Goal: Task Accomplishment & Management: Complete application form

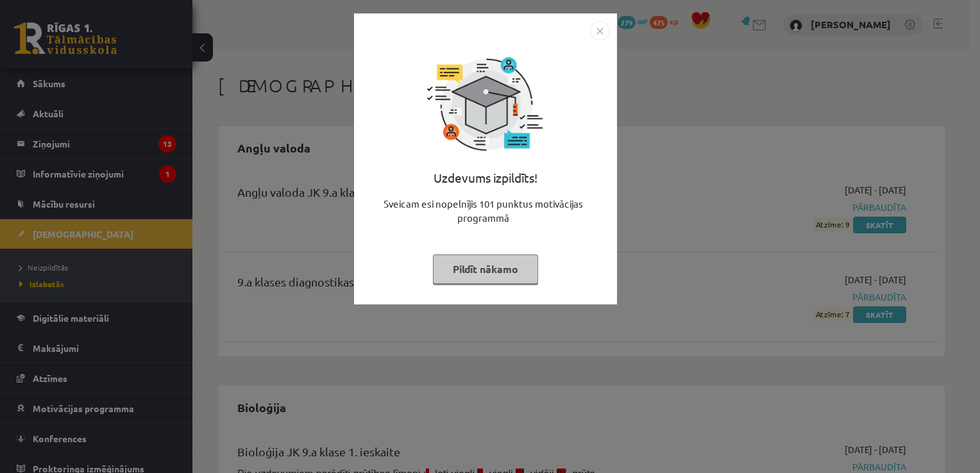
click at [599, 36] on img "Close" at bounding box center [599, 30] width 19 height 19
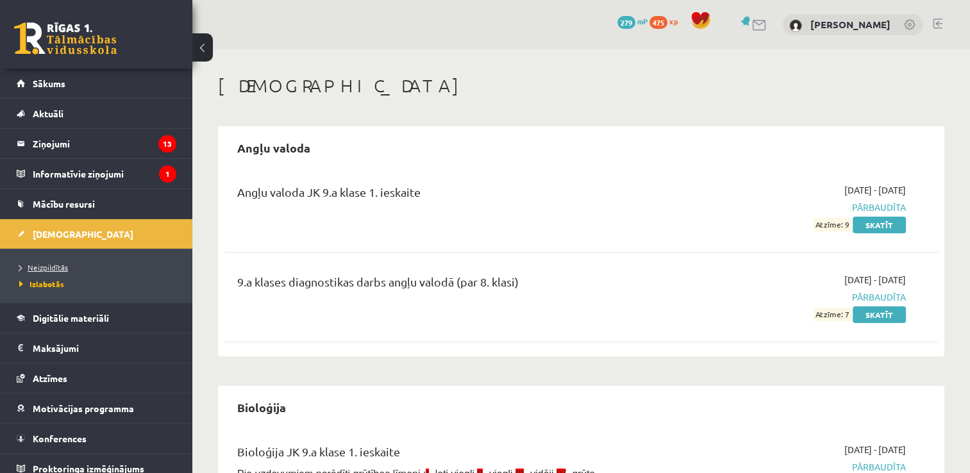
click at [57, 267] on span "Neizpildītās" at bounding box center [43, 267] width 49 height 10
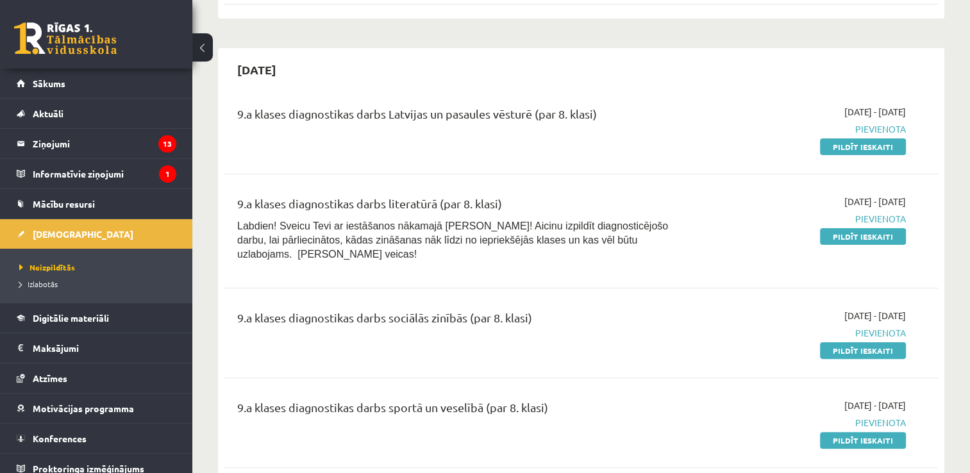
scroll to position [231, 0]
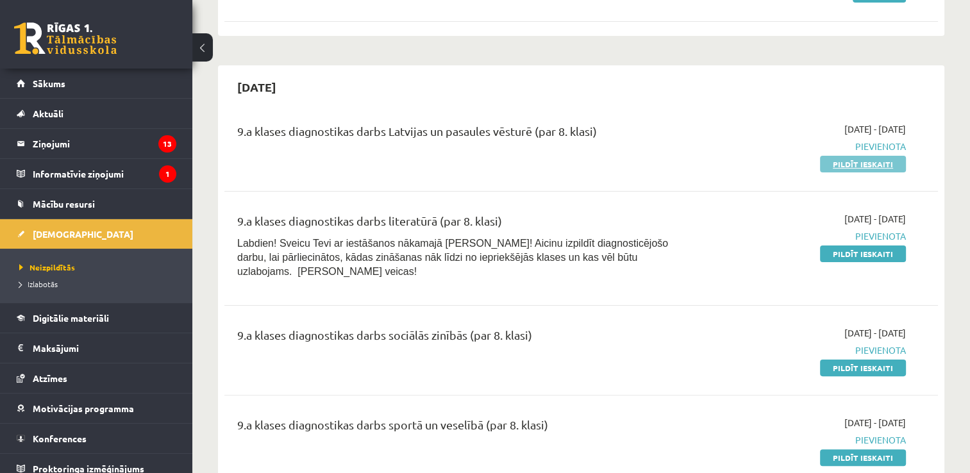
click at [866, 168] on link "Pildīt ieskaiti" at bounding box center [863, 164] width 86 height 17
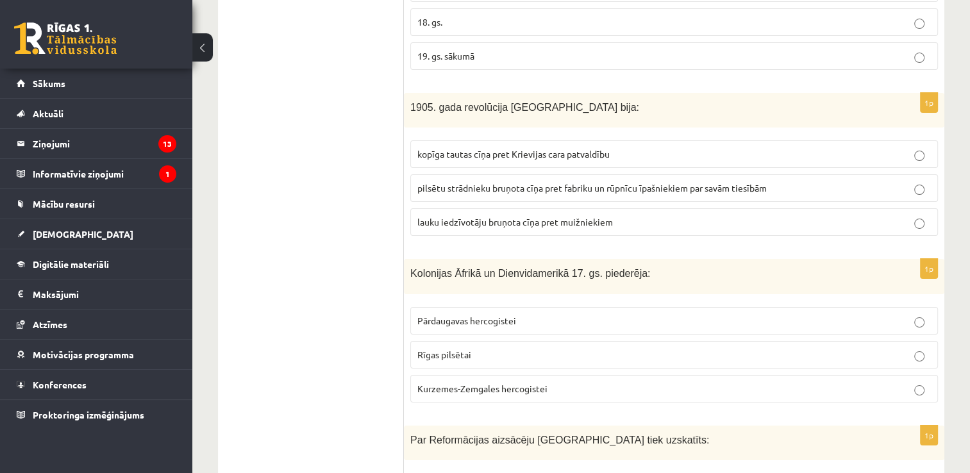
scroll to position [4830, 0]
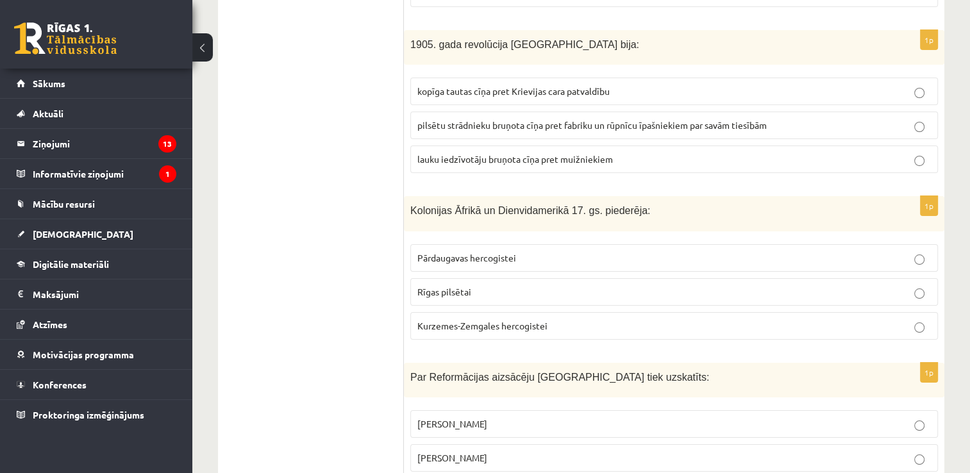
drag, startPoint x: 407, startPoint y: 258, endPoint x: 592, endPoint y: 419, distance: 245.4
copy form "Kāpēc viduslaiku beigās (15. gs. beigās) eiropieši tiecās atklāt nezināmo pasau…"
click at [759, 369] on p "Par Reformācijas aizsācēju Eiropā tiek uzskatīts:" at bounding box center [642, 376] width 464 height 15
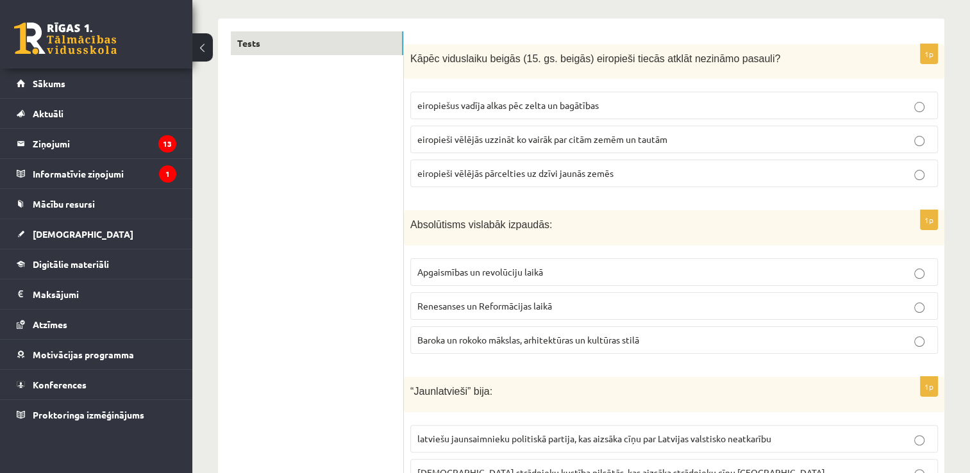
scroll to position [205, 0]
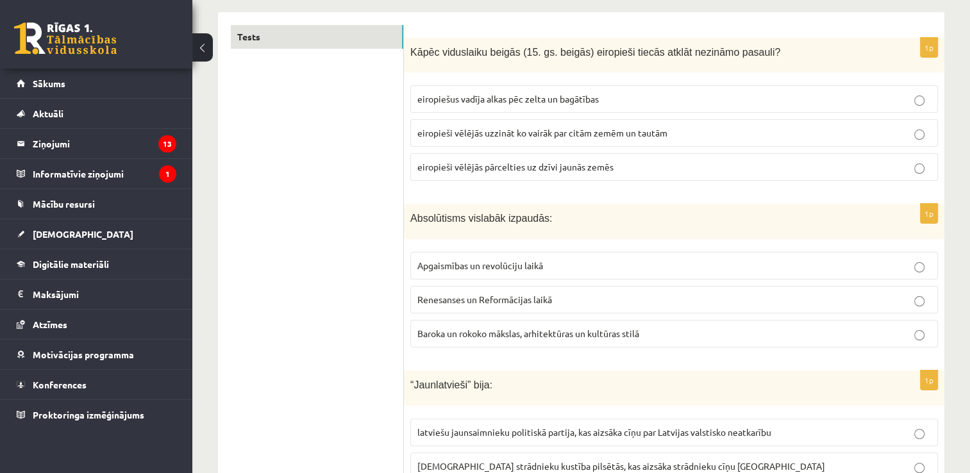
click at [534, 97] on span "eiropiešus vadīja alkas pēc zelta un bagātības" at bounding box center [507, 99] width 181 height 12
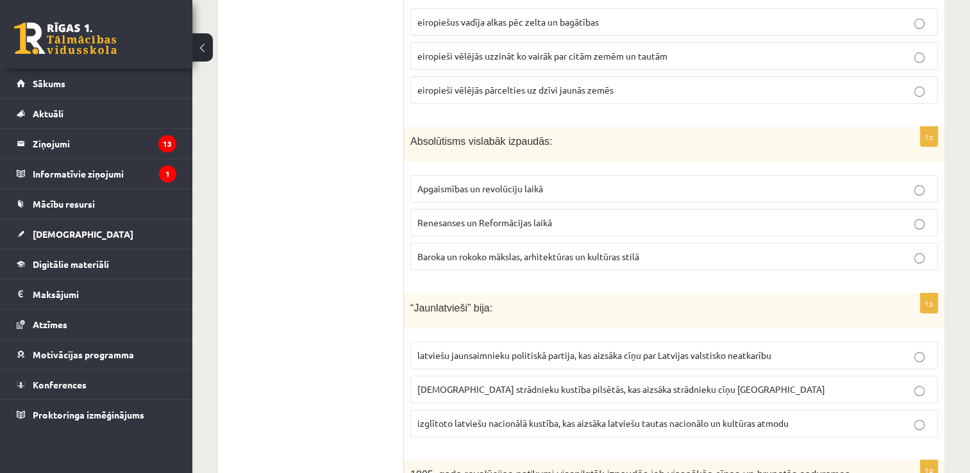
scroll to position [287, 0]
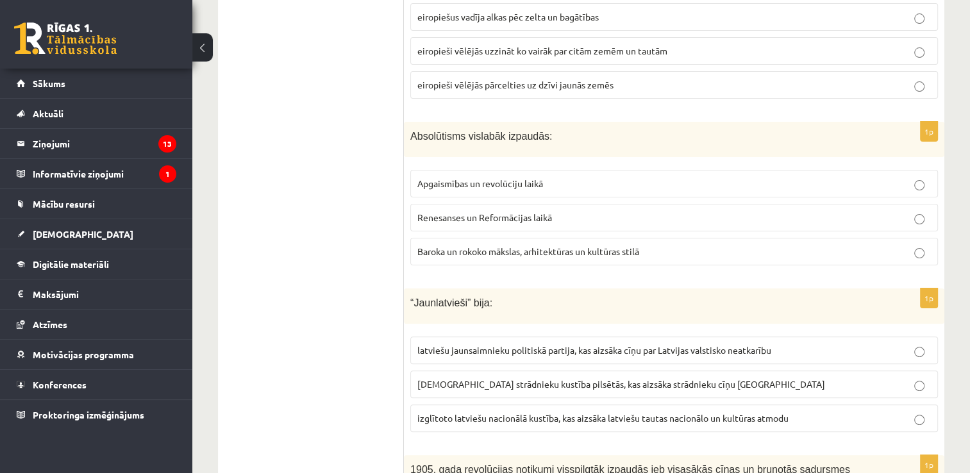
click at [539, 252] on span "Baroka un rokoko mākslas, arhitektūras un kultūras stilā" at bounding box center [528, 252] width 222 height 12
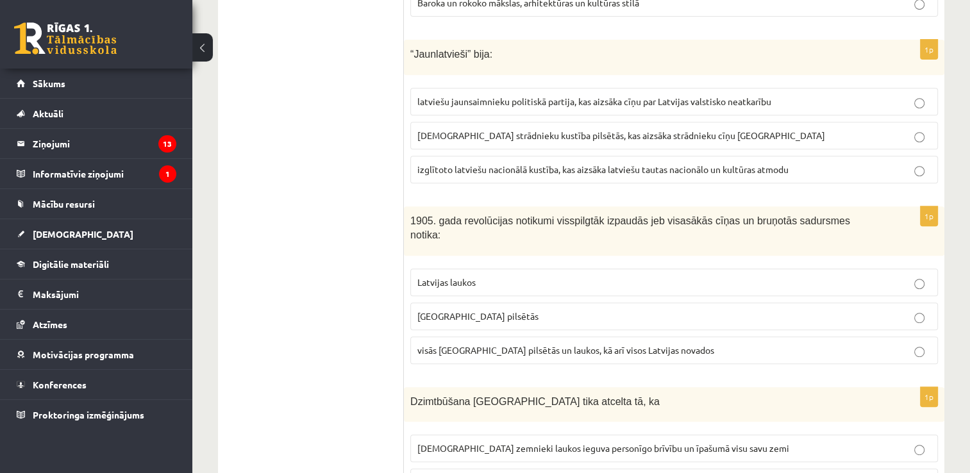
scroll to position [530, 0]
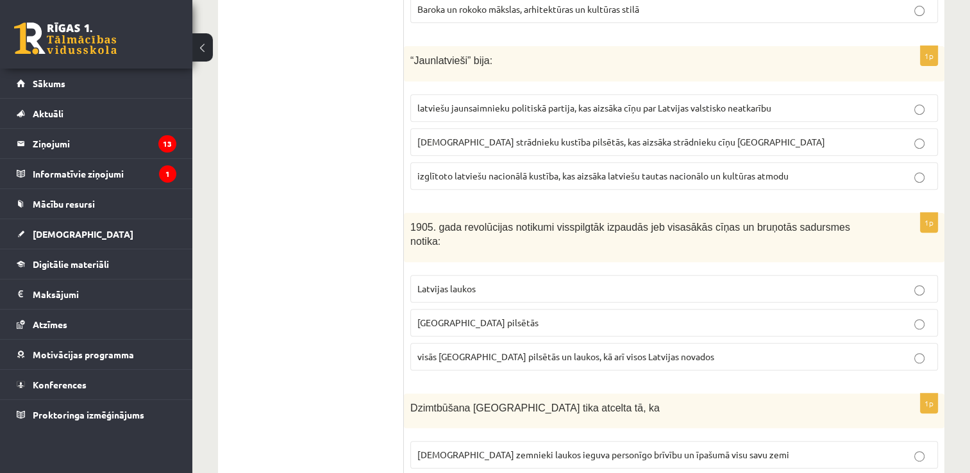
click at [605, 175] on span "izglītoto latviešu nacionālā kustība, kas aizsāka latviešu tautas nacionālo un …" at bounding box center [602, 176] width 371 height 12
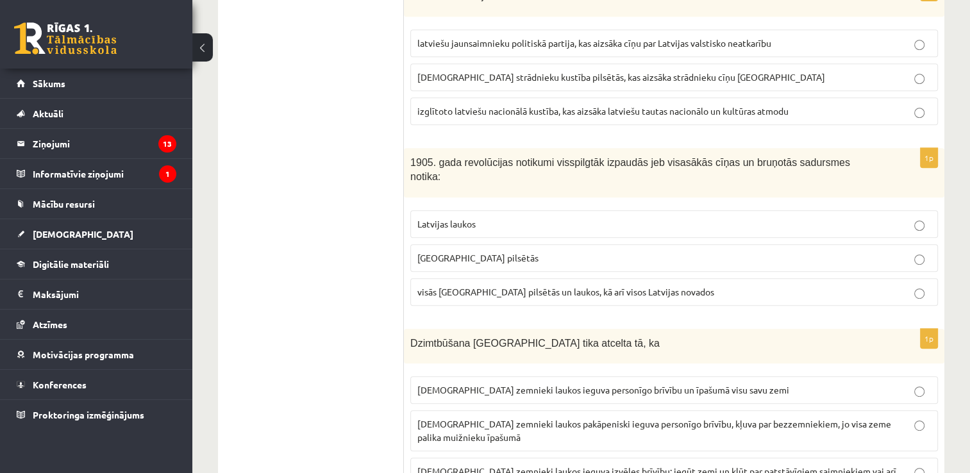
scroll to position [637, 0]
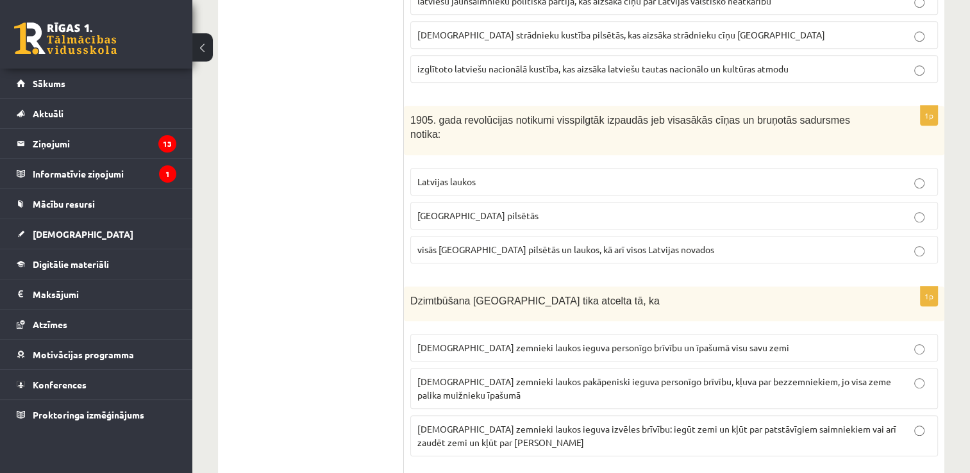
click at [462, 175] on p "Latvijas laukos" at bounding box center [674, 181] width 514 height 13
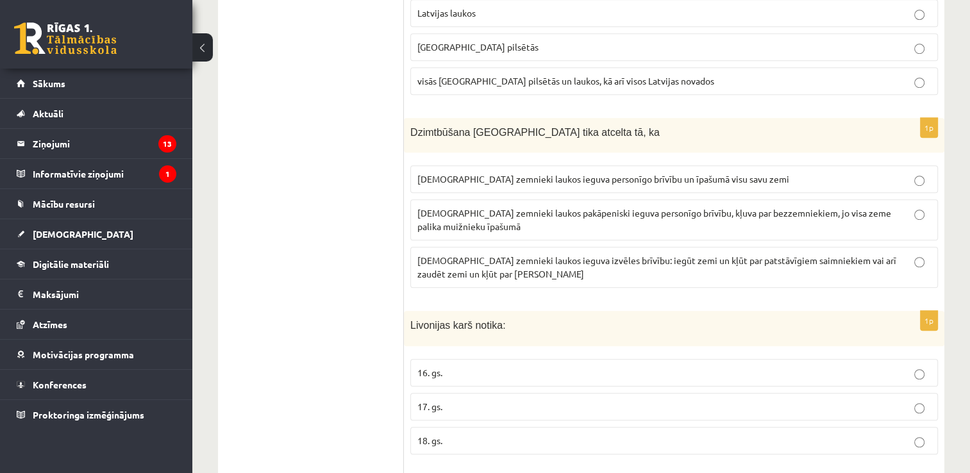
scroll to position [800, 0]
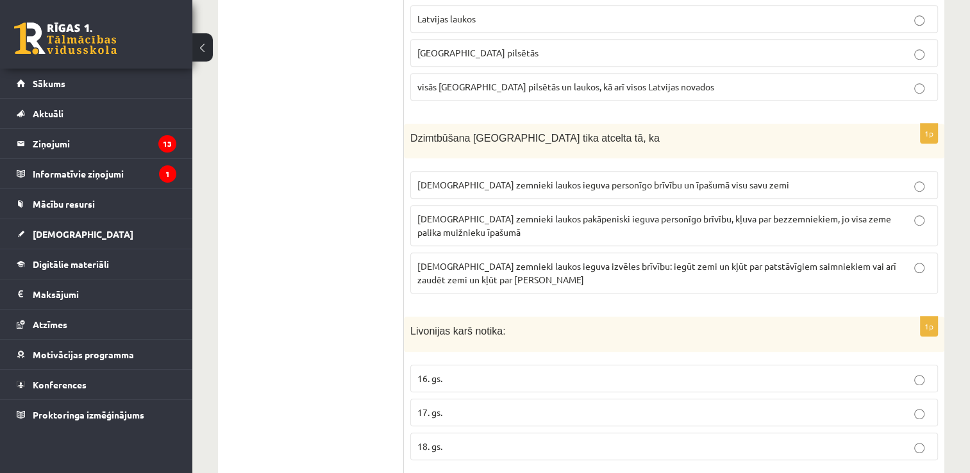
click at [521, 212] on p "latviešu zemnieki laukos pakāpeniski ieguva personīgo brīvību, kļuva par bezzem…" at bounding box center [674, 225] width 514 height 27
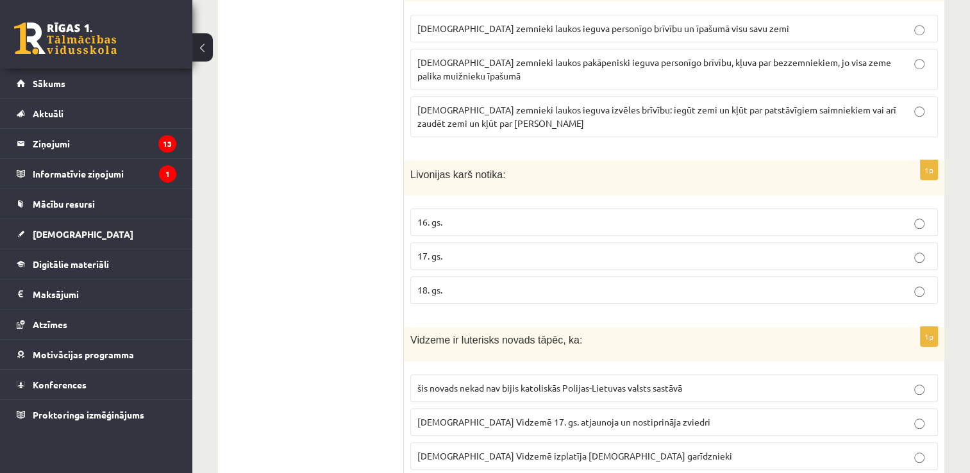
scroll to position [962, 0]
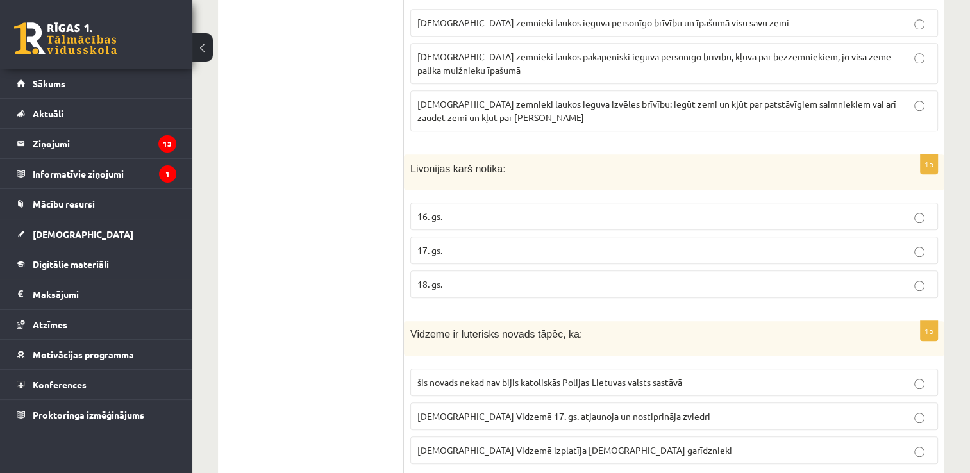
click at [493, 210] on p "16. gs." at bounding box center [674, 216] width 514 height 13
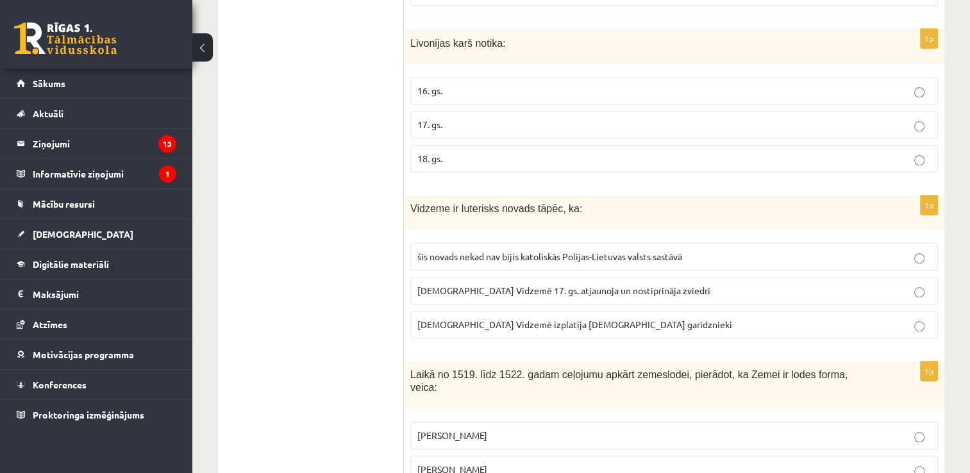
scroll to position [1100, 0]
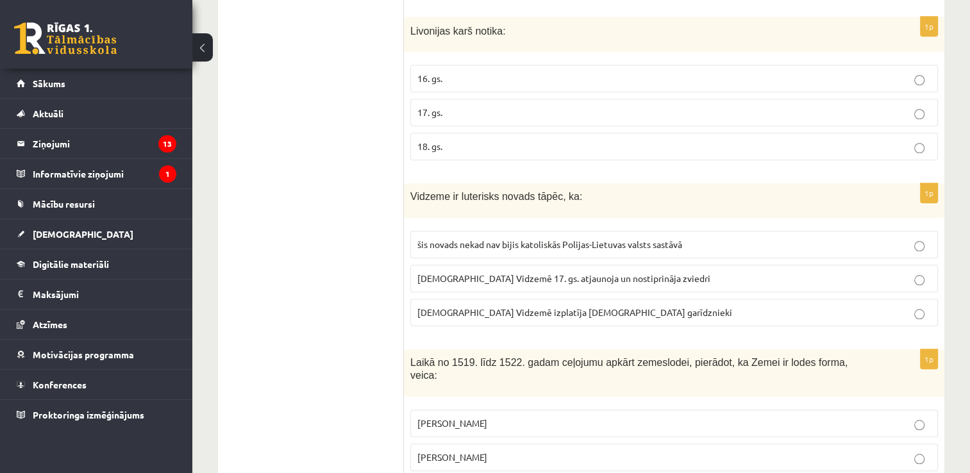
click at [617, 273] on span "luterānismu Vidzemē 17. gs. atjaunoja un nostiprināja zviedri" at bounding box center [563, 279] width 293 height 12
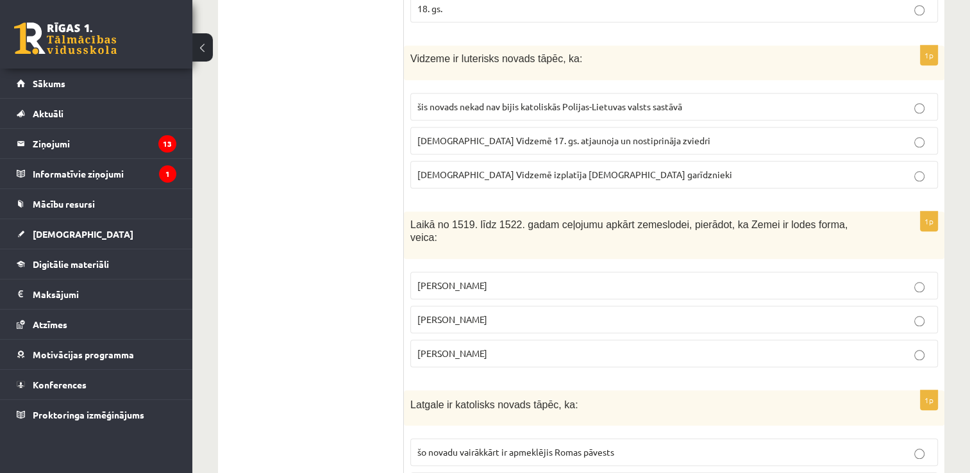
scroll to position [1250, 0]
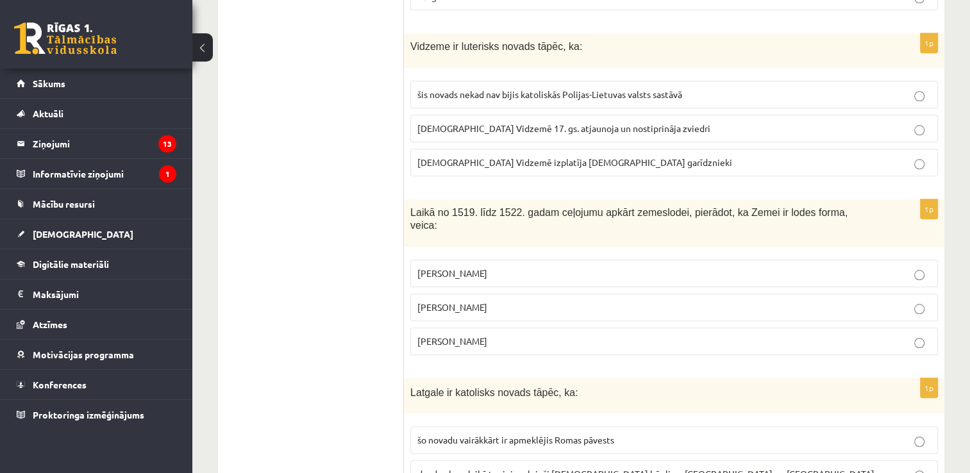
click at [552, 335] on p "Fernans Magelāns" at bounding box center [674, 341] width 514 height 13
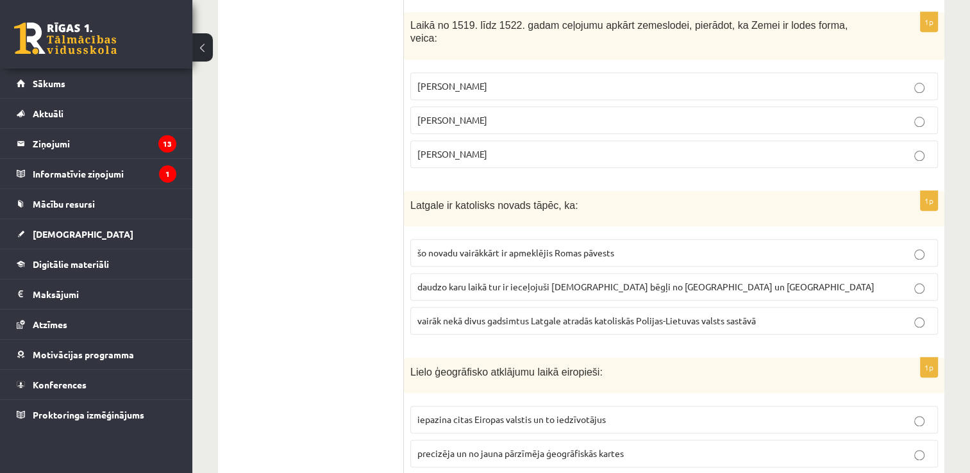
scroll to position [1492, 0]
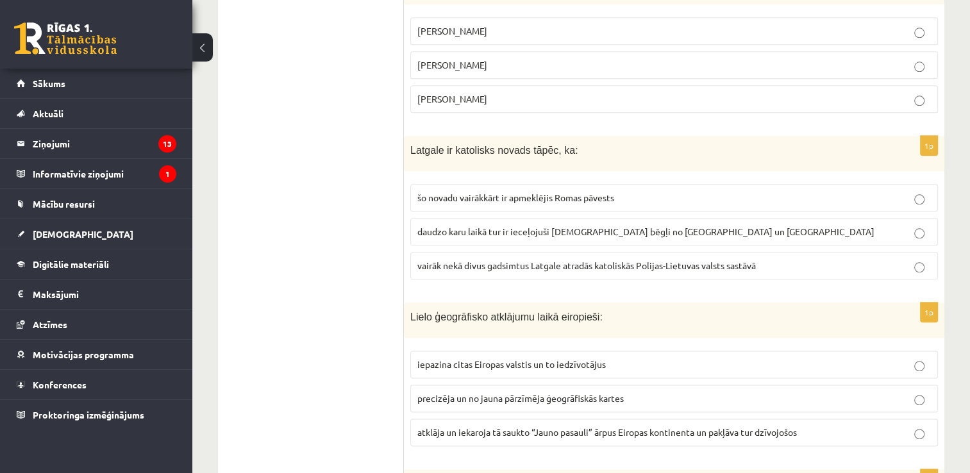
click at [614, 252] on label "vairāk nekā divus gadsimtus Latgale atradās katoliskās Polijas-Lietuvas valsts …" at bounding box center [674, 266] width 528 height 28
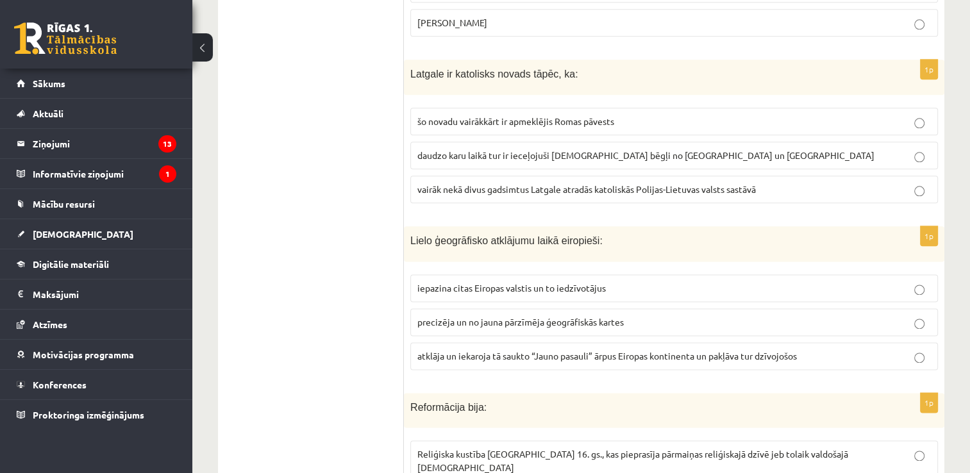
scroll to position [1606, 0]
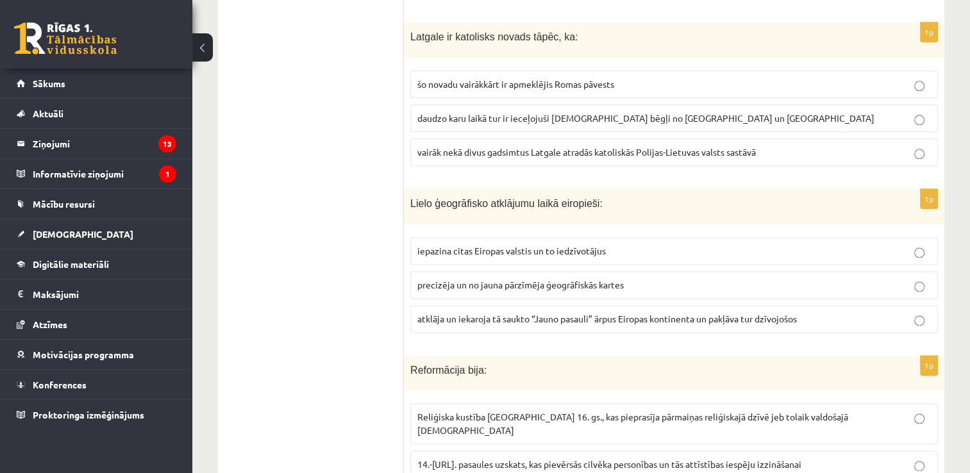
click at [598, 313] on span "atklāja un iekaroja tā saukto “Jauno pasauli” ārpus Eiropas kontinenta un pakļā…" at bounding box center [607, 319] width 380 height 12
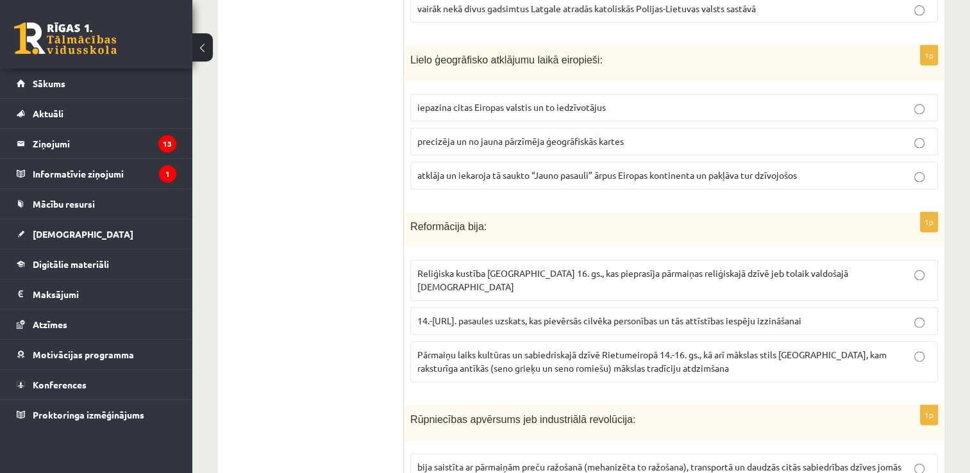
scroll to position [1756, 0]
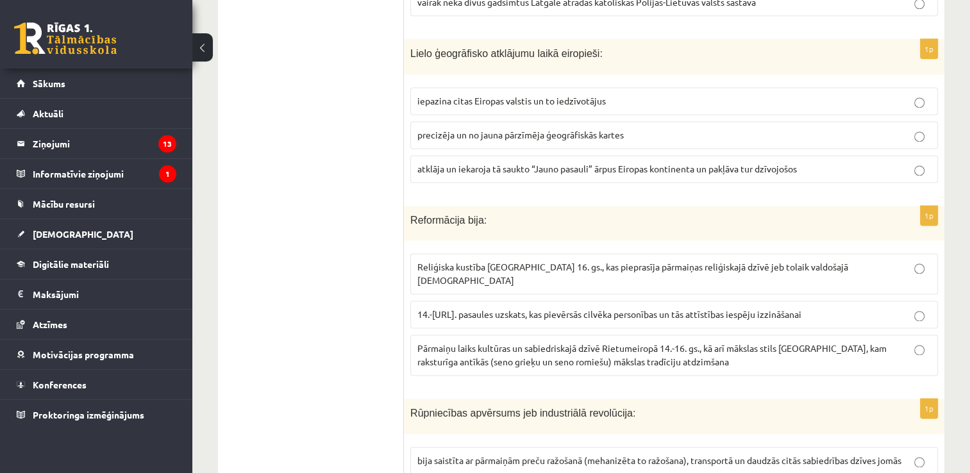
click at [492, 261] on span "Reliģiska kustība Eiropā 16. gs., kas pieprasīja pārmaiņas reliģiskajā dzīvē je…" at bounding box center [632, 273] width 431 height 25
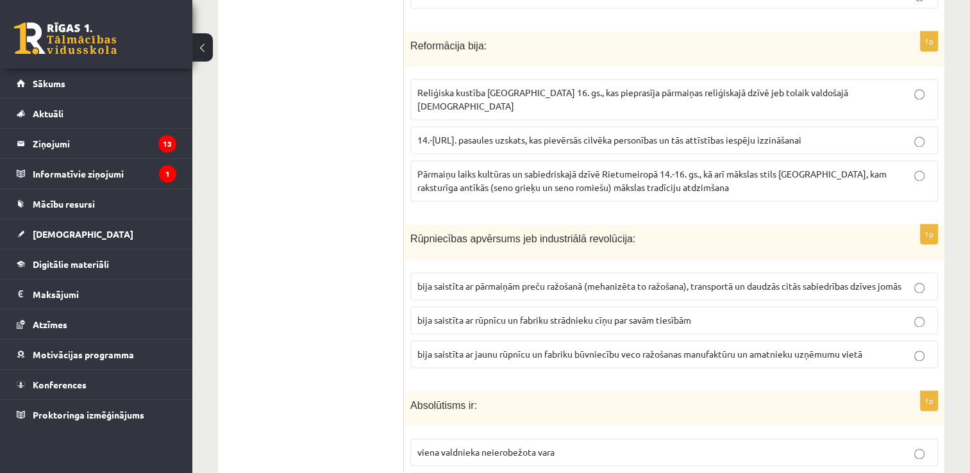
scroll to position [1961, 0]
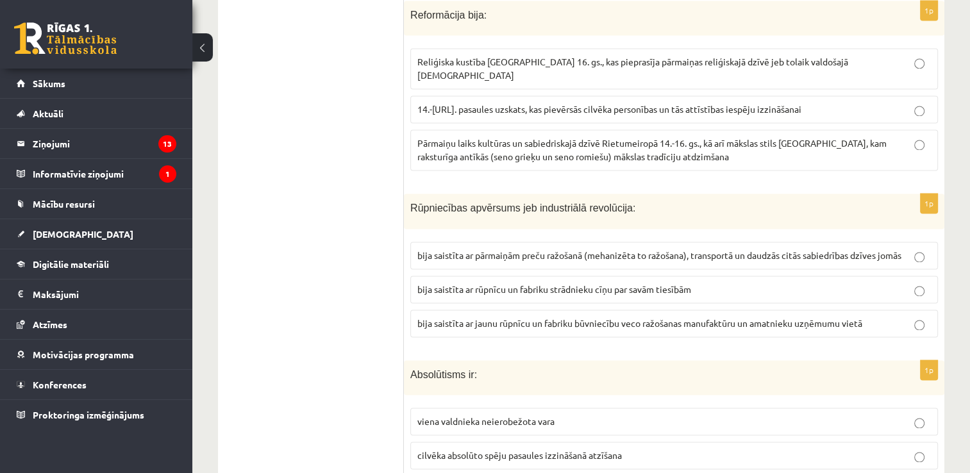
click at [632, 249] on span "bija saistīta ar pārmaiņām preču ražošanā (mehanizēta to ražošana), transportā …" at bounding box center [659, 255] width 484 height 12
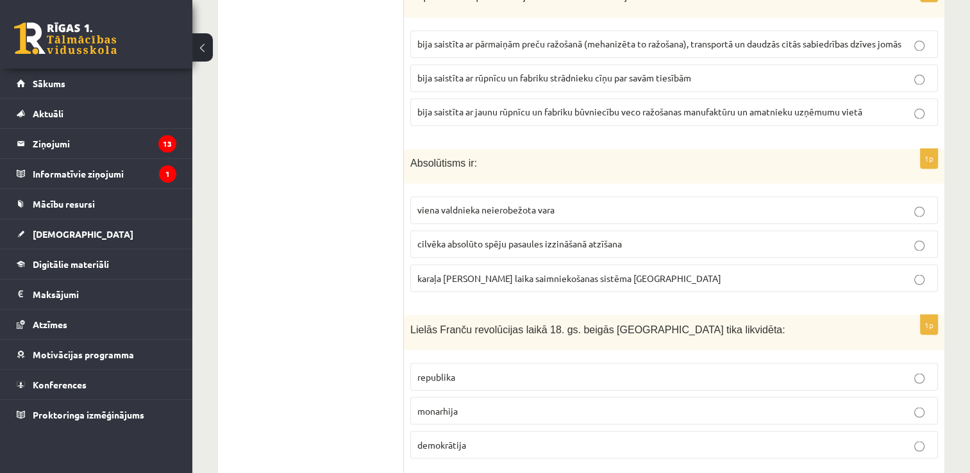
scroll to position [2160, 0]
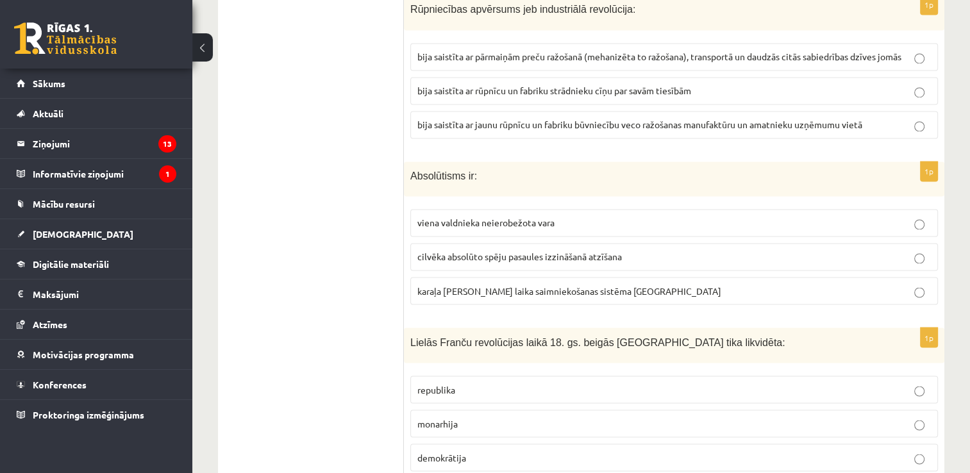
click at [580, 216] on p "viena valdnieka neierobežota vara" at bounding box center [674, 222] width 514 height 13
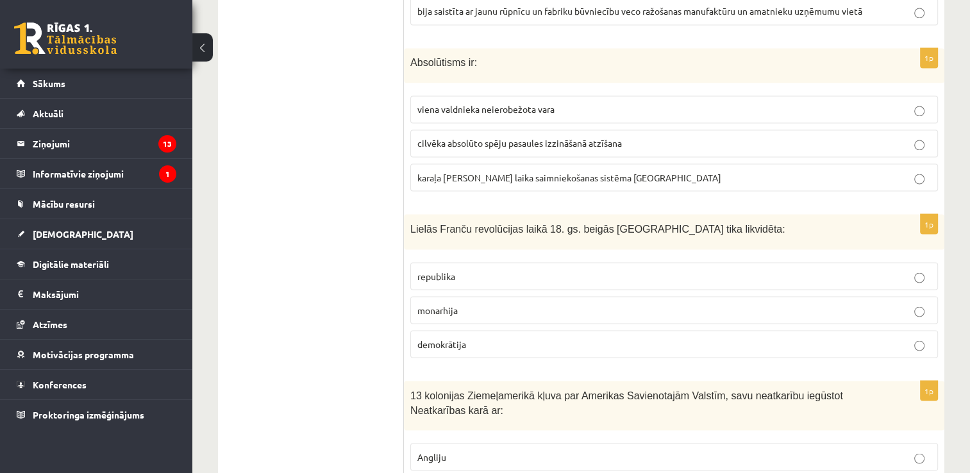
scroll to position [2298, 0]
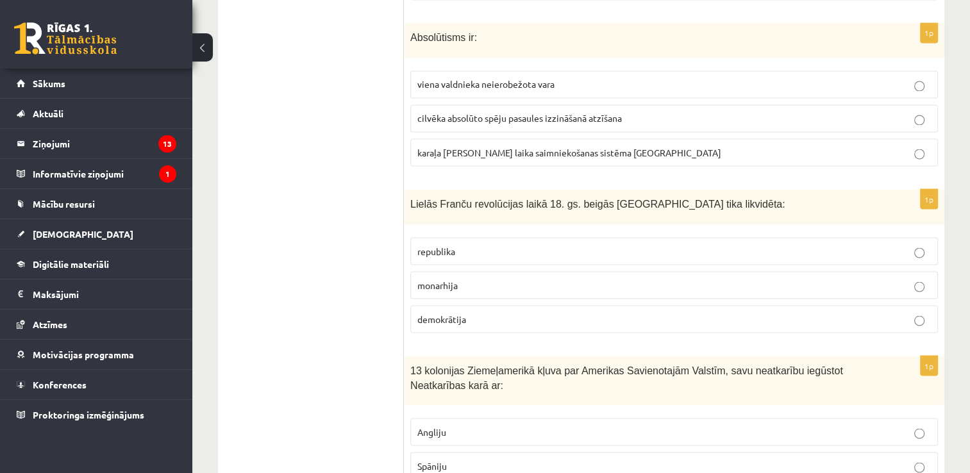
click at [473, 278] on p "monarhija" at bounding box center [674, 284] width 514 height 13
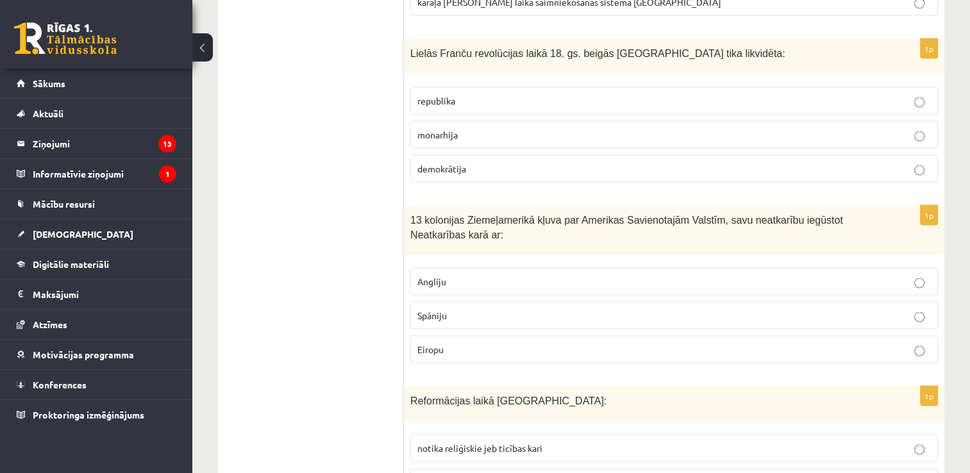
scroll to position [2455, 0]
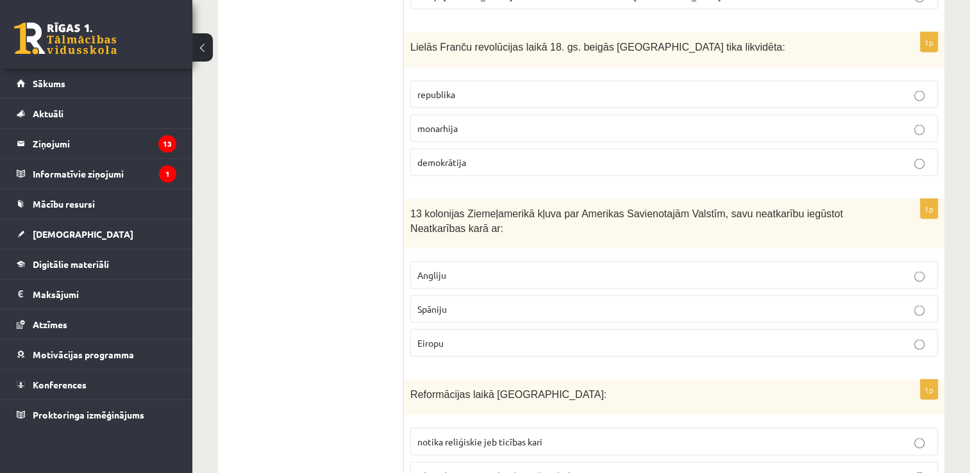
click at [470, 269] on p "Angliju" at bounding box center [674, 275] width 514 height 13
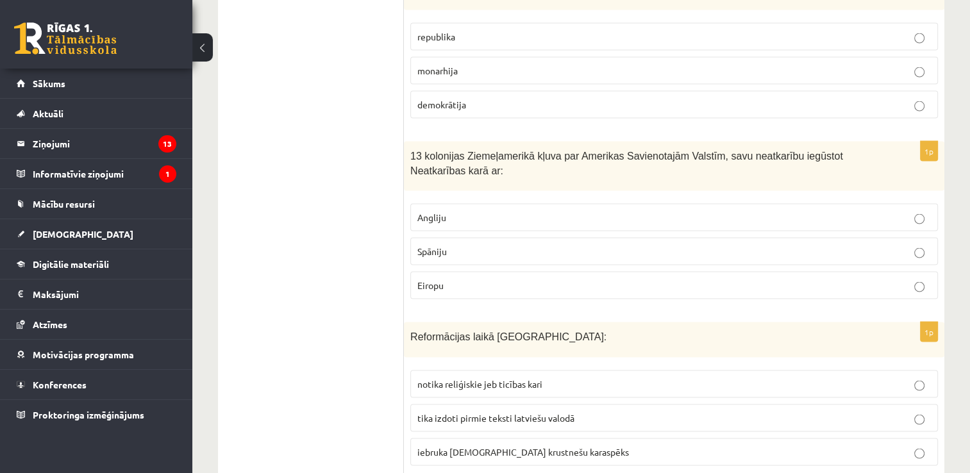
scroll to position [2574, 0]
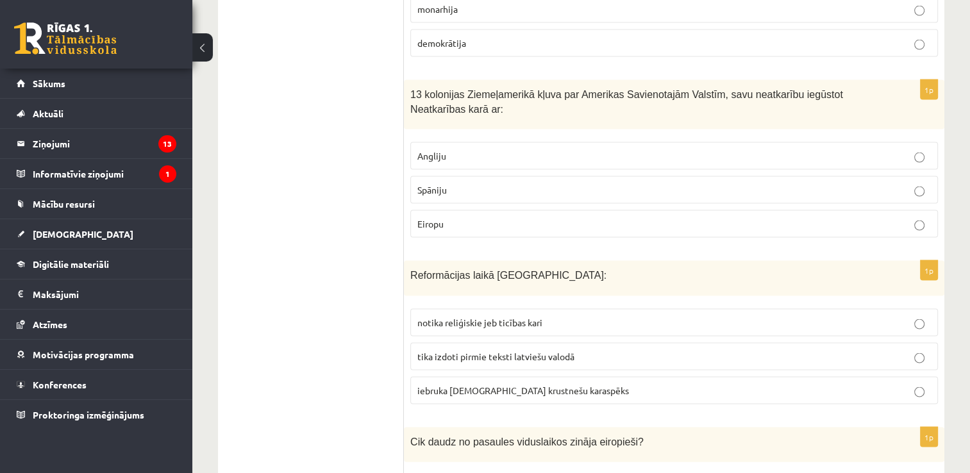
click at [554, 351] on span "tika izdoti pirmie teksti latviešu valodā" at bounding box center [495, 357] width 157 height 12
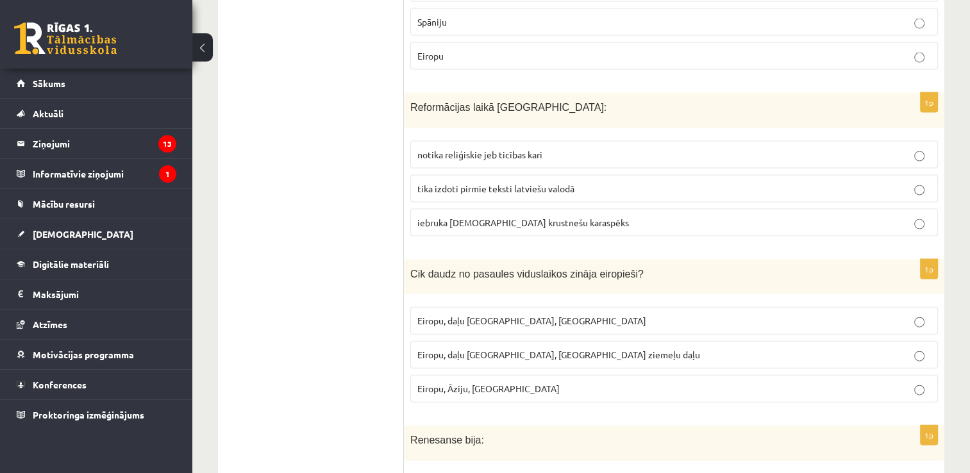
scroll to position [2749, 0]
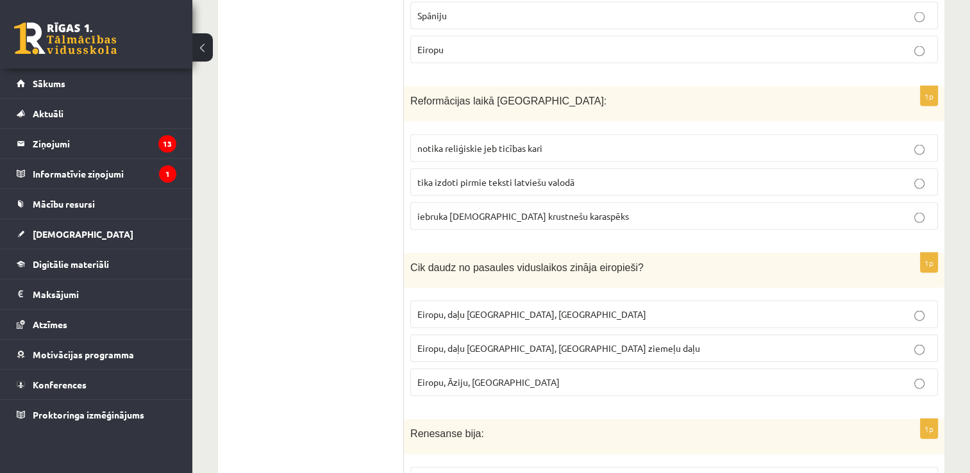
click at [723, 342] on p "Eiropu, daļu Āzijas, Āfrikas ziemeļu daļu" at bounding box center [674, 348] width 514 height 13
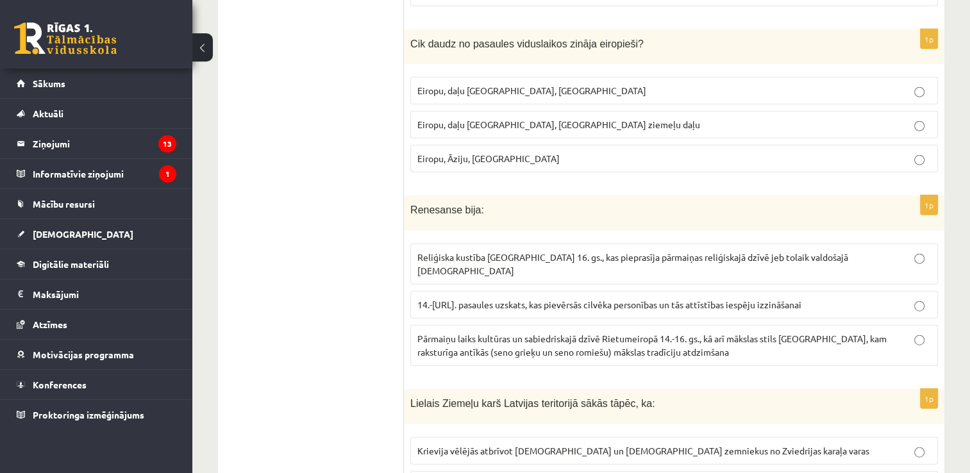
scroll to position [2978, 0]
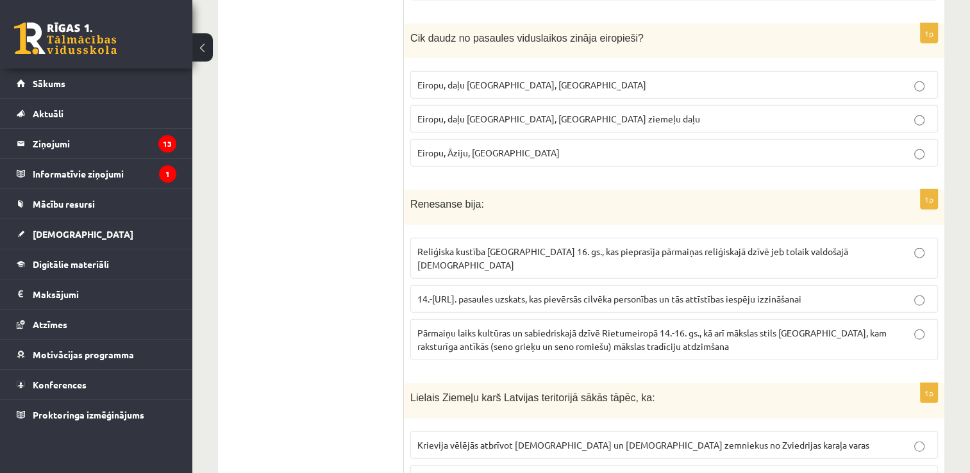
click at [607, 327] on span "Pārmaiņu laiks kultūras un sabiedriskajā dzīvē Rietumeiropā 14.-16. gs., kā arī…" at bounding box center [651, 339] width 469 height 25
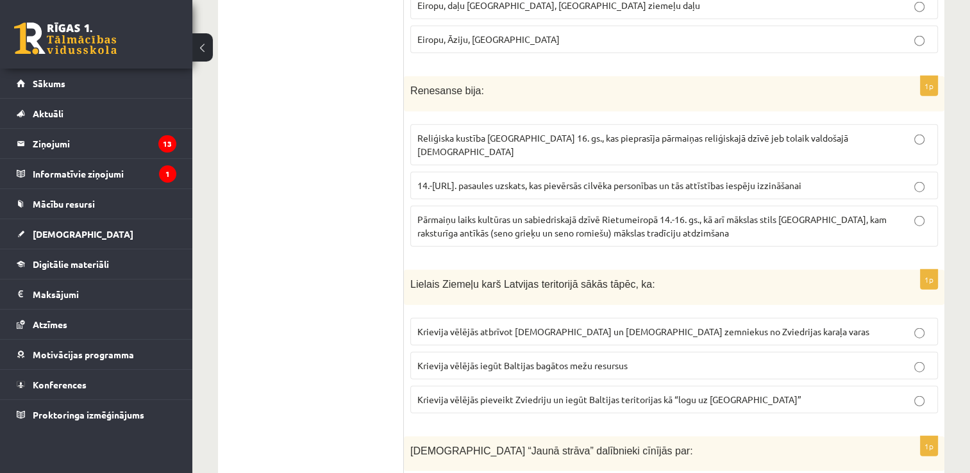
scroll to position [3098, 0]
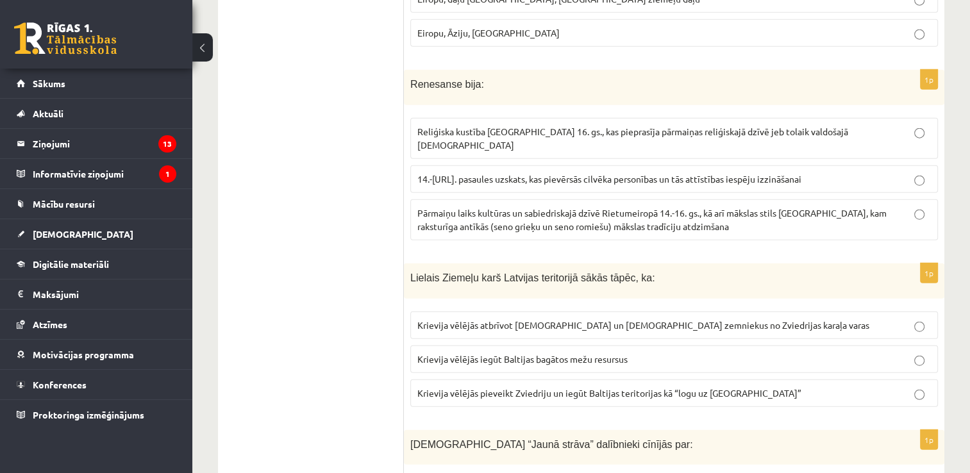
click at [647, 387] on span "Krievija vēlējās pieveikt Zviedriju un iegūt Baltijas teritorijas kā “logu uz E…" at bounding box center [609, 393] width 384 height 12
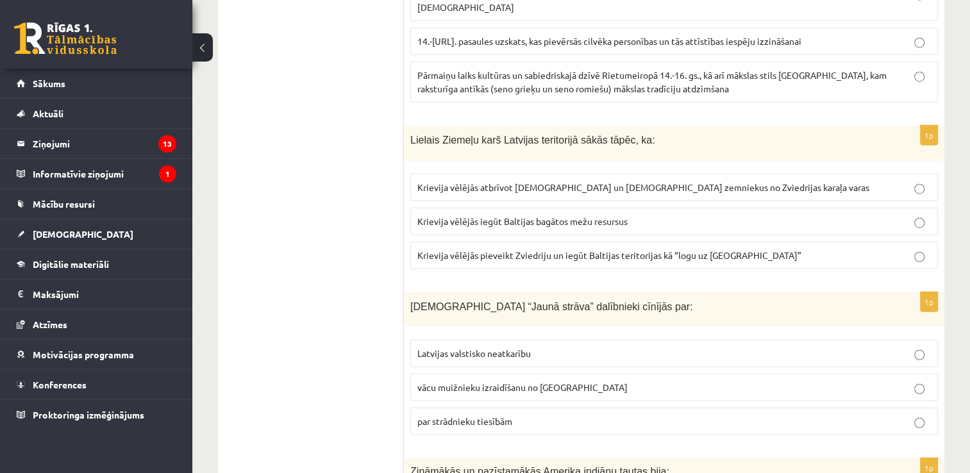
scroll to position [3297, 0]
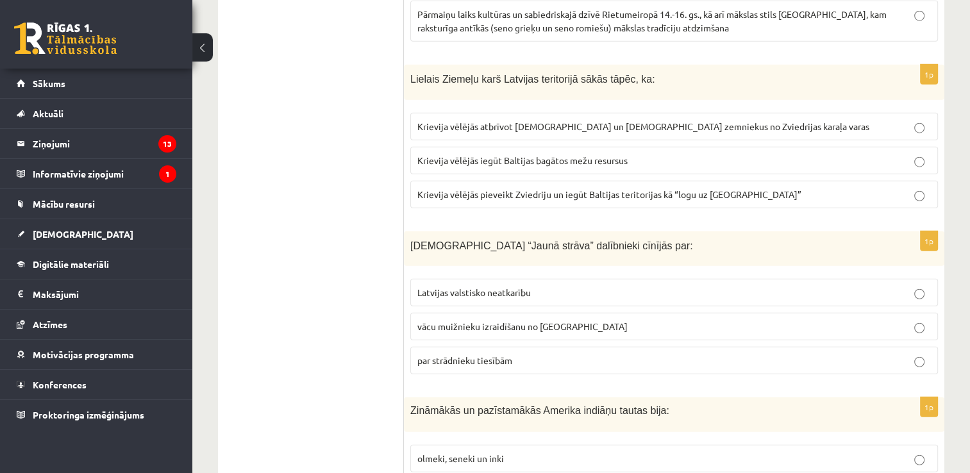
click at [521, 347] on label "par strādnieku tiesībām" at bounding box center [674, 361] width 528 height 28
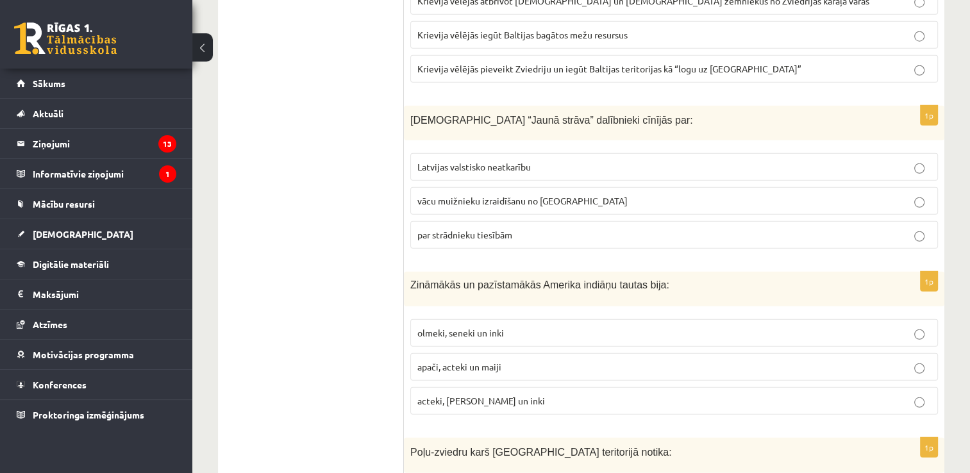
scroll to position [3429, 0]
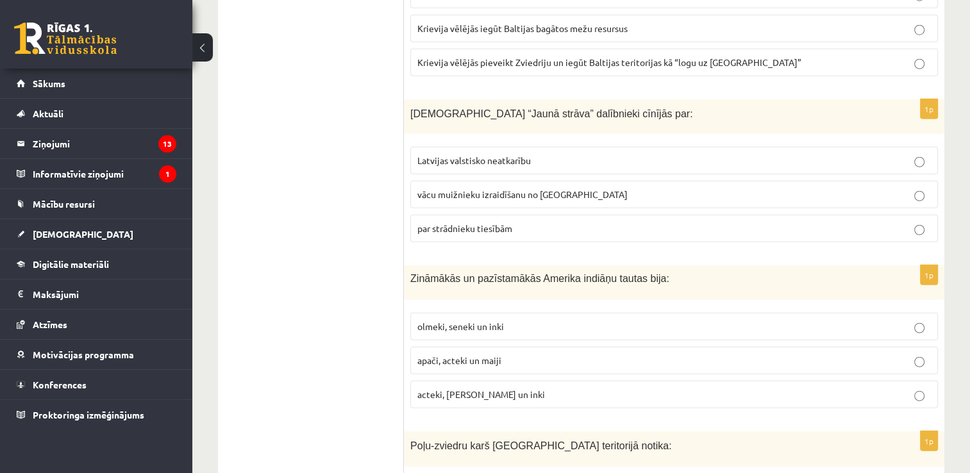
click at [524, 388] on p "acteki, maiji un inki" at bounding box center [674, 394] width 514 height 13
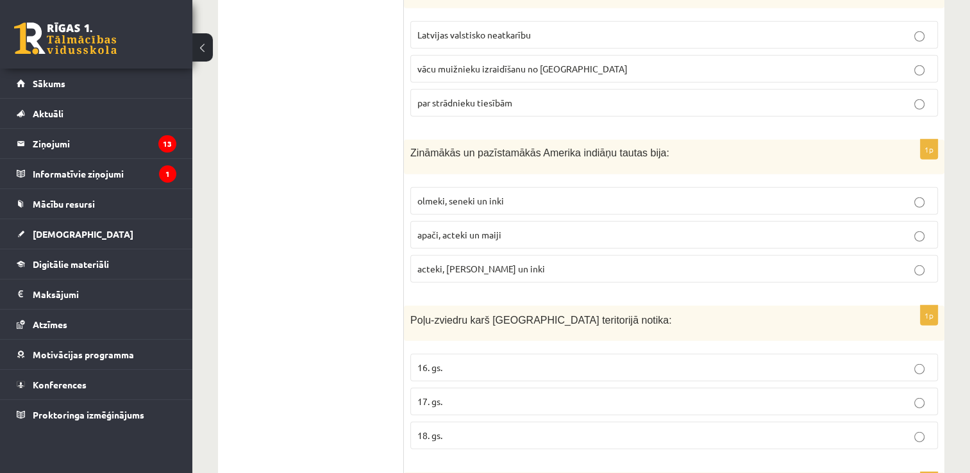
scroll to position [3567, 0]
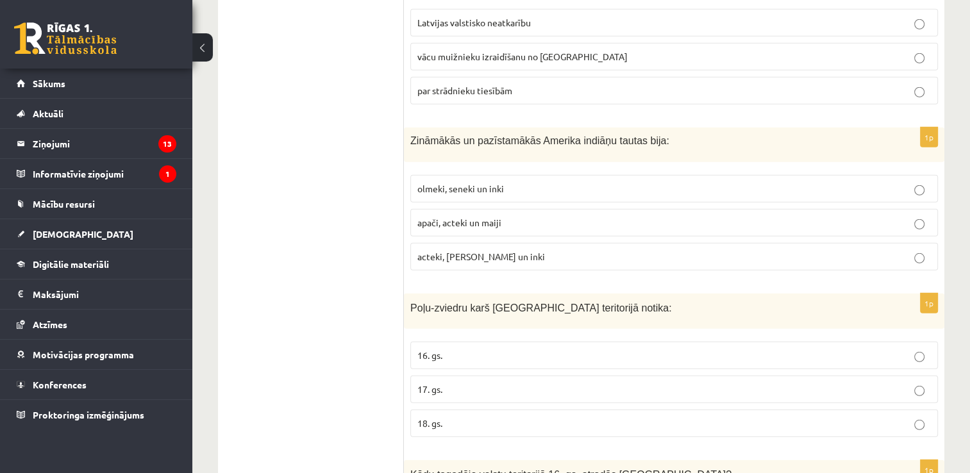
click at [437, 383] on span "17. gs." at bounding box center [429, 389] width 25 height 12
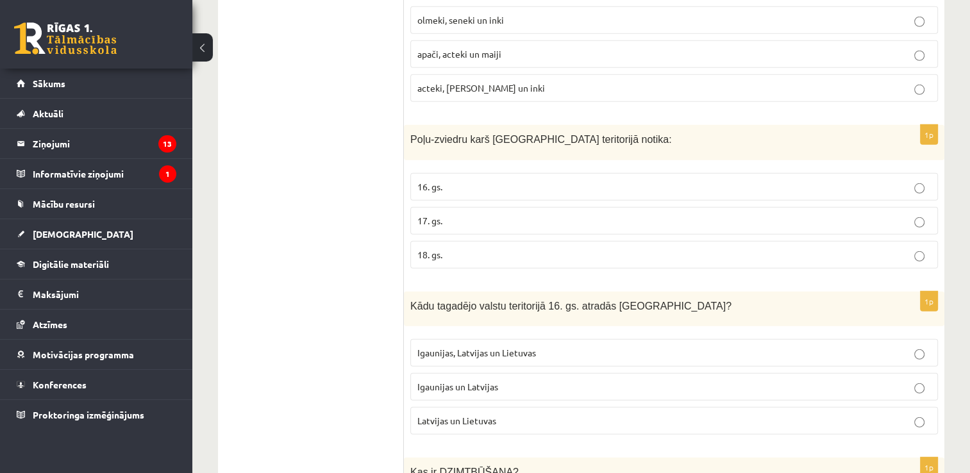
scroll to position [3748, 0]
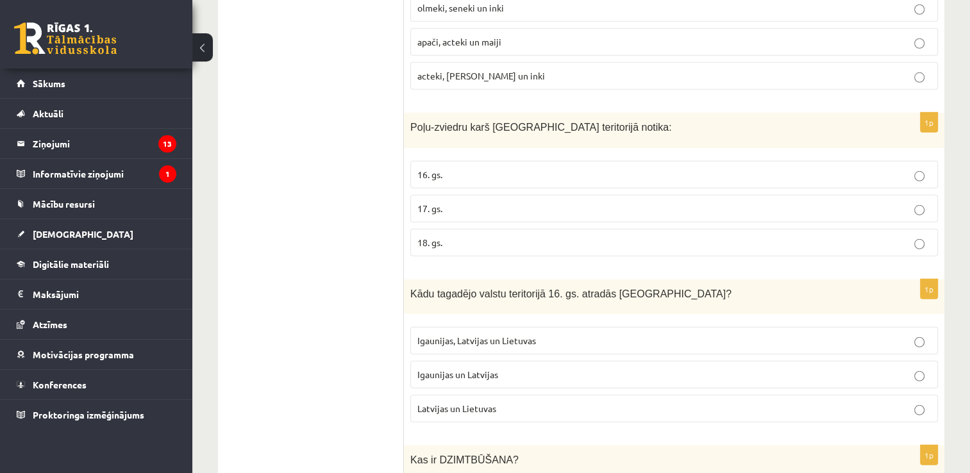
click at [562, 368] on p "Igaunijas un Latvijas" at bounding box center [674, 374] width 514 height 13
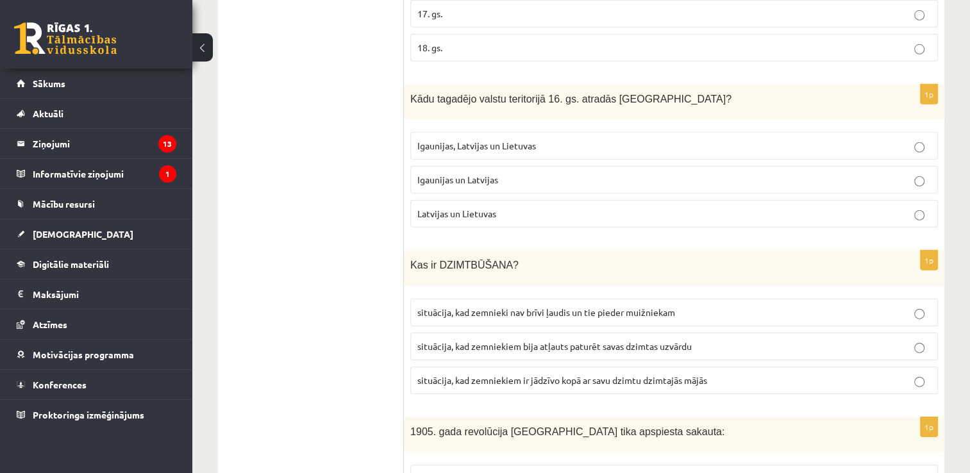
scroll to position [3955, 0]
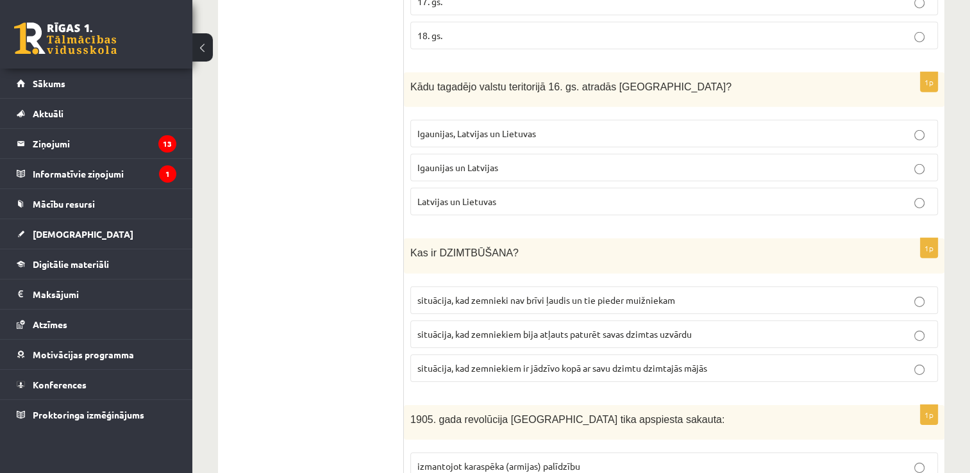
click at [561, 287] on label "situācija, kad zemnieki nav brīvi ļaudis un tie pieder muižniekam" at bounding box center [674, 301] width 528 height 28
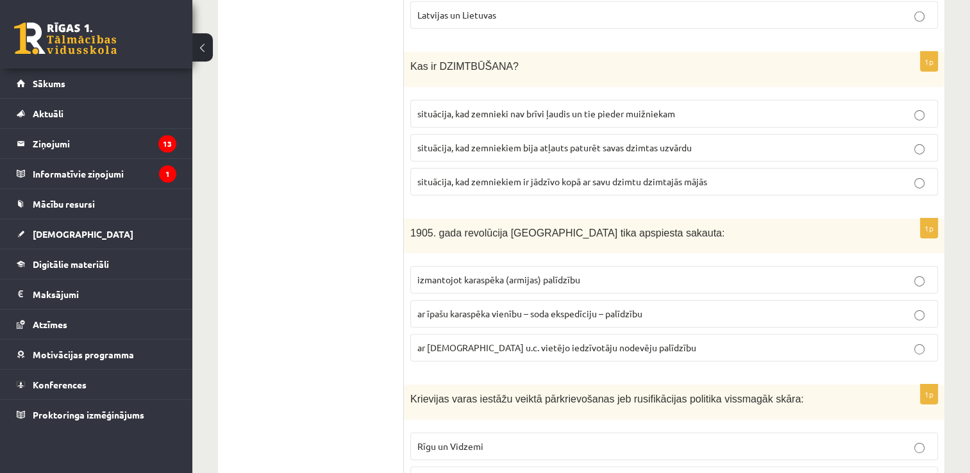
scroll to position [4154, 0]
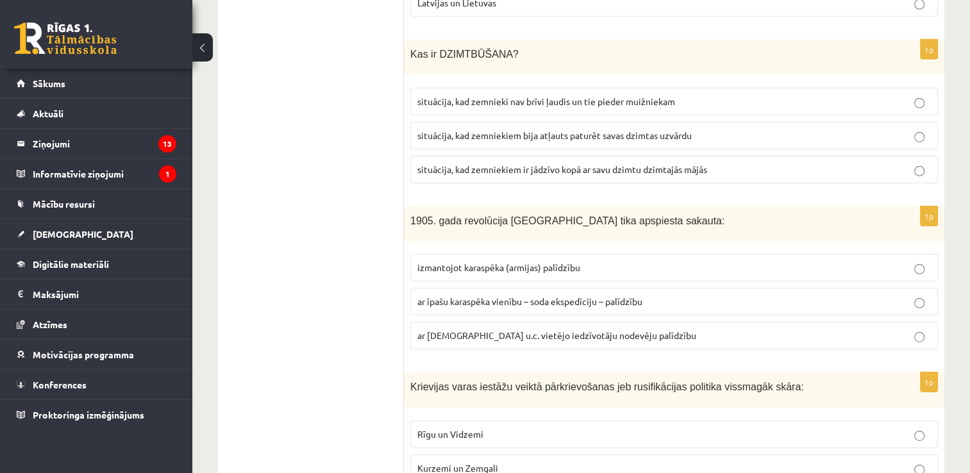
click at [526, 296] on span "ar īpašu karaspēka vienību – soda ekspedīciju – palīdzību" at bounding box center [529, 302] width 225 height 12
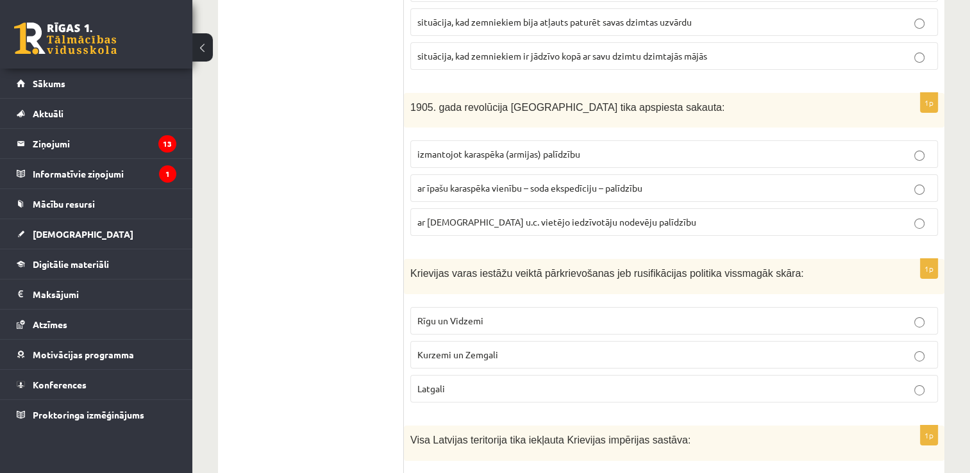
scroll to position [4298, 0]
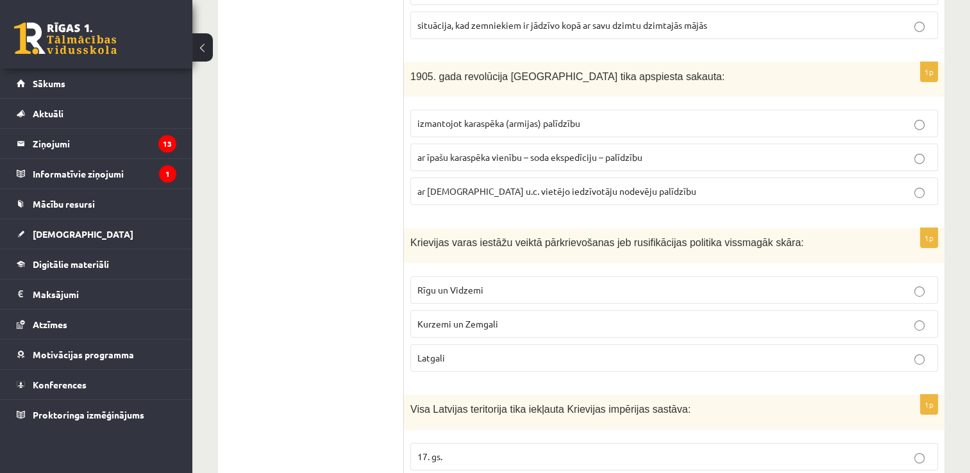
click at [529, 351] on p "Latgali" at bounding box center [674, 357] width 514 height 13
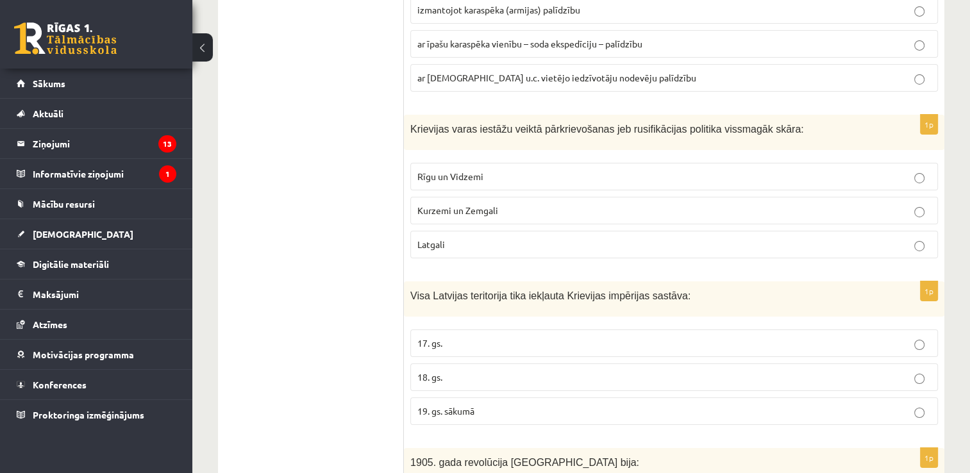
scroll to position [4460, 0]
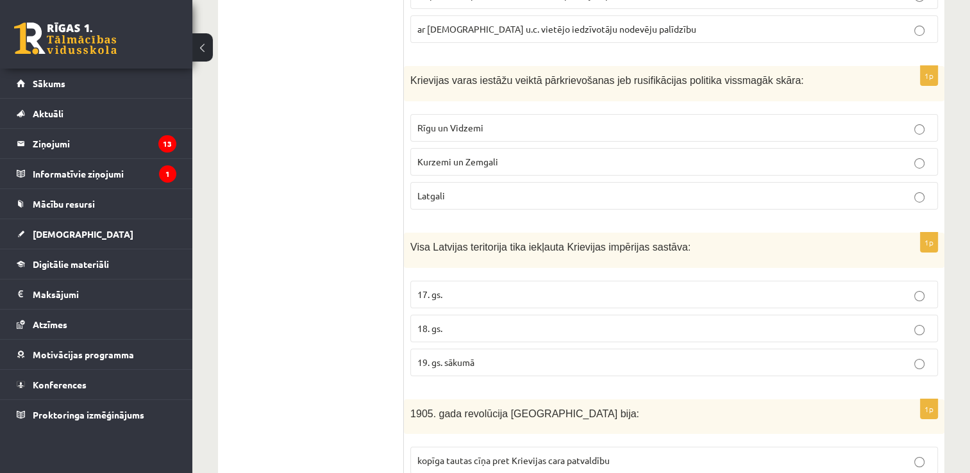
click at [485, 322] on p "18. gs." at bounding box center [674, 328] width 514 height 13
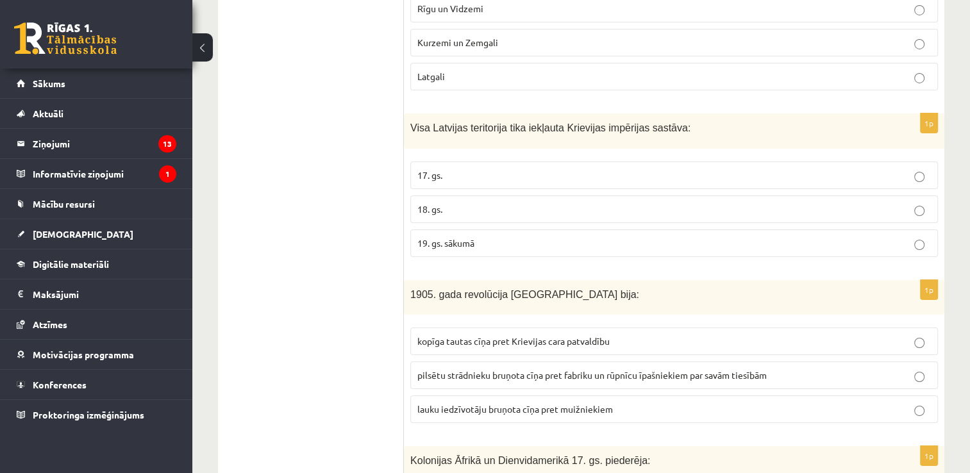
click at [615, 335] on p "kopīga tautas cīņa pret Krievijas cara patvaldību" at bounding box center [674, 341] width 514 height 13
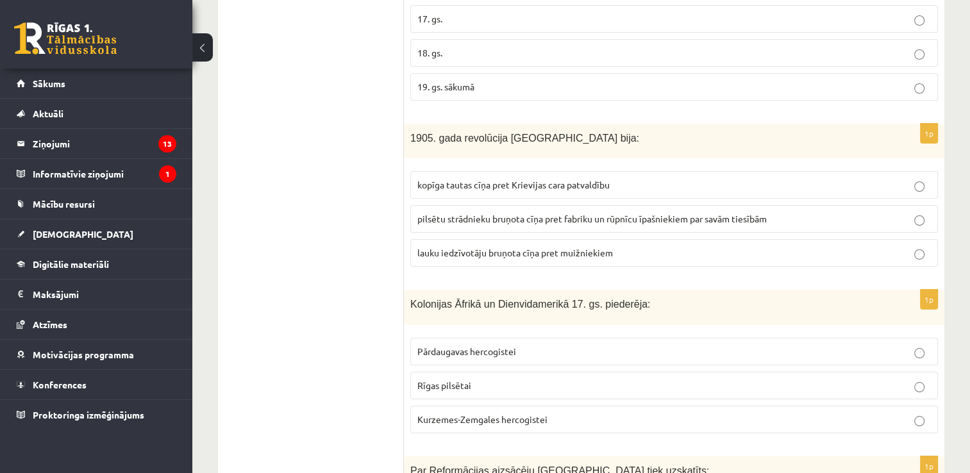
scroll to position [4748, 0]
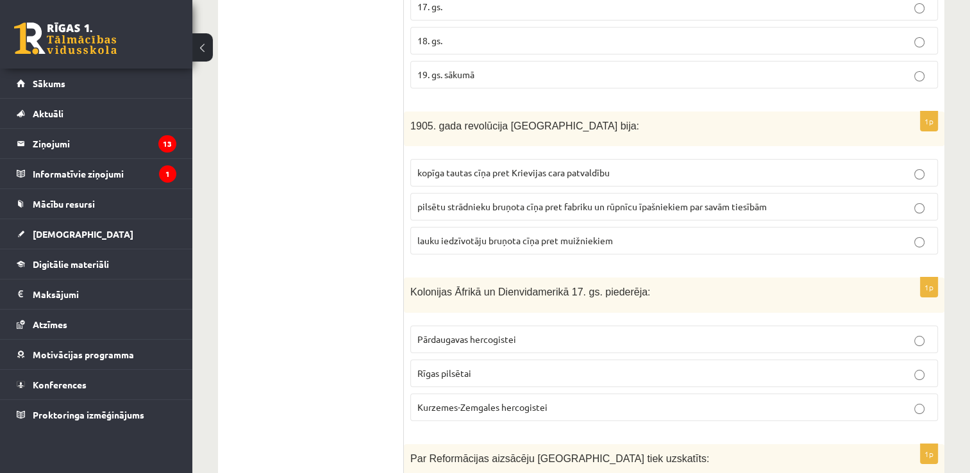
click at [550, 401] on p "Kurzemes-Zemgales hercogistei" at bounding box center [674, 407] width 514 height 13
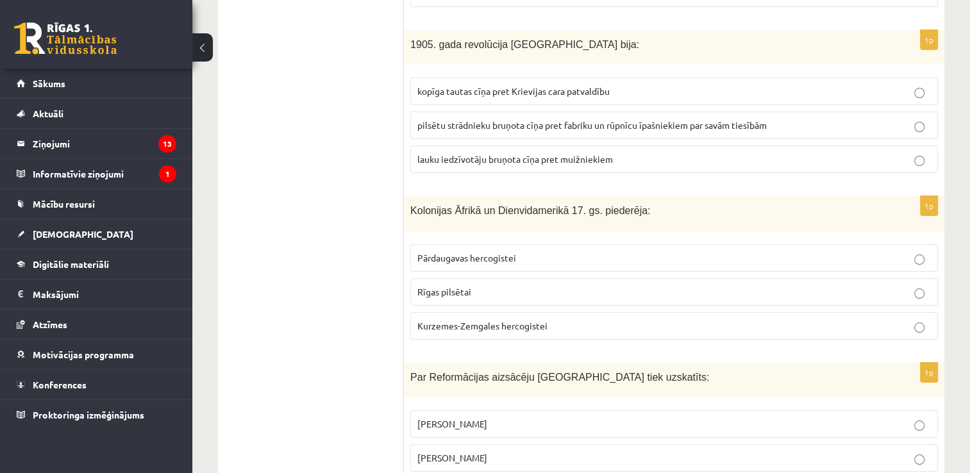
click at [643, 451] on p "Mārtiņš Luters" at bounding box center [674, 457] width 514 height 13
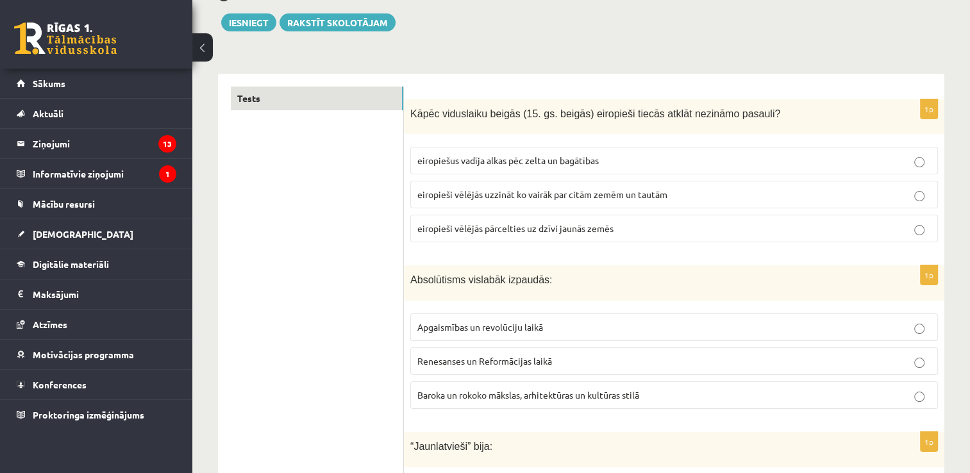
scroll to position [95, 0]
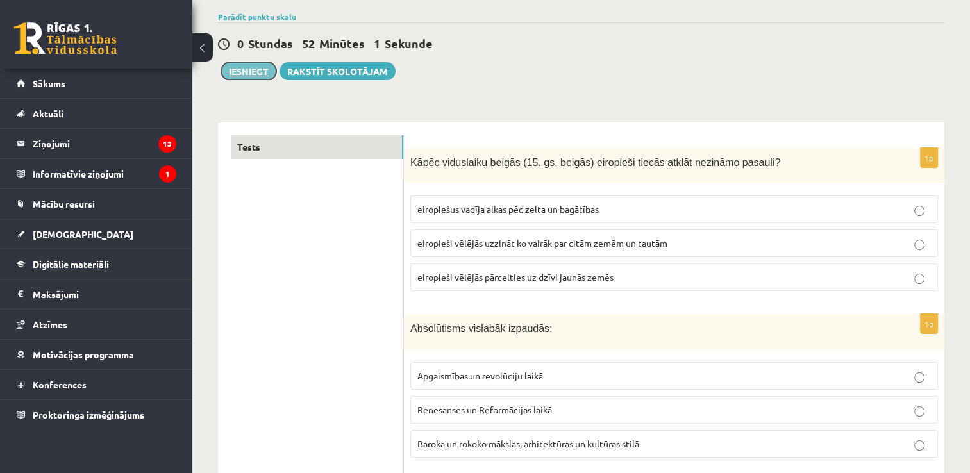
click at [253, 73] on button "Iesniegt" at bounding box center [248, 71] width 55 height 18
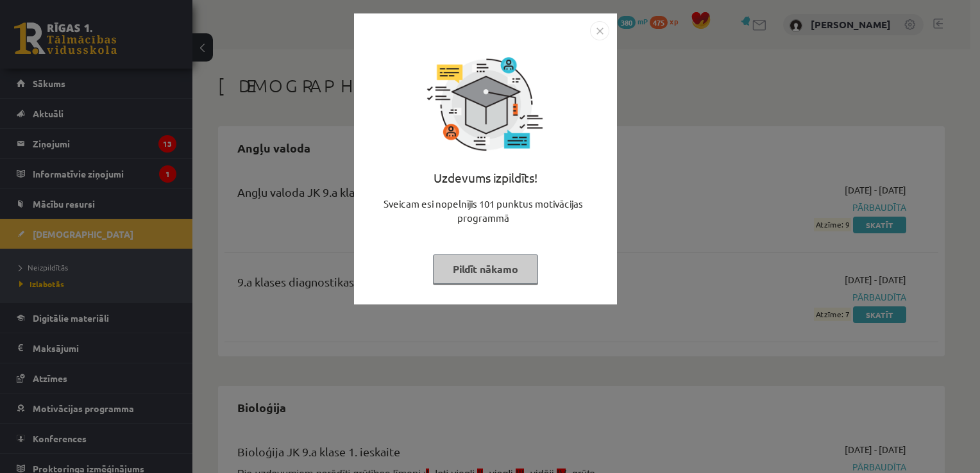
click at [601, 35] on img "Close" at bounding box center [599, 30] width 19 height 19
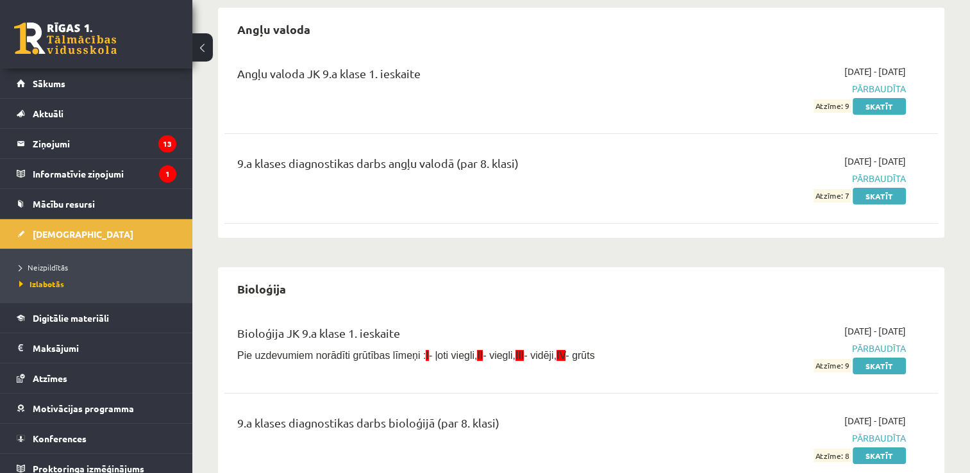
scroll to position [110, 0]
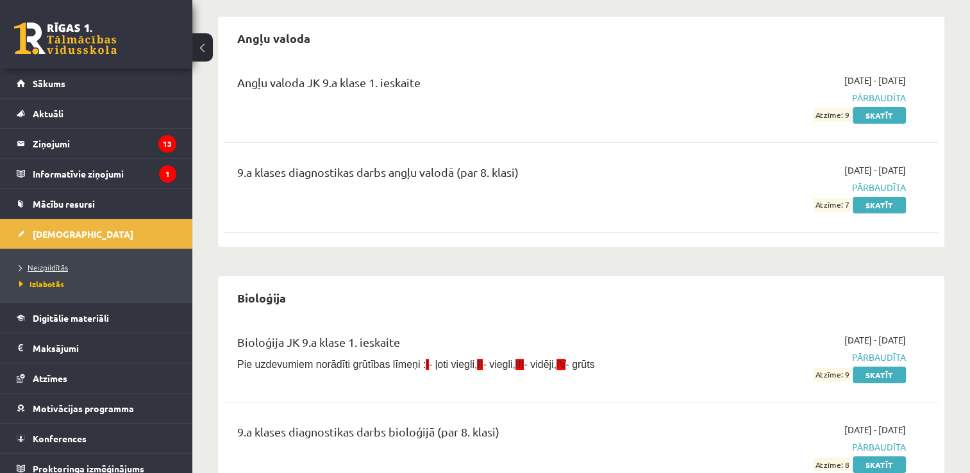
click at [60, 264] on span "Neizpildītās" at bounding box center [43, 267] width 49 height 10
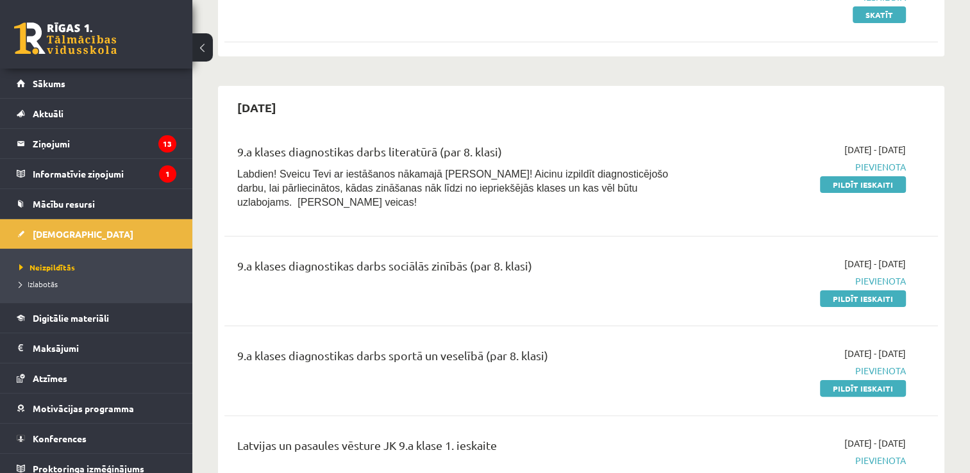
scroll to position [256, 0]
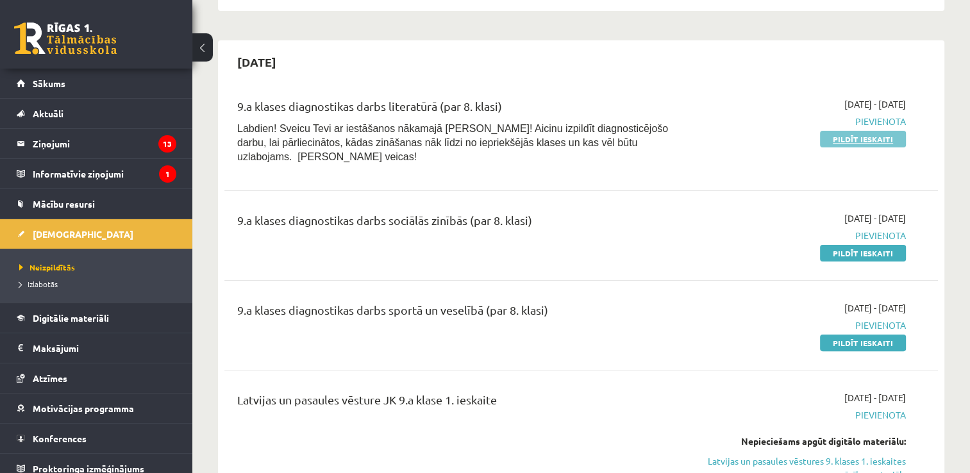
click at [859, 141] on link "Pildīt ieskaiti" at bounding box center [863, 139] width 86 height 17
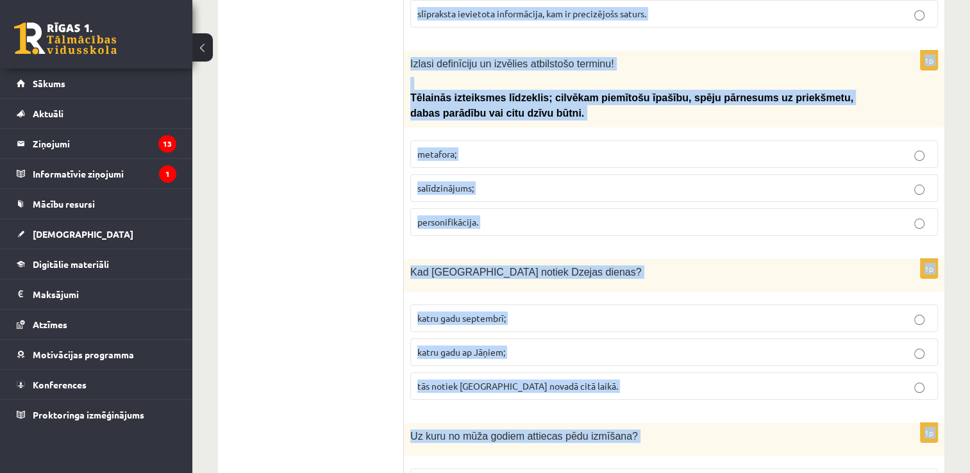
scroll to position [4983, 0]
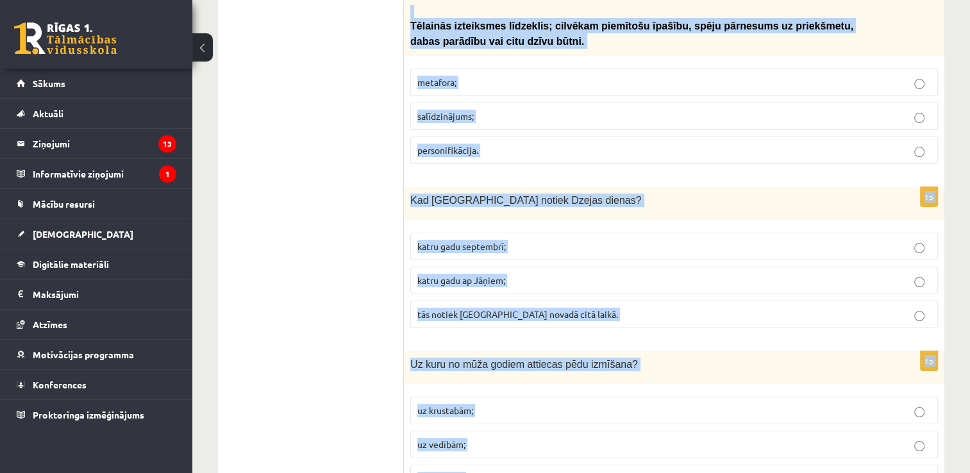
drag, startPoint x: 407, startPoint y: 289, endPoint x: 555, endPoint y: 412, distance: 193.0
copy form "Kurš ir literārās pasakas “Uzpasaka” autors? Imants Ziedonis; Skaidrīte Kaldupe…"
click at [714, 351] on div "Uz kuru no mūža godiem attiecas pēdu izmīšana?" at bounding box center [674, 367] width 541 height 33
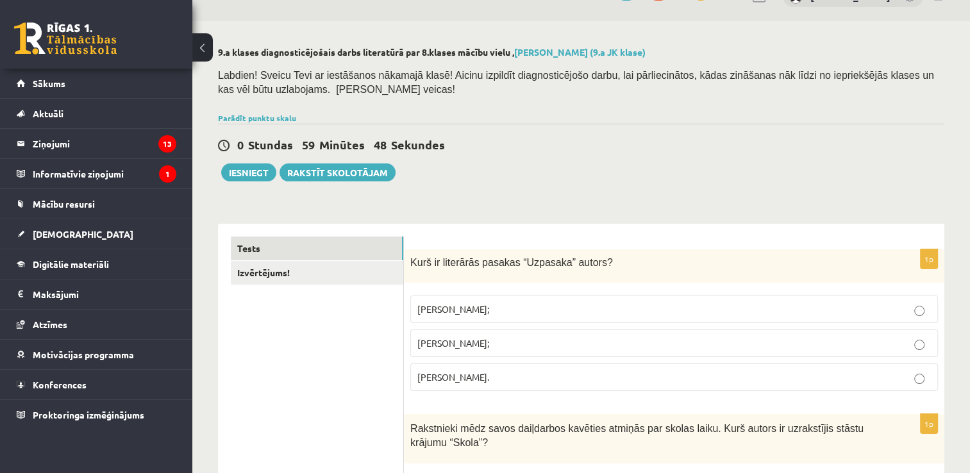
scroll to position [0, 0]
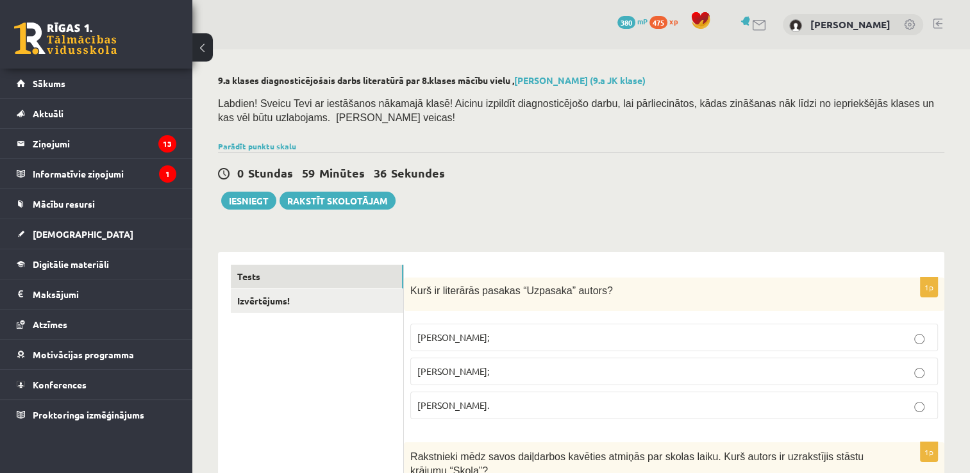
click at [706, 332] on p "Imants Ziedonis;" at bounding box center [674, 337] width 514 height 13
drag, startPoint x: 970, startPoint y: 29, endPoint x: 976, endPoint y: 34, distance: 8.2
click at [970, 34] on html "0 Dāvanas 380 mP 475 xp Riāna Bērziņa Sākums Aktuāli Kā mācīties eSKOLĀ Kontakt…" at bounding box center [485, 236] width 970 height 473
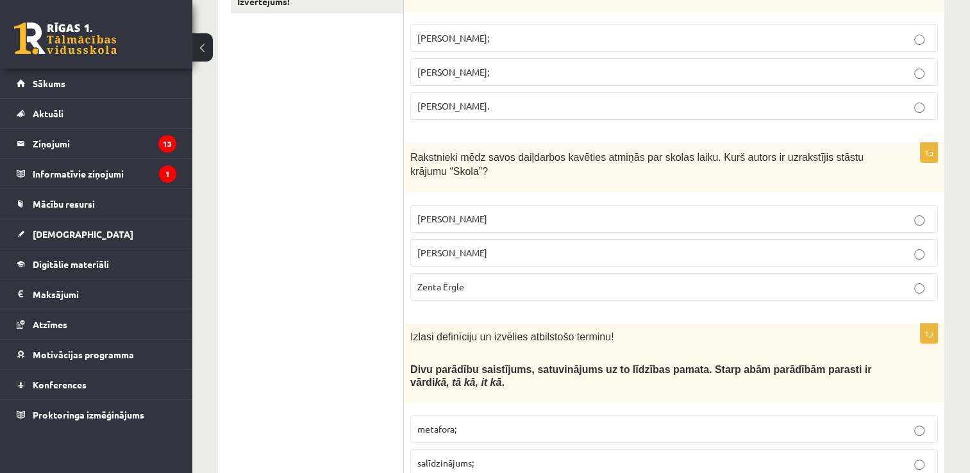
scroll to position [312, 0]
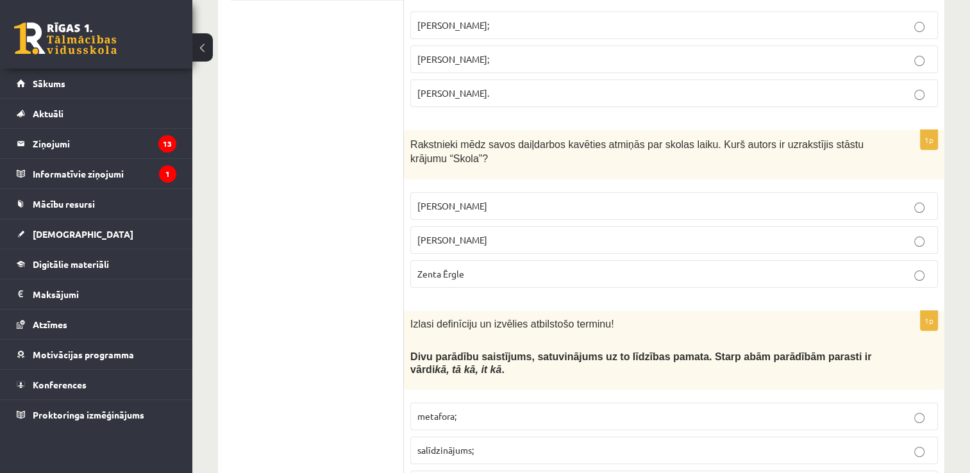
click at [521, 265] on label "Zenta Ērgle" at bounding box center [674, 274] width 528 height 28
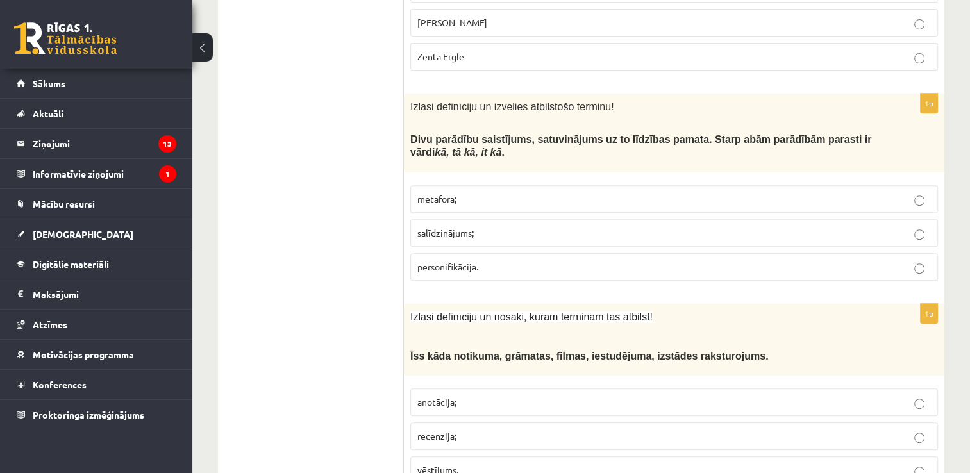
scroll to position [549, 0]
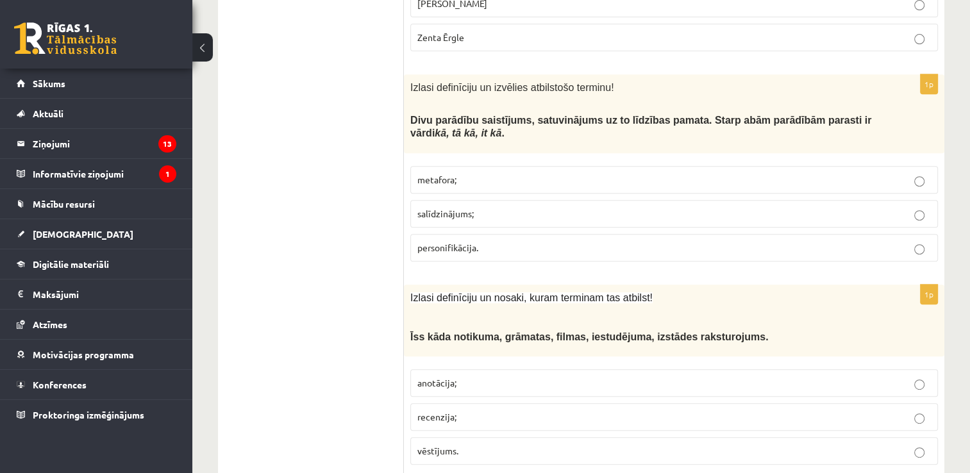
click at [492, 207] on p "salīdzinājums;" at bounding box center [674, 213] width 514 height 13
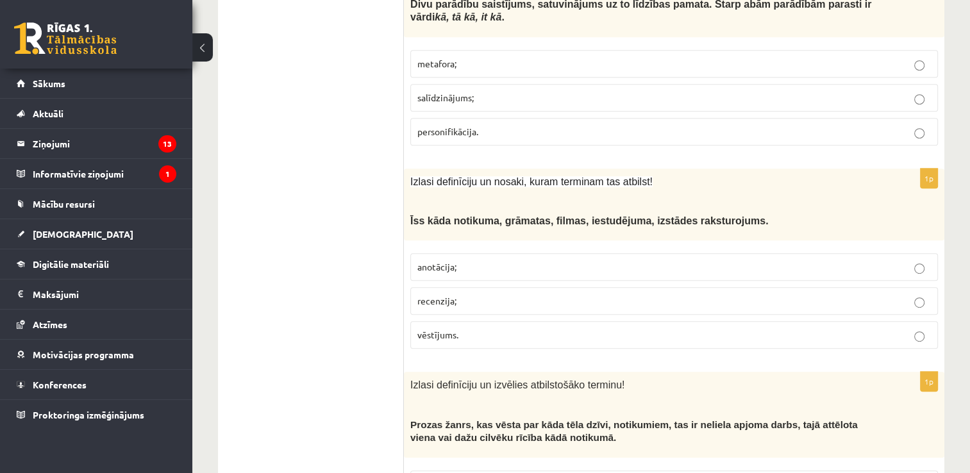
scroll to position [671, 0]
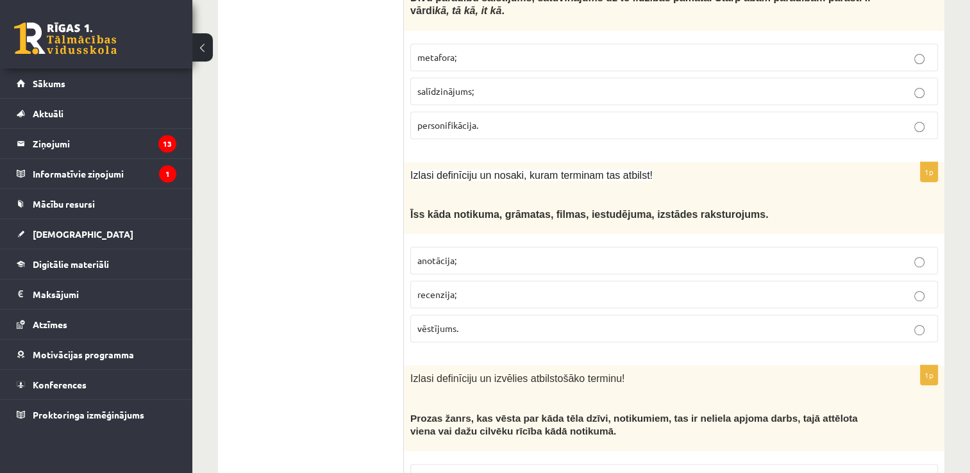
click at [469, 255] on p "anotācija;" at bounding box center [674, 260] width 514 height 13
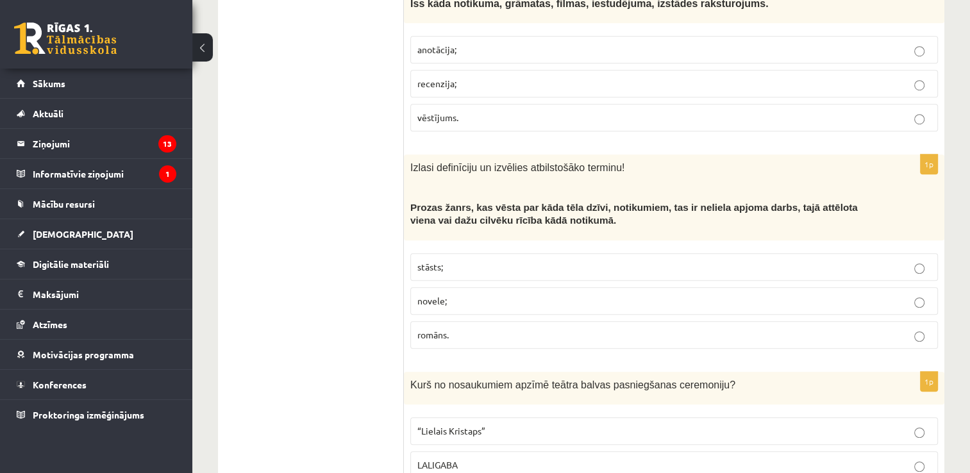
scroll to position [914, 0]
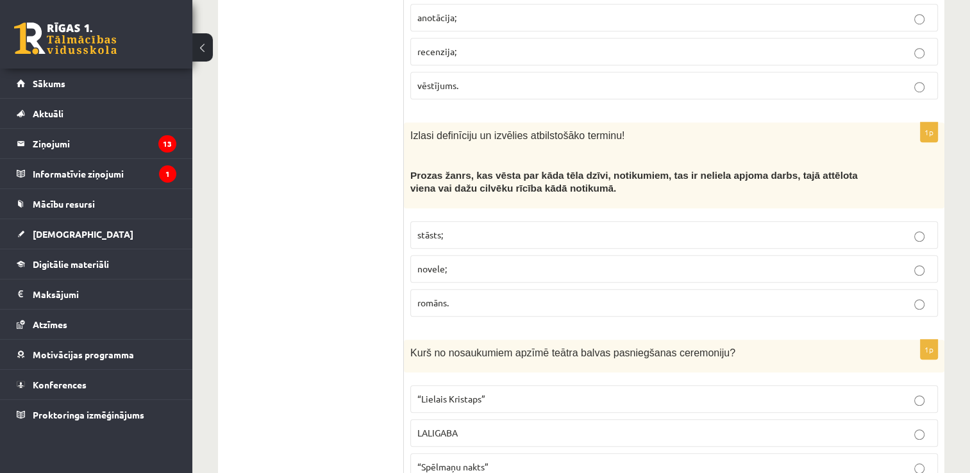
click at [532, 223] on label "stāsts;" at bounding box center [674, 235] width 528 height 28
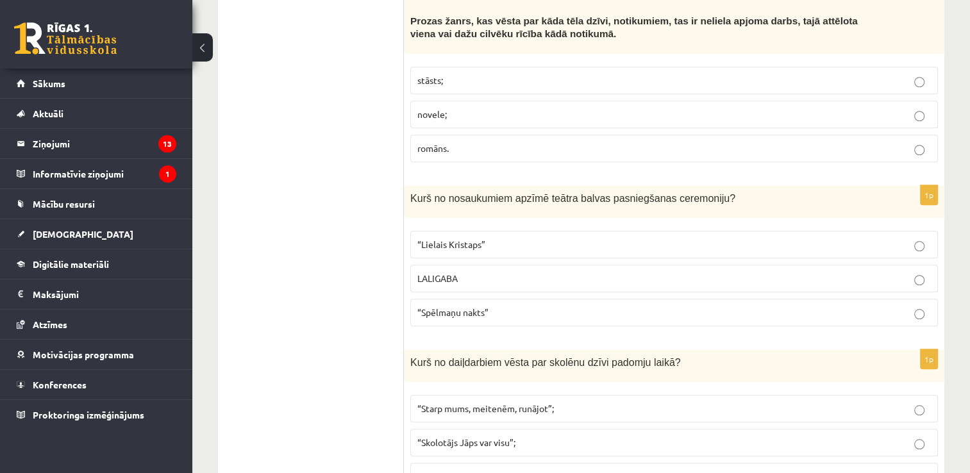
scroll to position [1082, 0]
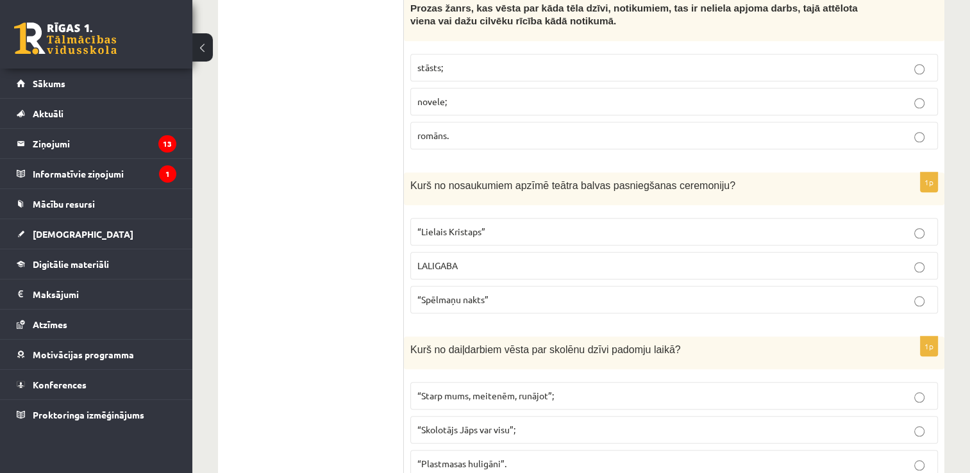
click at [492, 293] on p "“Spēlmaņu nakts”" at bounding box center [674, 299] width 514 height 13
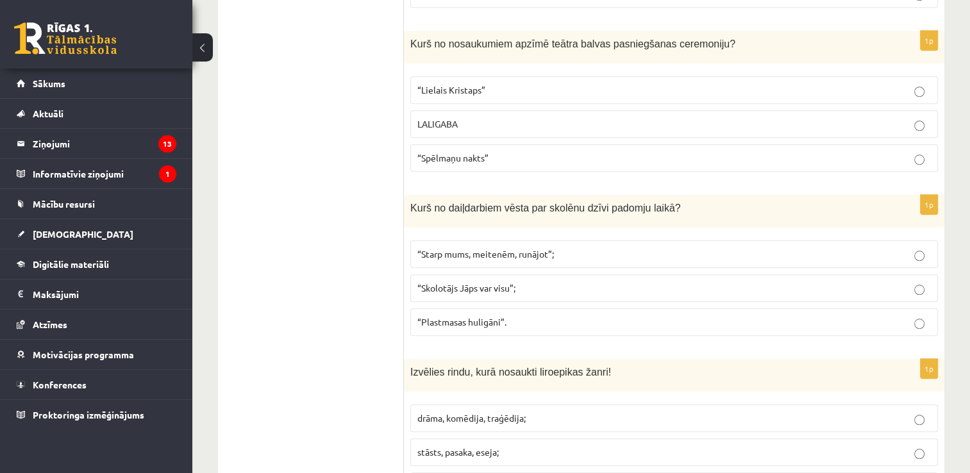
scroll to position [1236, 0]
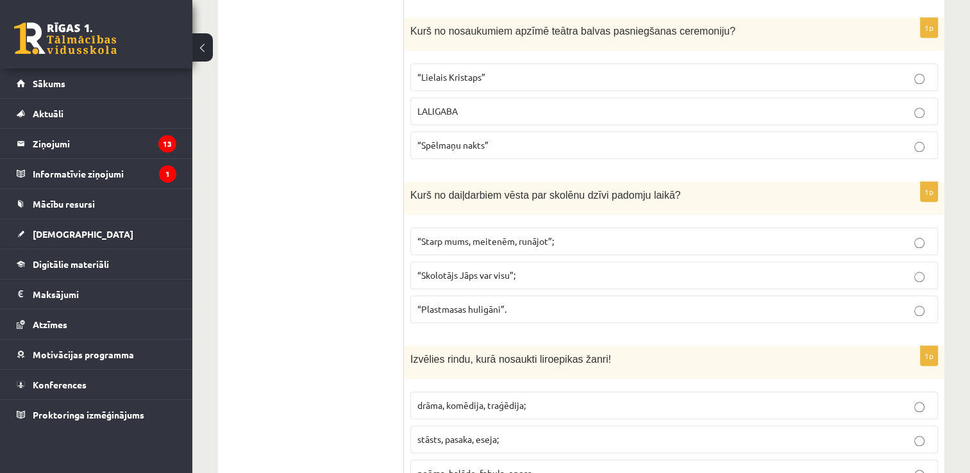
click at [536, 237] on span "“Starp mums, meitenēm, runājot”;" at bounding box center [485, 241] width 137 height 12
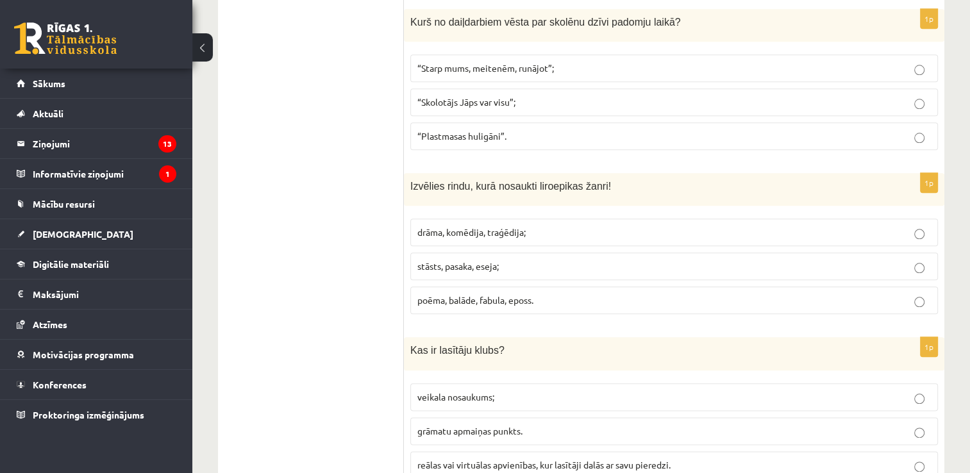
scroll to position [1416, 0]
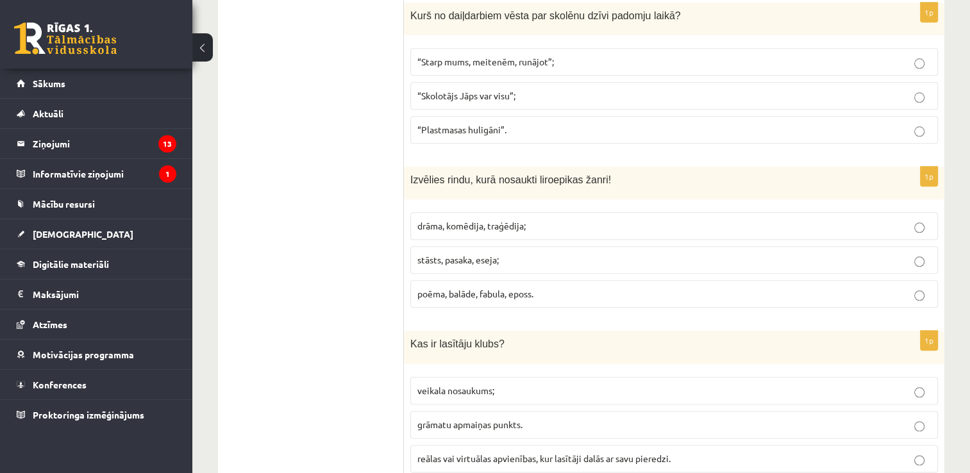
click at [550, 290] on p "poēma, balāde, fabula, eposs." at bounding box center [674, 293] width 514 height 13
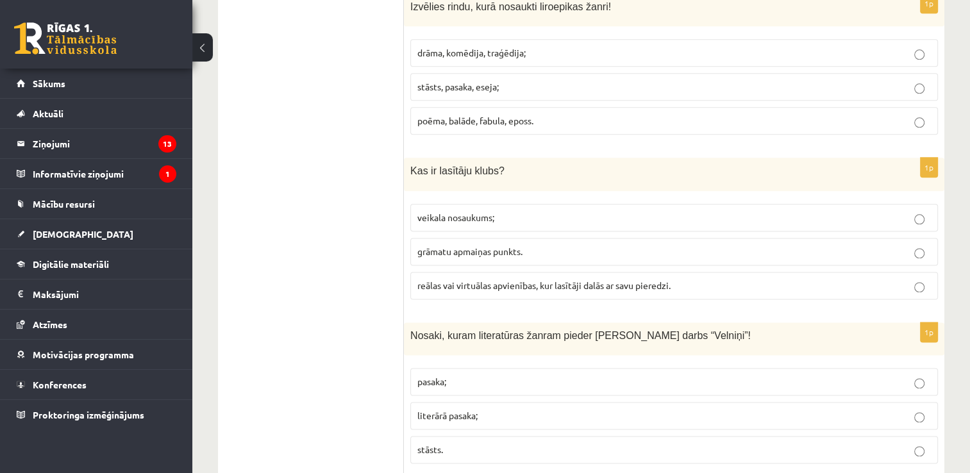
scroll to position [1602, 0]
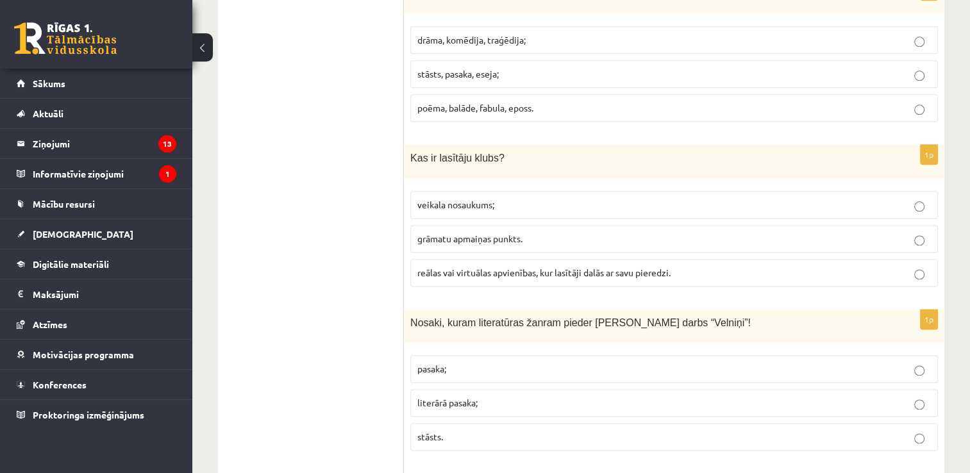
click at [564, 267] on span "reālas vai virtuālas apvienības, kur lasītāji dalās ar savu pieredzi." at bounding box center [543, 273] width 253 height 12
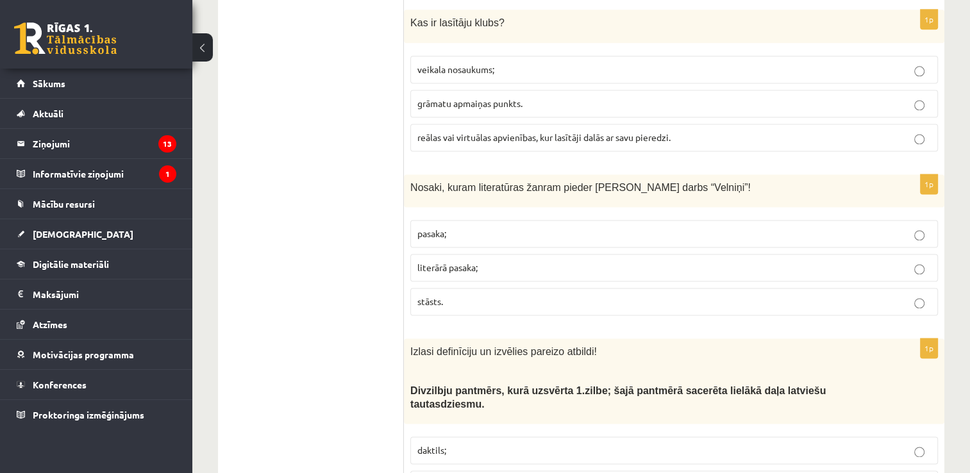
click at [480, 261] on p "literārā pasaka;" at bounding box center [674, 267] width 514 height 13
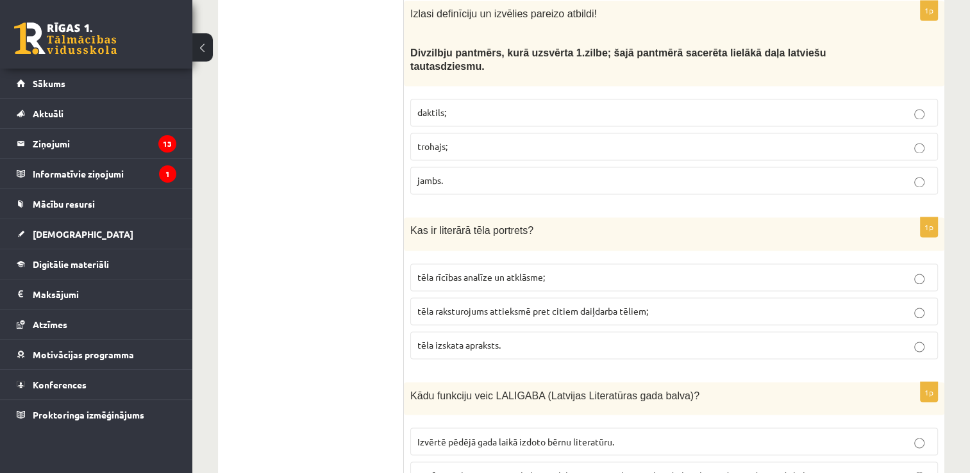
scroll to position [2094, 0]
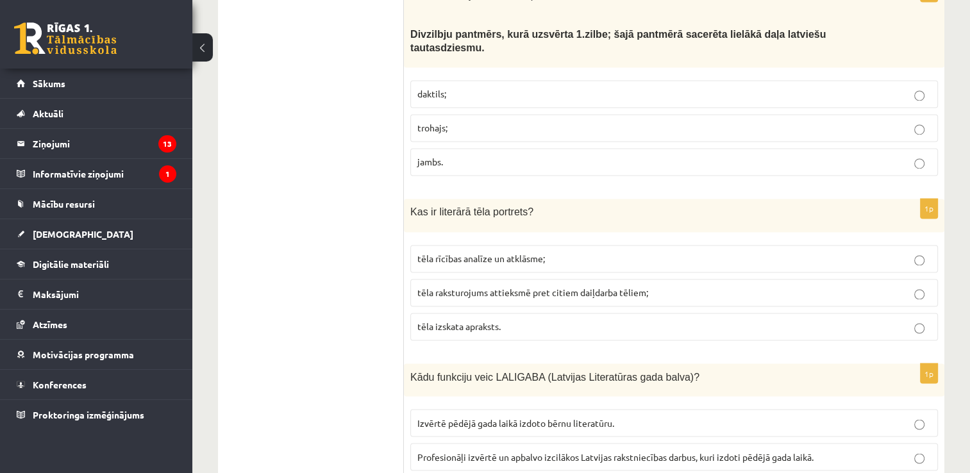
click at [859, 121] on p "trohajs;" at bounding box center [674, 127] width 514 height 13
click at [507, 289] on fieldset "tēla rīcības analīze un atklāsme; tēla raksturojums attieksmē pret citiem daiļd…" at bounding box center [674, 292] width 528 height 106
click at [513, 313] on label "tēla izskata apraksts." at bounding box center [674, 327] width 528 height 28
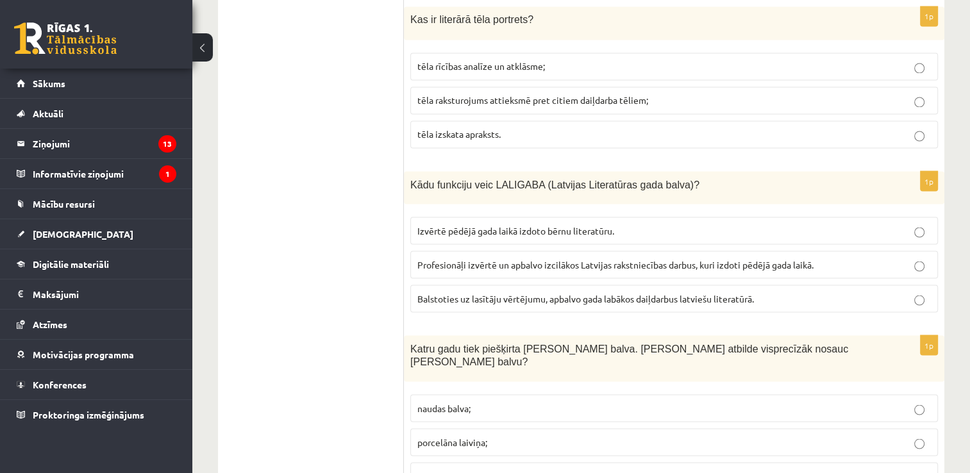
scroll to position [2268, 0]
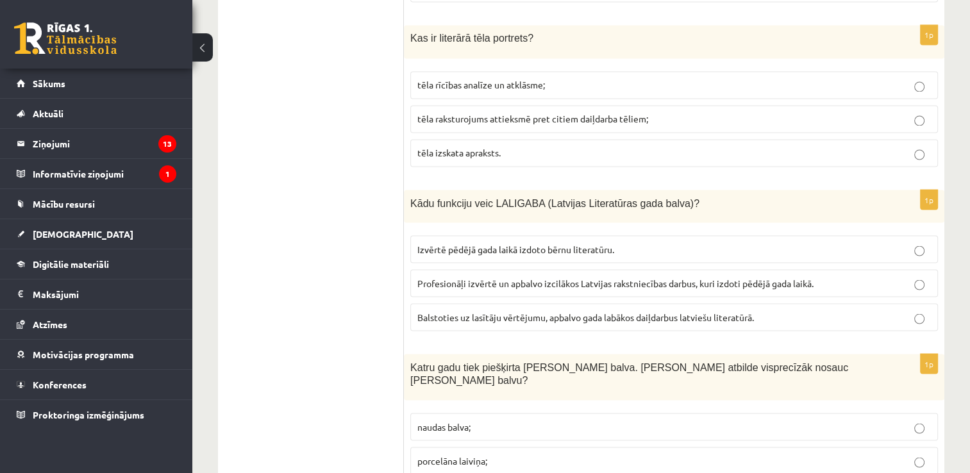
click at [637, 277] on span "Profesionāļi izvērtē un apbalvo izcilākos Latvijas rakstniecības darbus, kuri i…" at bounding box center [615, 283] width 396 height 12
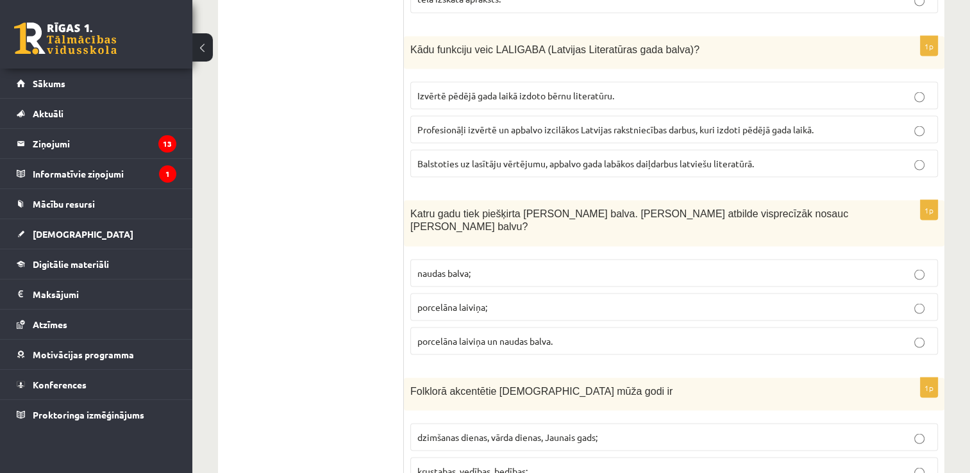
scroll to position [2441, 0]
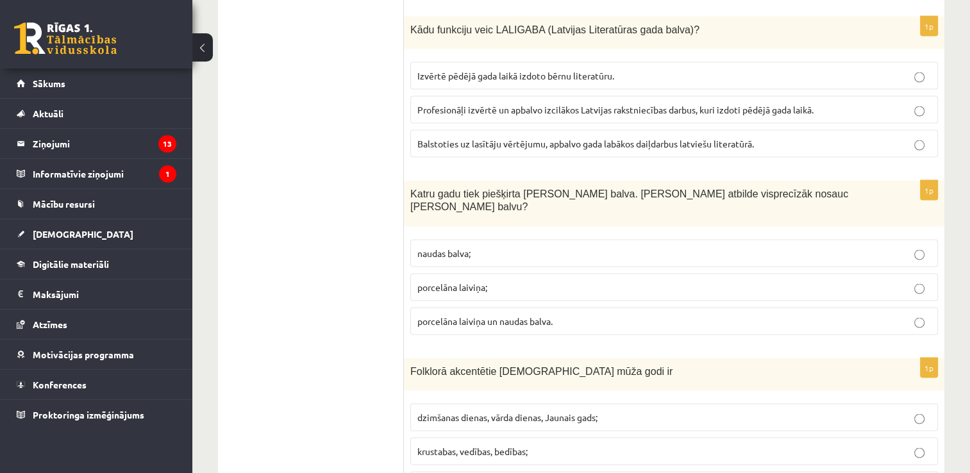
click at [529, 308] on label "porcelāna laiviņa un naudas balva." at bounding box center [674, 322] width 528 height 28
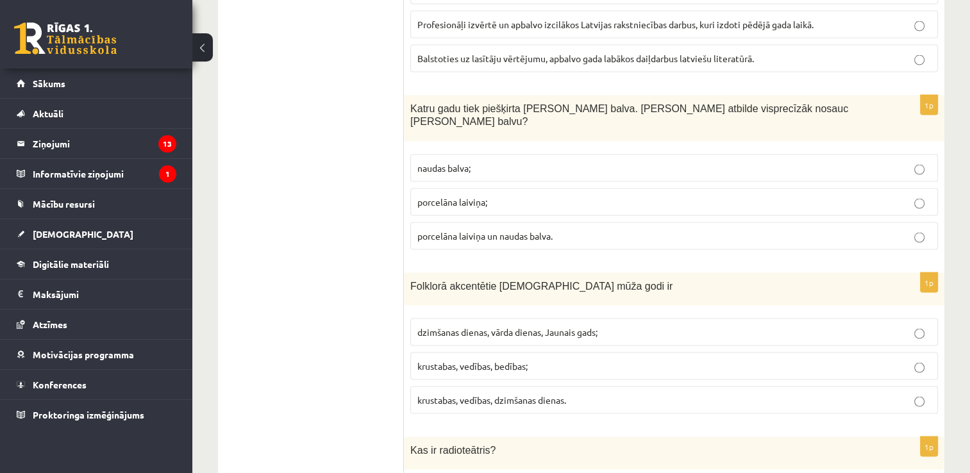
scroll to position [2570, 0]
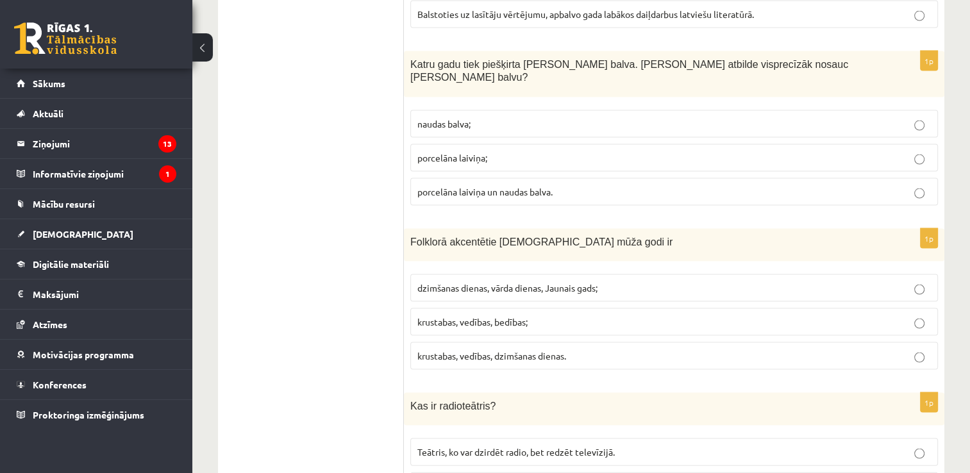
click at [576, 342] on label "krustabas, vedības, dzimšanas dienas." at bounding box center [674, 356] width 528 height 28
click at [653, 316] on p "krustabas, vedības, bedības;" at bounding box center [674, 322] width 514 height 13
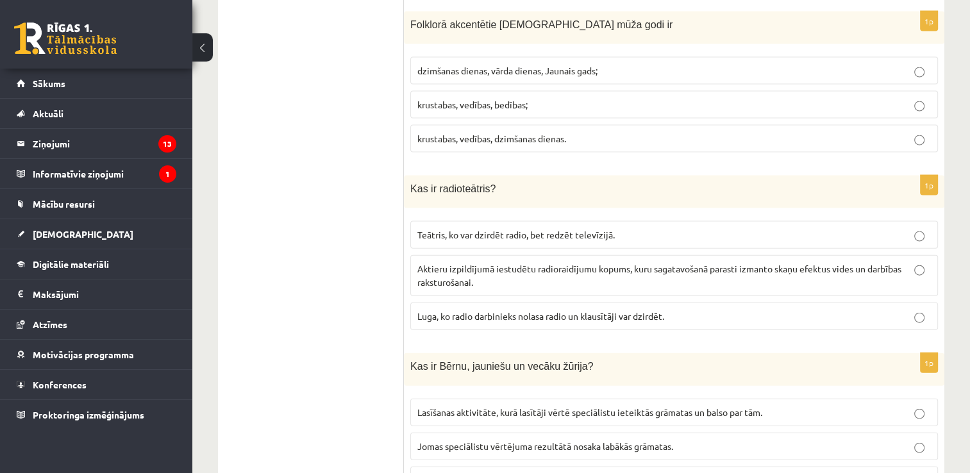
scroll to position [2794, 0]
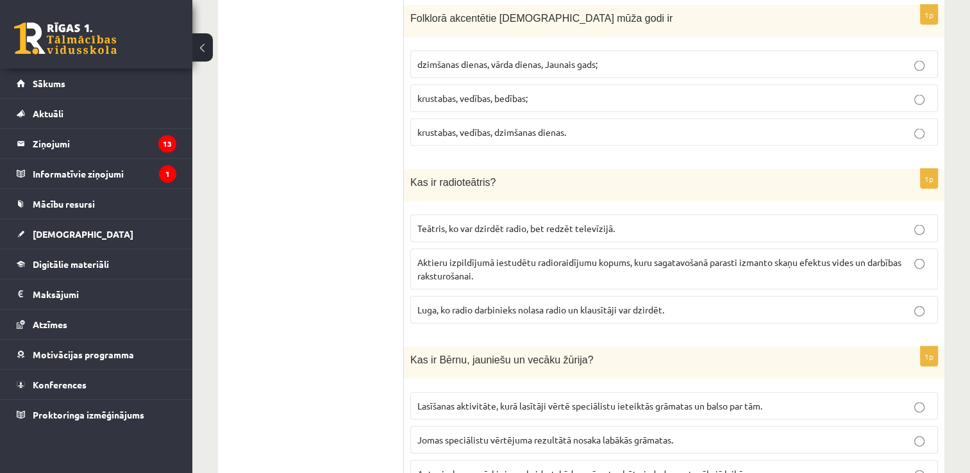
click at [593, 256] on p "Aktieru izpildījumā iestudētu radioraidījumu kopums, kuru sagatavošanā parasti …" at bounding box center [674, 269] width 514 height 27
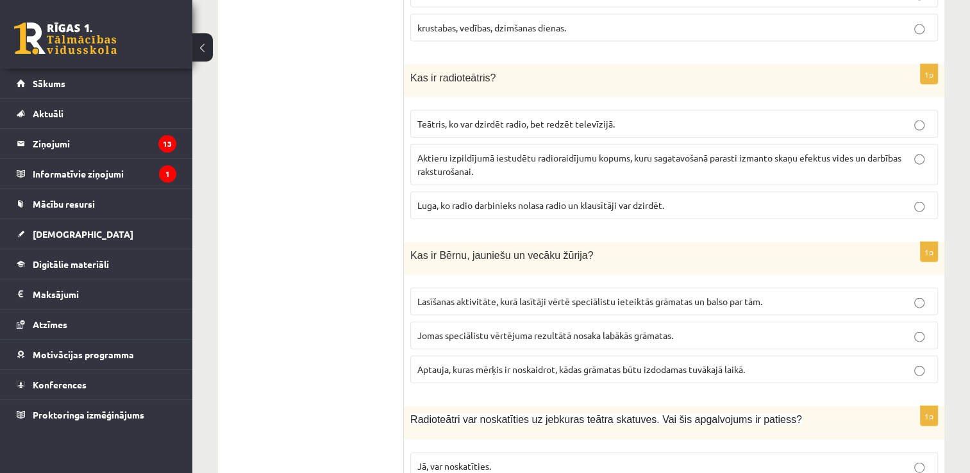
scroll to position [2904, 0]
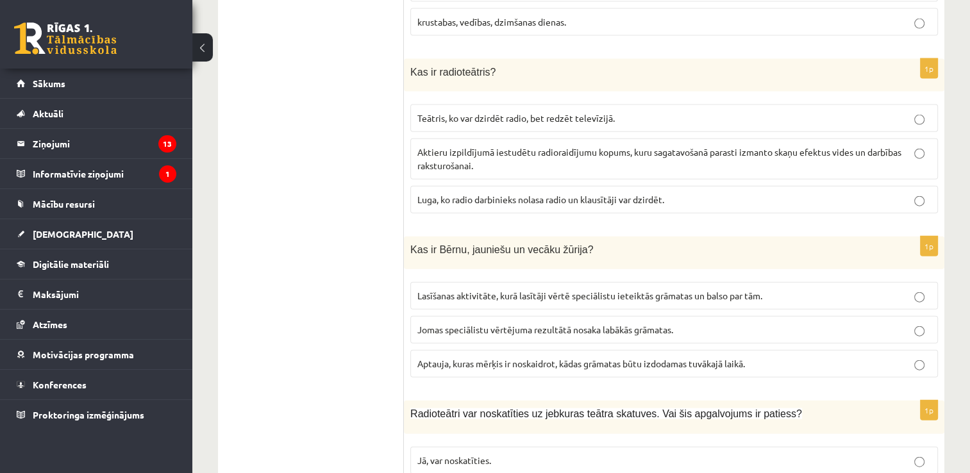
click at [685, 289] on p "Lasīšanas aktivitāte, kurā lasītāji vērtē speciālistu ieteiktās grāmatas un bal…" at bounding box center [674, 295] width 514 height 13
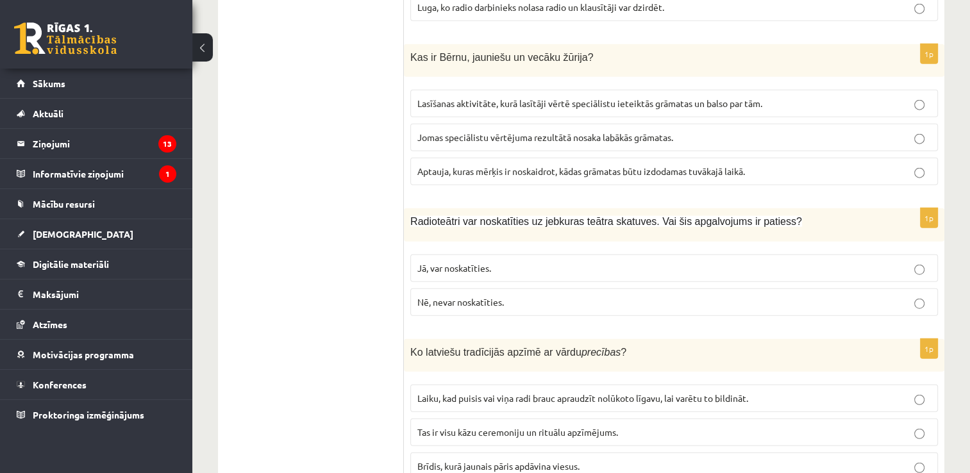
scroll to position [3128, 0]
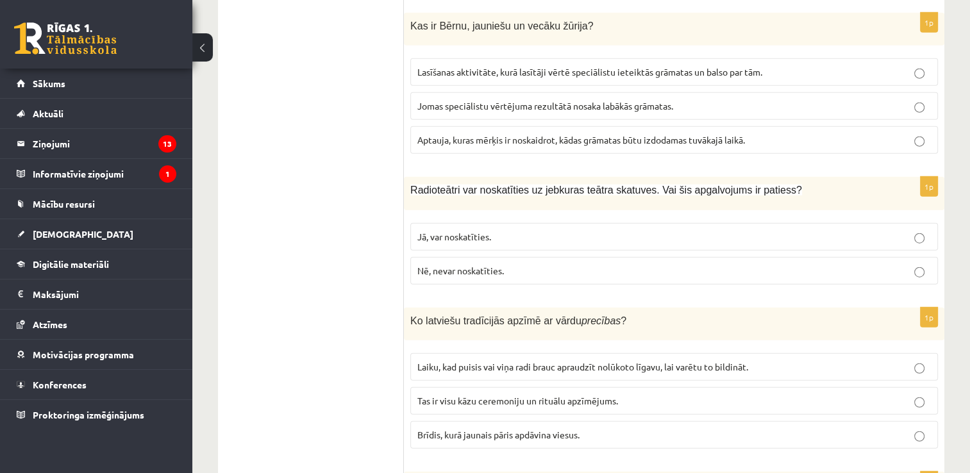
click at [525, 264] on p "Nē, nevar noskatīties." at bounding box center [674, 270] width 514 height 13
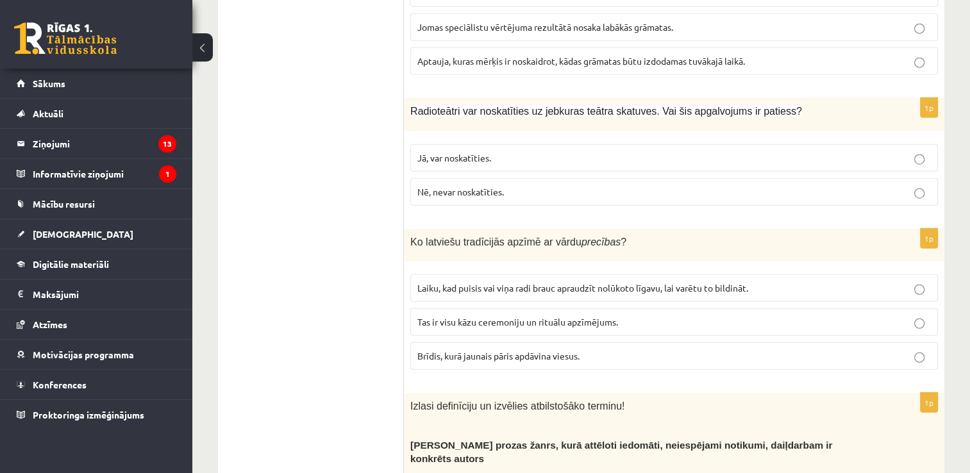
scroll to position [3232, 0]
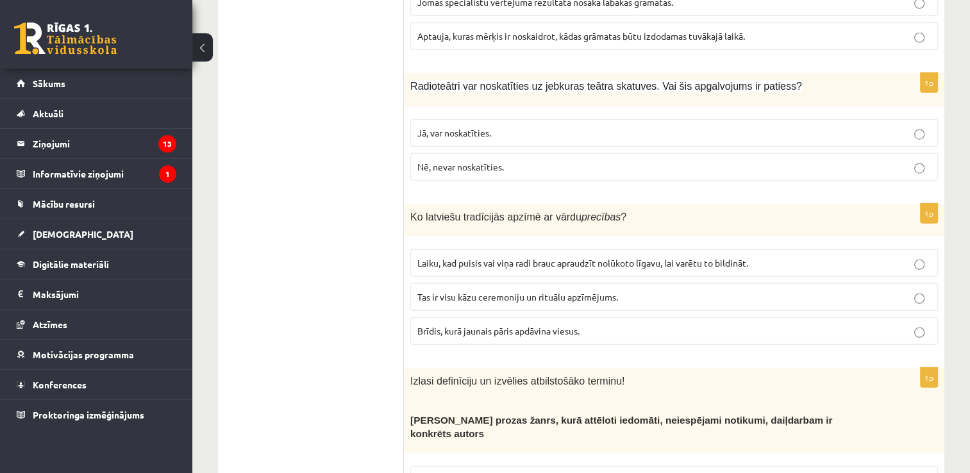
click at [552, 291] on p "Tas ir visu kāzu ceremoniju un rituālu apzīmējums." at bounding box center [674, 297] width 514 height 13
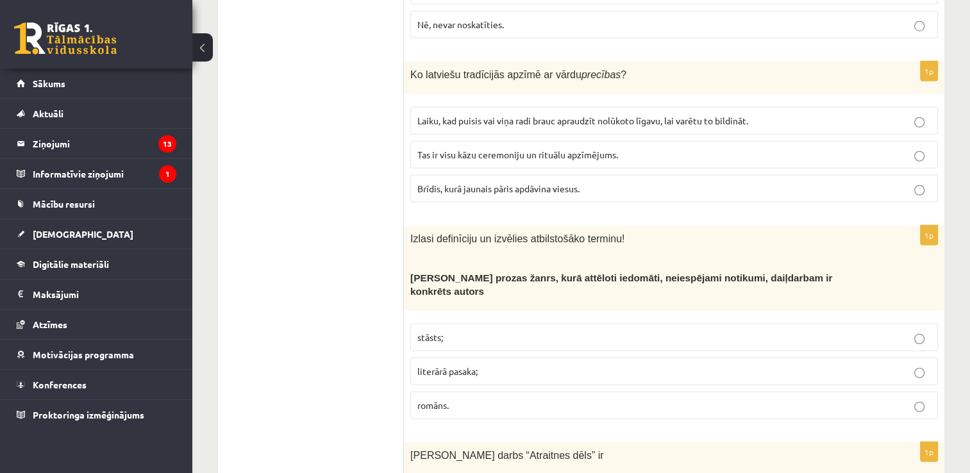
scroll to position [3381, 0]
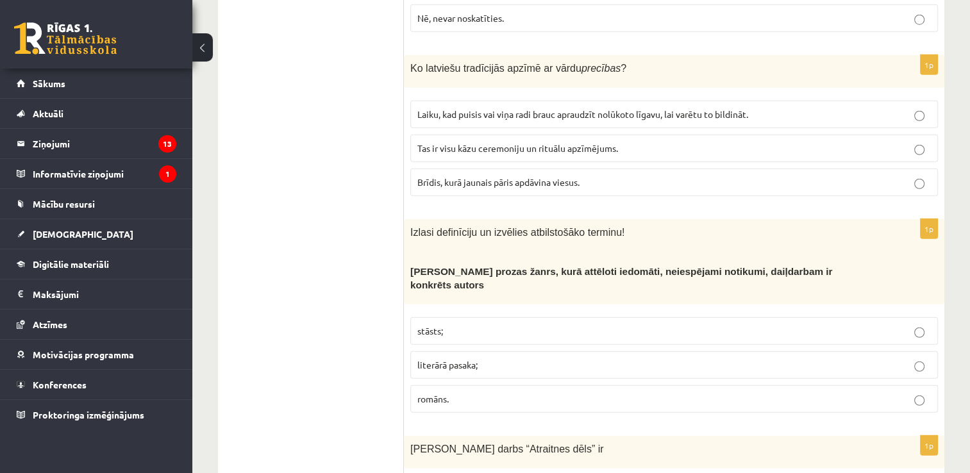
click at [534, 351] on label "literārā pasaka;" at bounding box center [674, 365] width 528 height 28
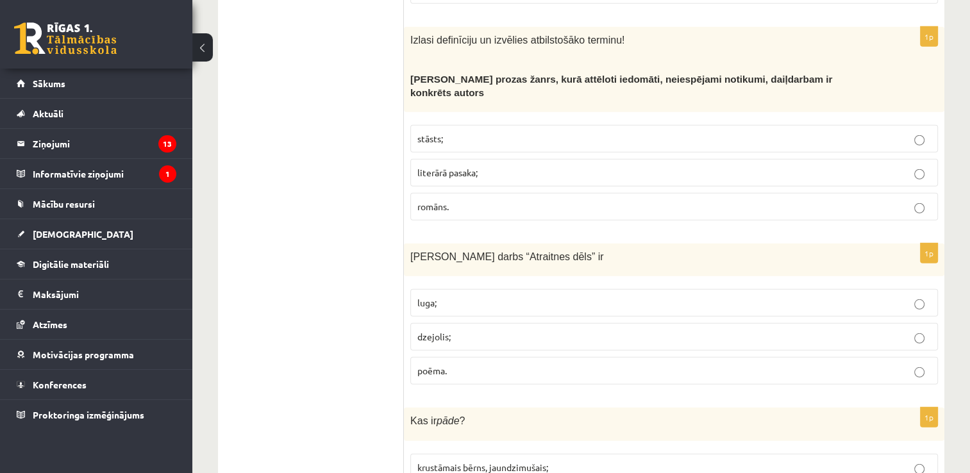
scroll to position [3643, 0]
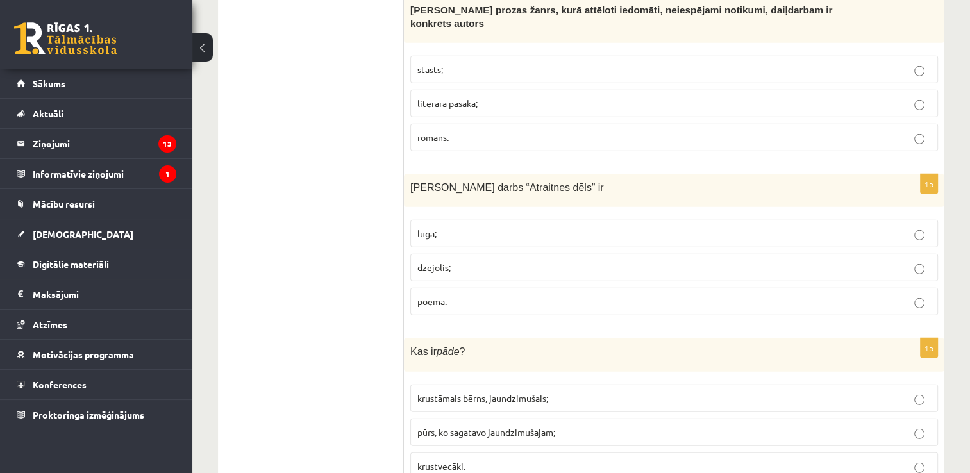
click at [478, 295] on p "poēma." at bounding box center [674, 301] width 514 height 13
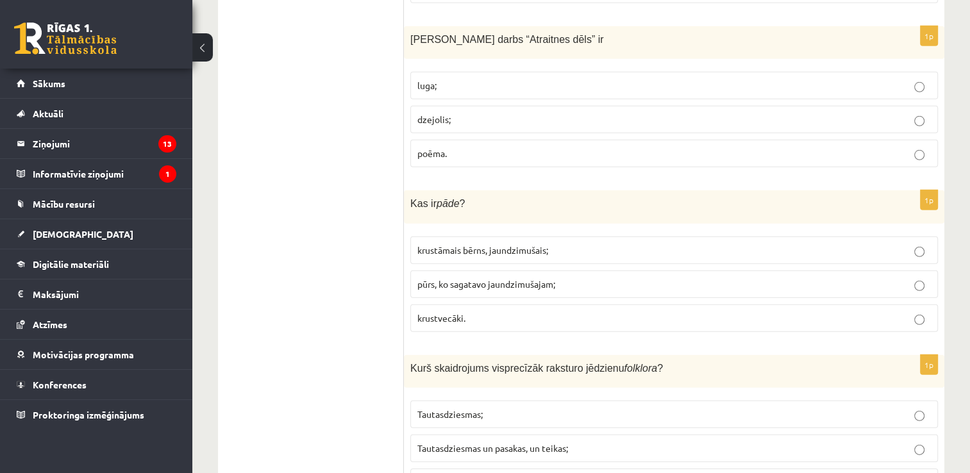
scroll to position [3797, 0]
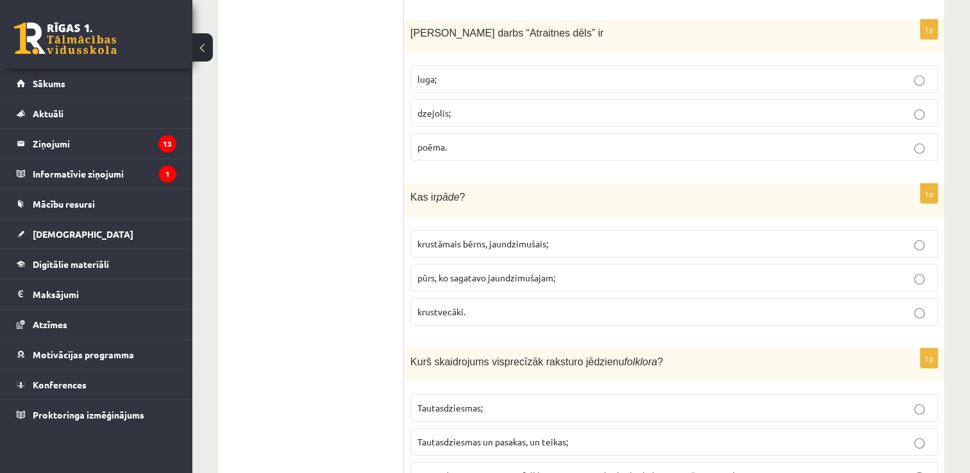
click at [556, 237] on p "krustāmais bērns, jaundzimušais;" at bounding box center [674, 243] width 514 height 13
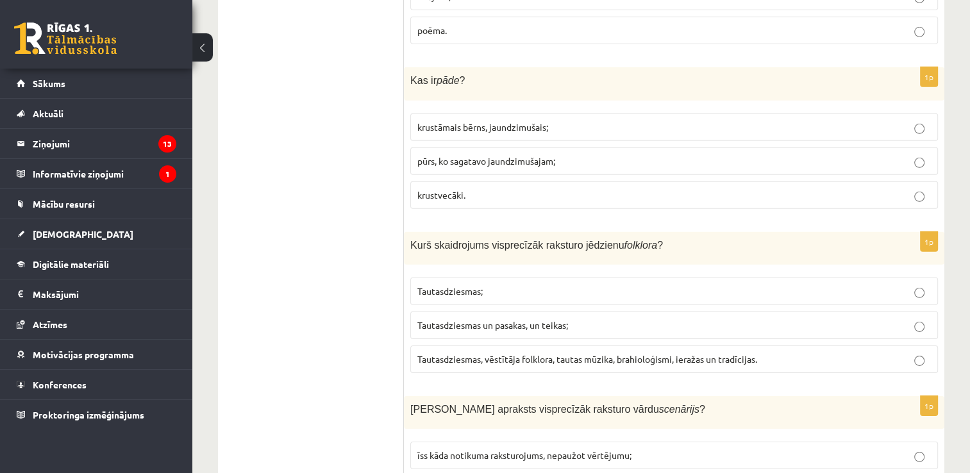
scroll to position [3920, 0]
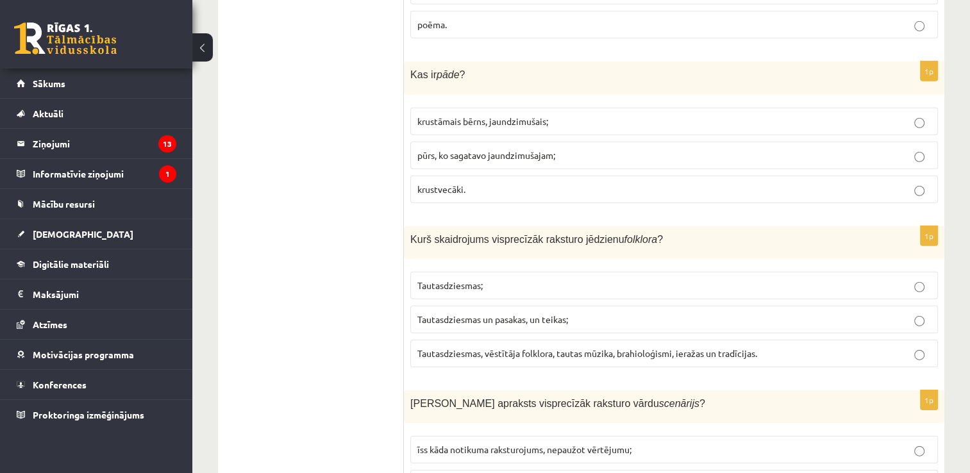
click at [523, 280] on fieldset "Tautasdziesmas; Tautasdziesmas un pasakas, un teikas; Tautasdziesmas, vēstītāja…" at bounding box center [674, 318] width 528 height 106
click at [548, 347] on p "Tautasdziesmas, vēstītāja folklora, tautas mūzika, brahioloģismi, ieražas un tr…" at bounding box center [674, 353] width 514 height 13
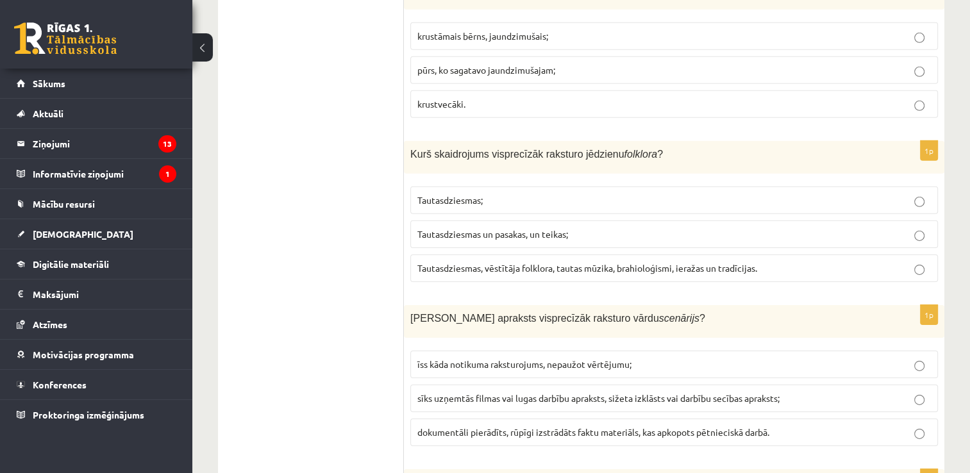
scroll to position [4030, 0]
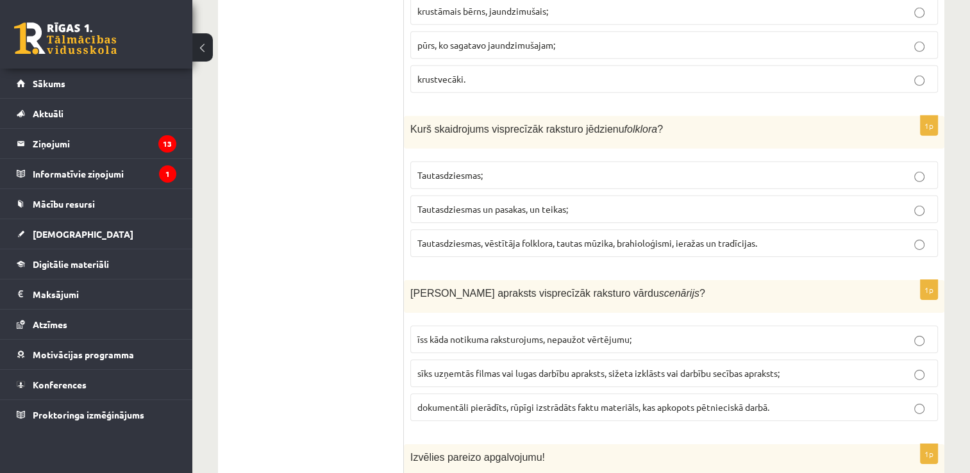
click at [654, 367] on span "sīks uzņemtās filmas vai lugas darbību apraksts, sižeta izklāsts vai darbību se…" at bounding box center [598, 373] width 362 height 12
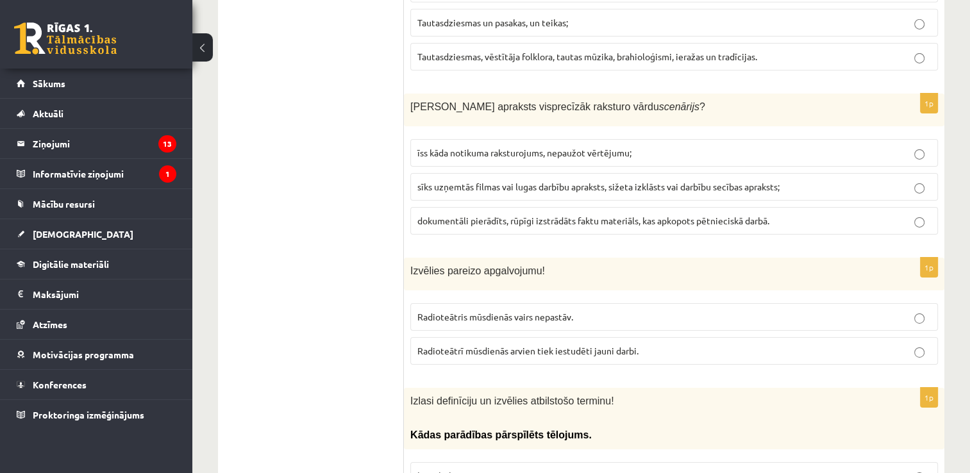
scroll to position [4235, 0]
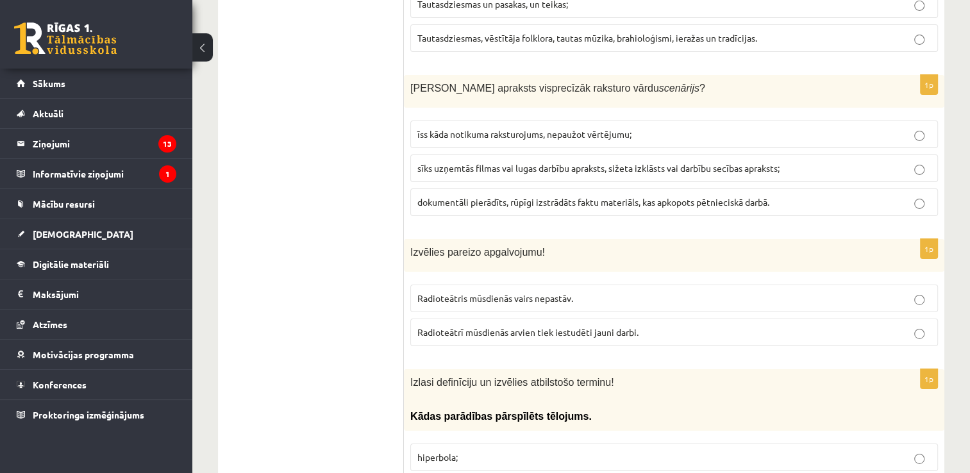
click at [548, 326] on span "Radioteātrī mūsdienās arvien tiek iestudēti jauni darbi." at bounding box center [527, 332] width 221 height 12
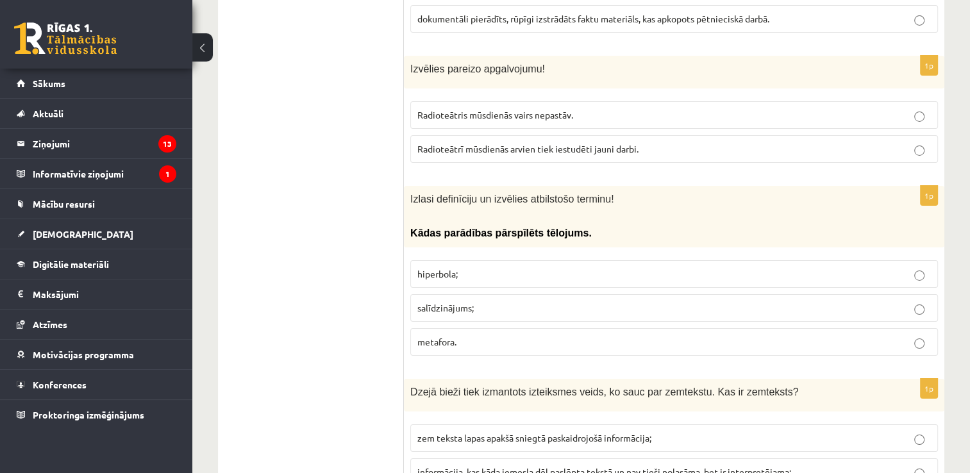
scroll to position [4437, 0]
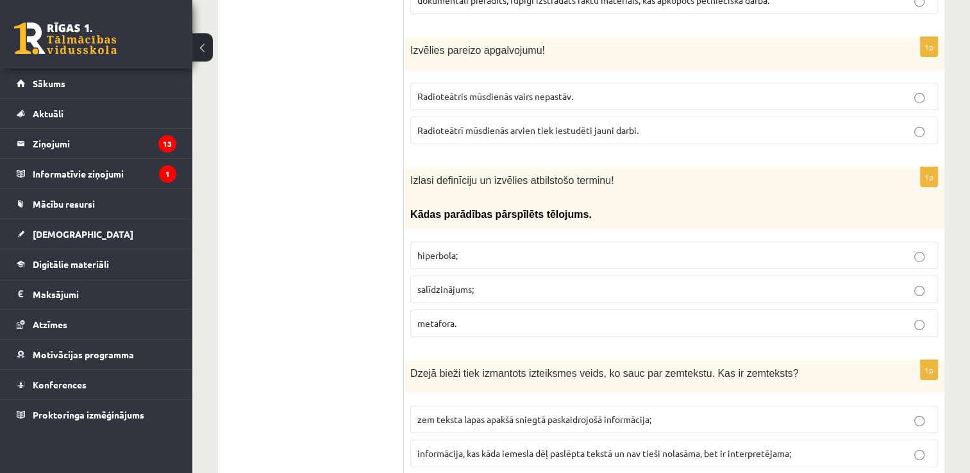
click at [514, 242] on label "hiperbola;" at bounding box center [674, 256] width 528 height 28
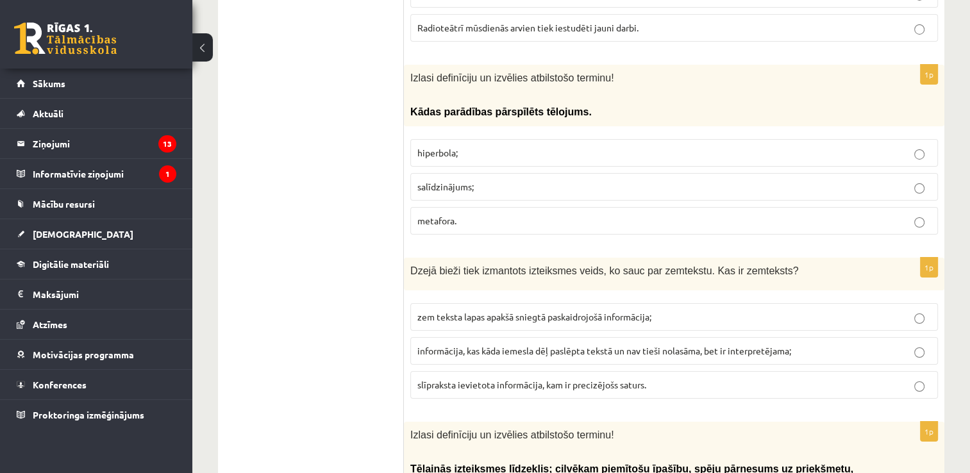
scroll to position [4571, 0]
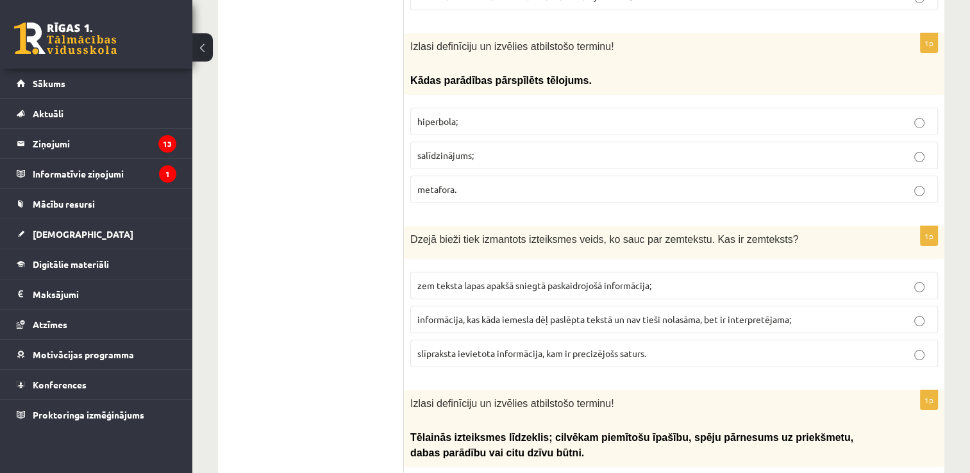
click at [613, 314] on span "informācija, kas kāda iemesla dēļ paslēpta tekstā un nav tieši nolasāma, bet ir…" at bounding box center [604, 320] width 374 height 12
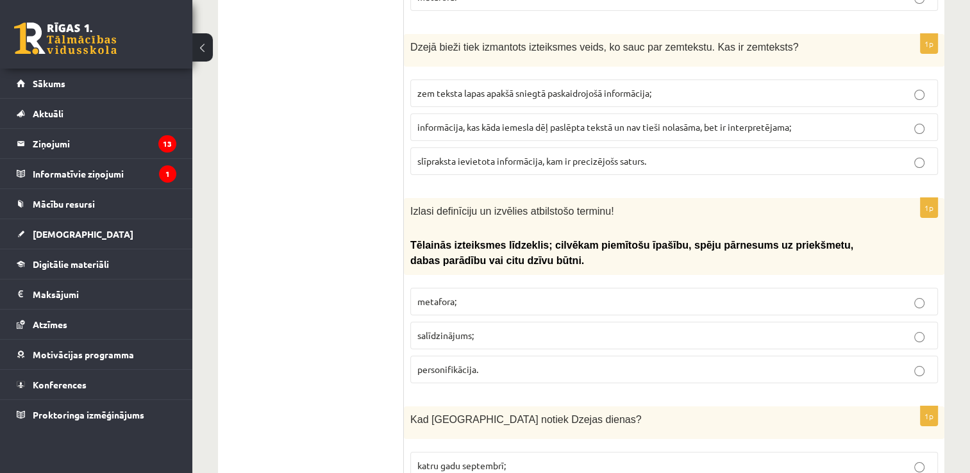
scroll to position [4776, 0]
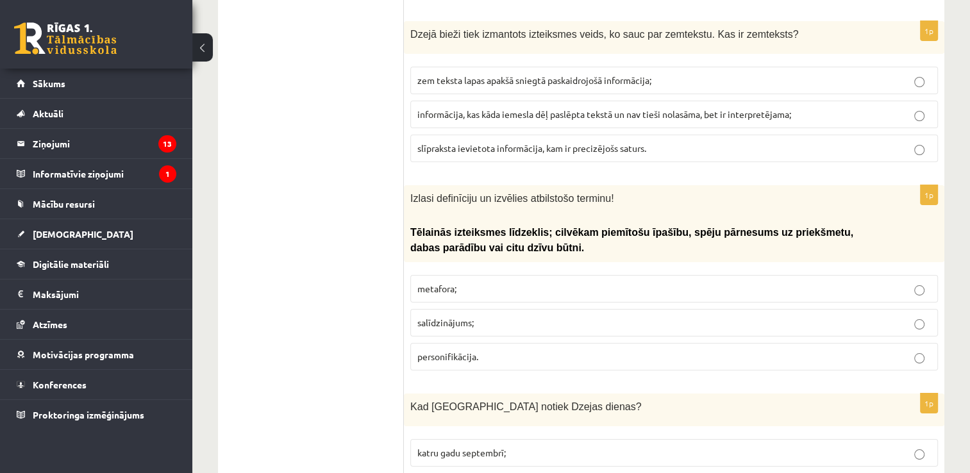
click at [521, 350] on p "personifikācija." at bounding box center [674, 356] width 514 height 13
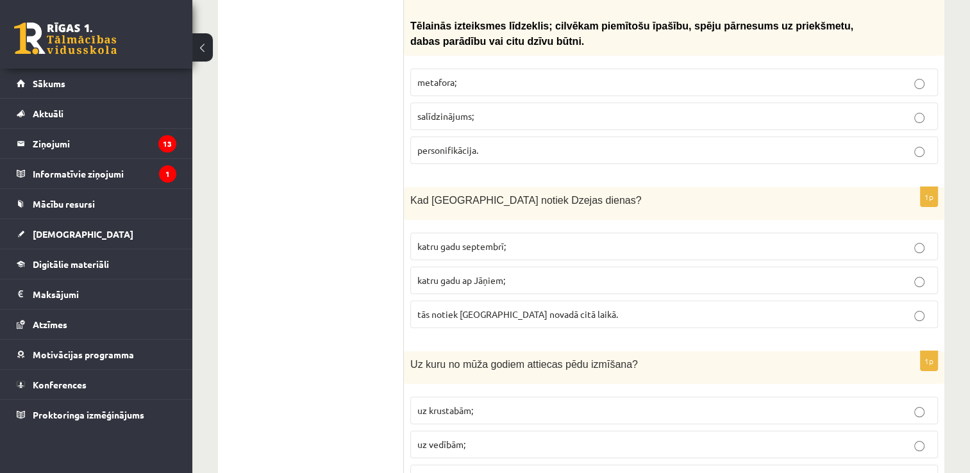
click at [543, 240] on p "katru gadu septembrī;" at bounding box center [674, 246] width 514 height 13
click at [553, 438] on p "uz vedībām;" at bounding box center [674, 444] width 514 height 13
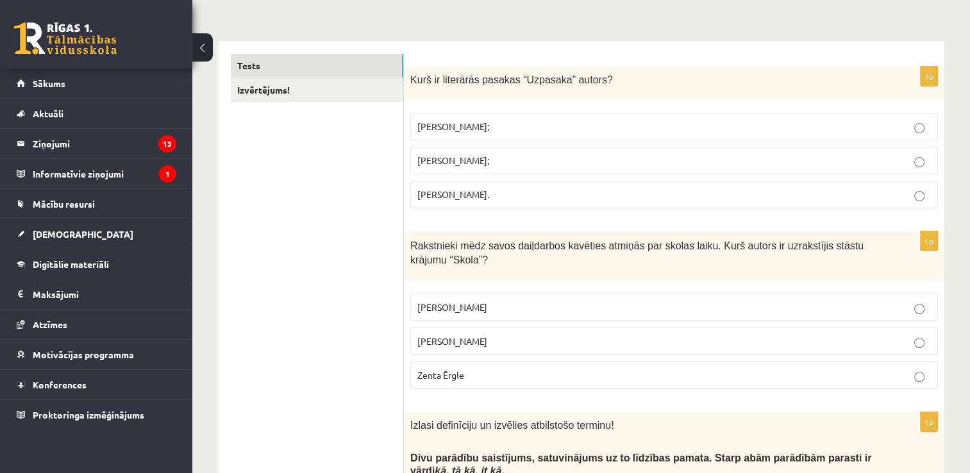
scroll to position [101, 0]
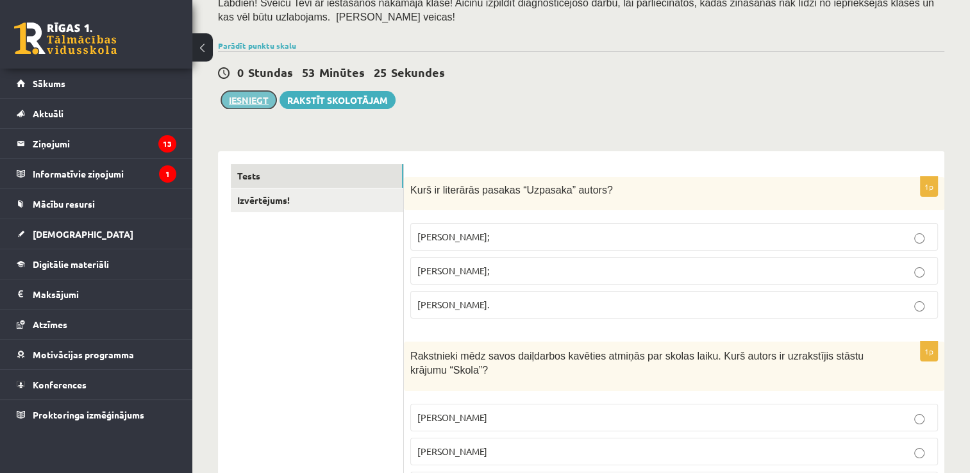
click at [245, 103] on button "Iesniegt" at bounding box center [248, 100] width 55 height 18
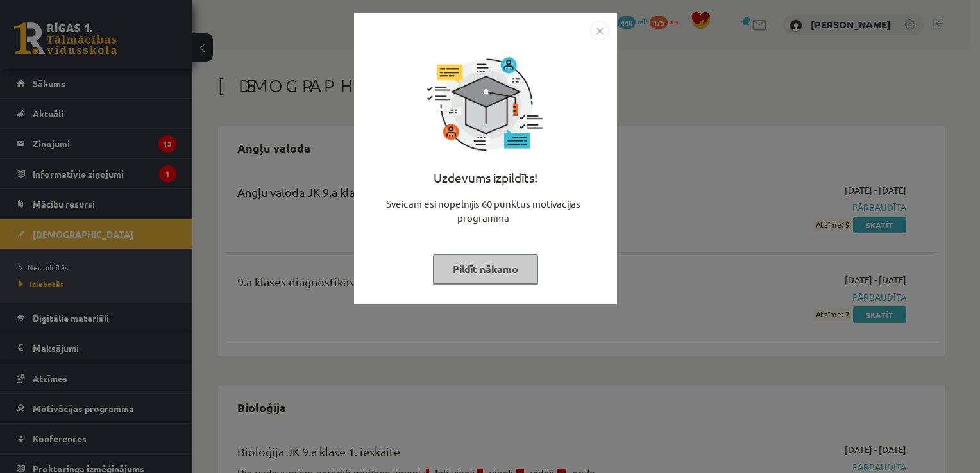
click at [597, 35] on img "Close" at bounding box center [599, 30] width 19 height 19
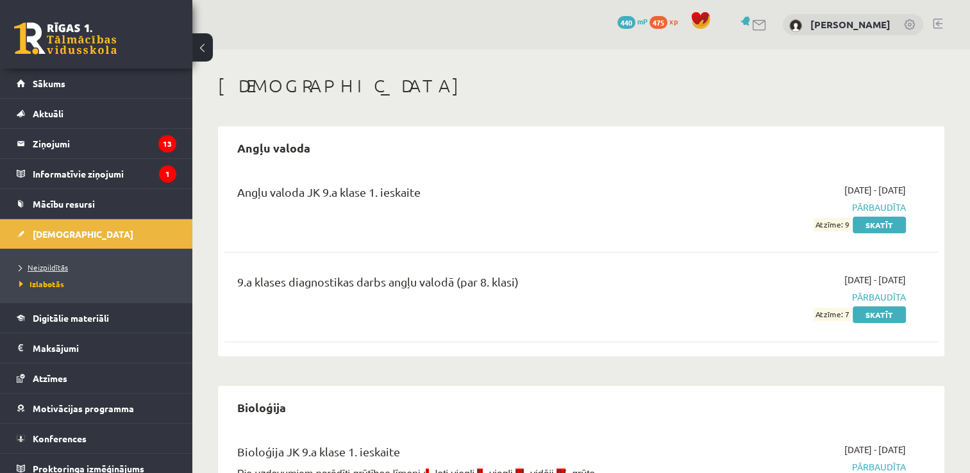
click at [63, 267] on span "Neizpildītās" at bounding box center [43, 267] width 49 height 10
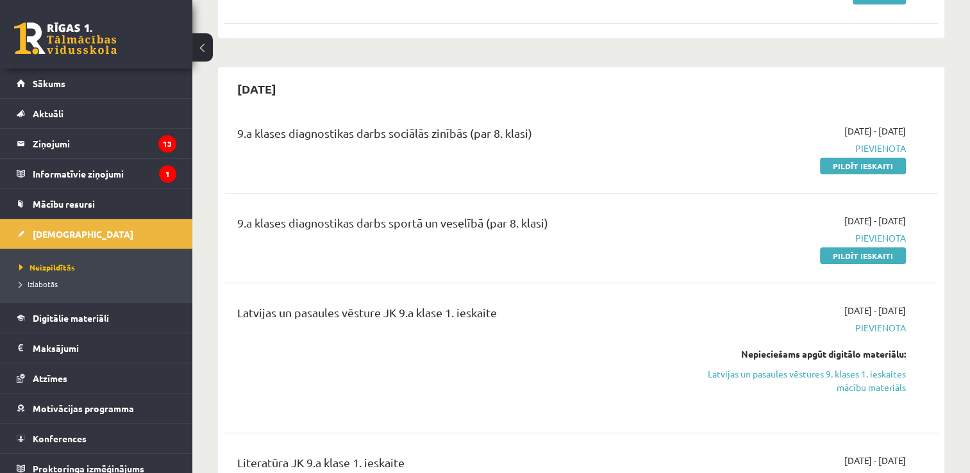
scroll to position [288, 0]
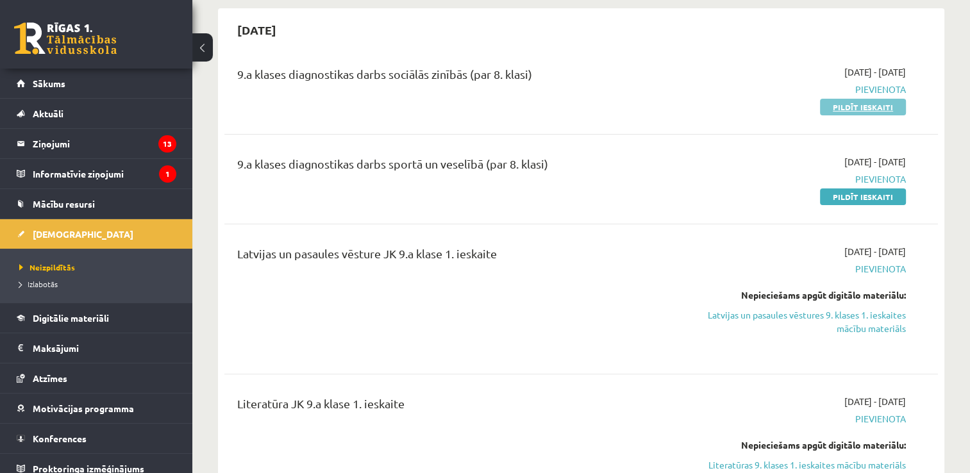
click at [850, 107] on link "Pildīt ieskaiti" at bounding box center [863, 107] width 86 height 17
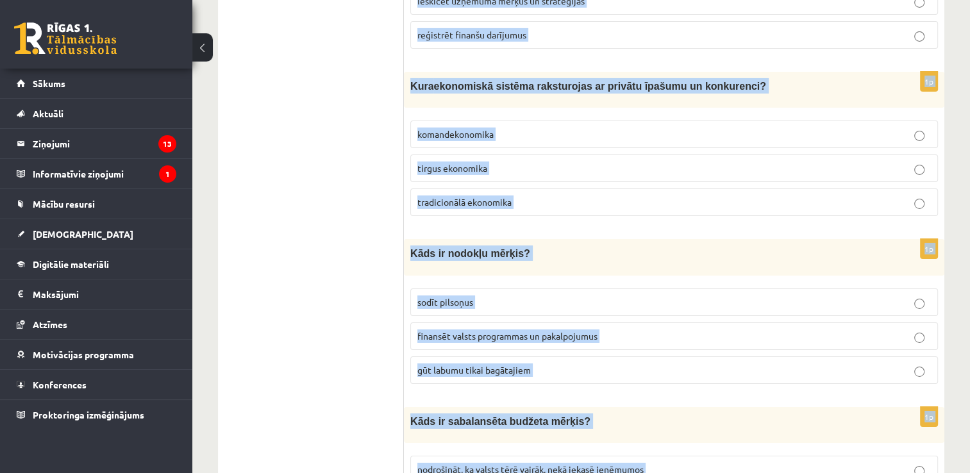
scroll to position [4545, 0]
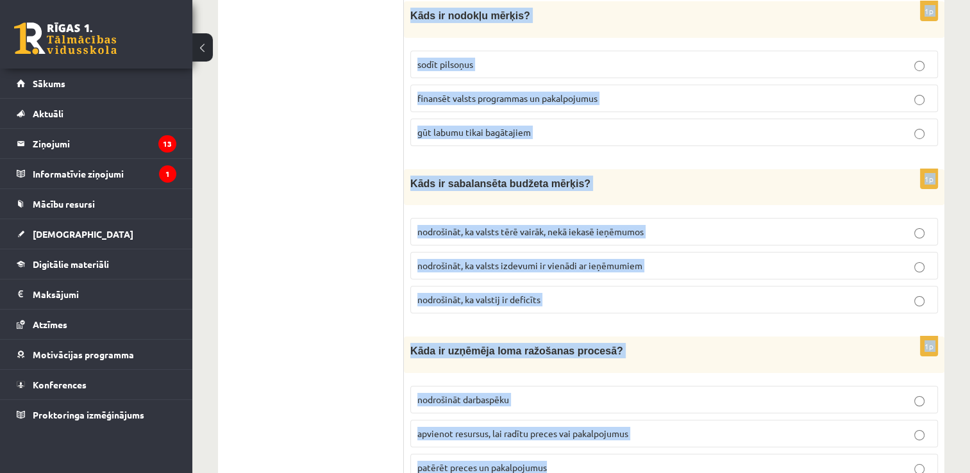
drag, startPoint x: 405, startPoint y: 260, endPoint x: 582, endPoint y: 428, distance: 244.0
copy form "Lore ip dolorsita consectet adipiscin elitse? doeiusmodt incid utlab etdolore m…"
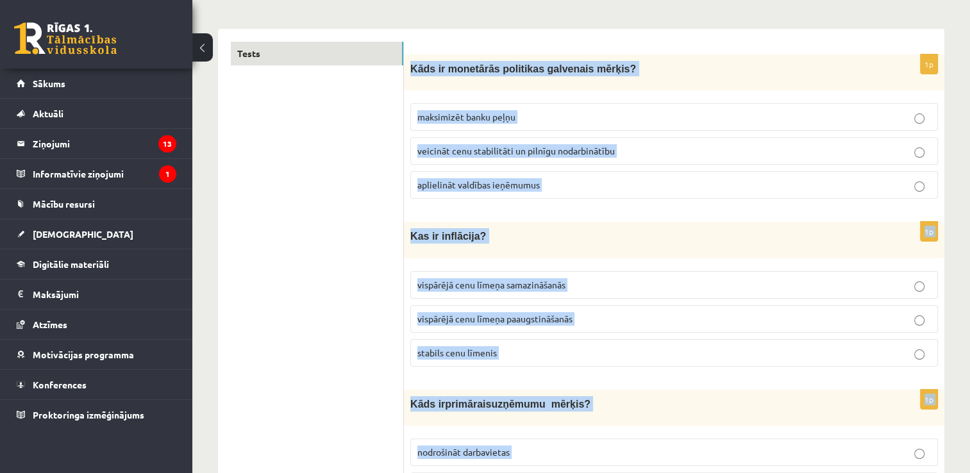
scroll to position [171, 0]
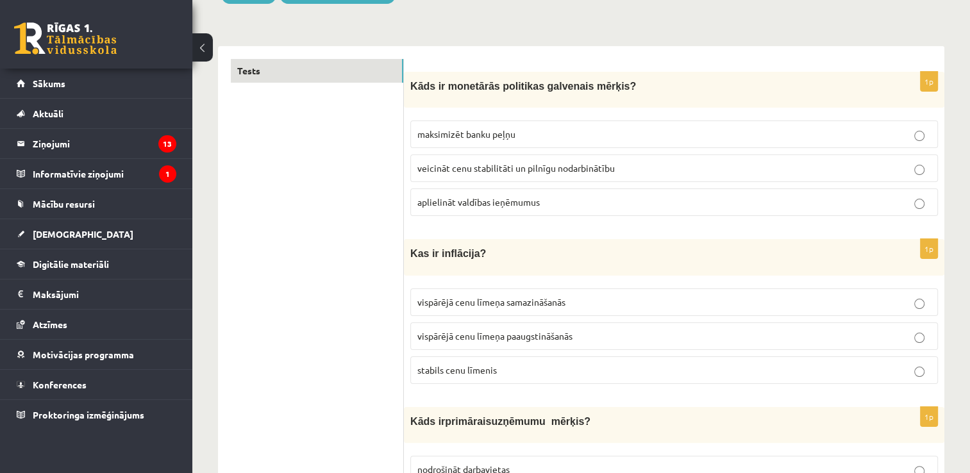
click at [664, 162] on p "veicināt cenu stabilitāti un pilnīgu nodarbinātību" at bounding box center [674, 168] width 514 height 13
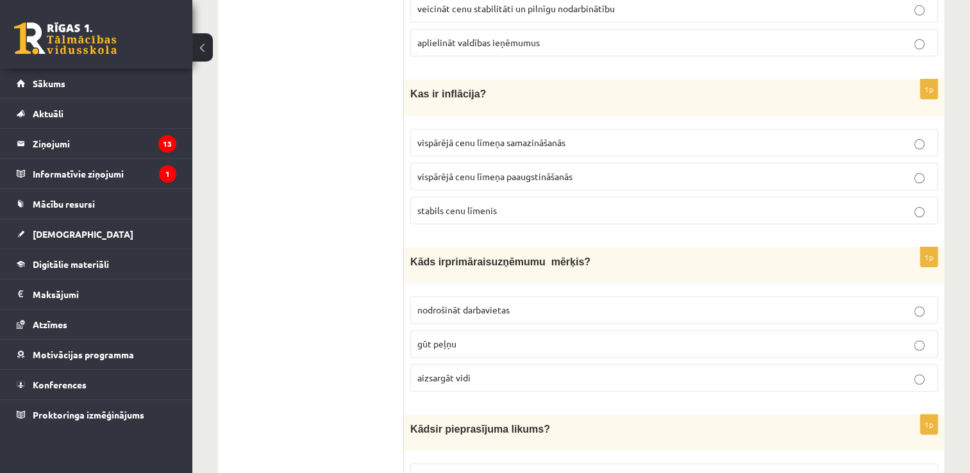
scroll to position [308, 0]
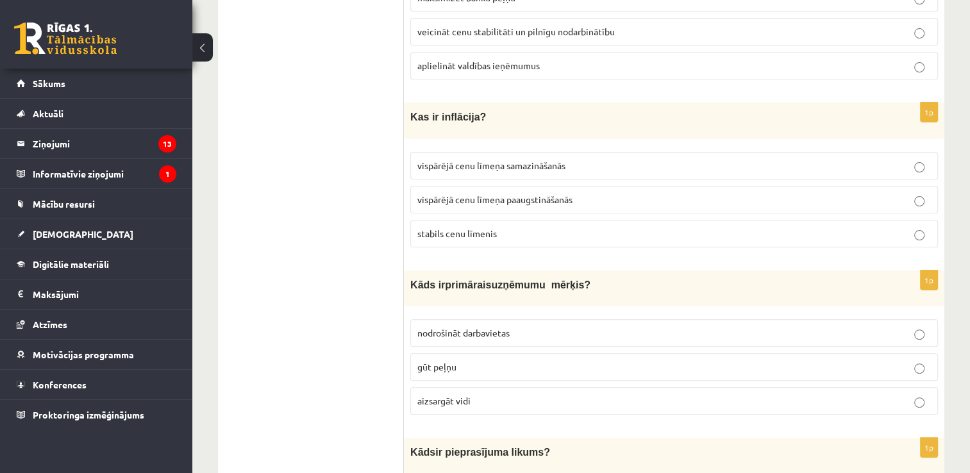
click at [571, 194] on span "vispārējā cenu līmeņa paaugstināšanās" at bounding box center [494, 200] width 155 height 12
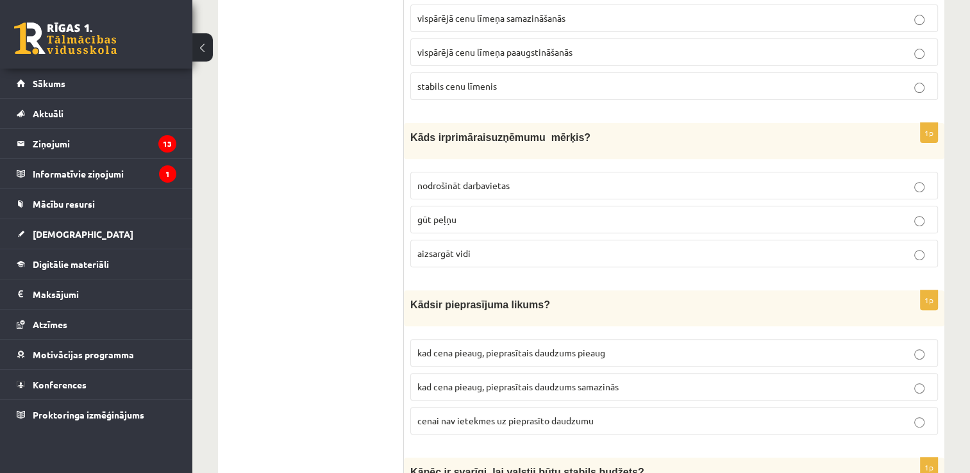
scroll to position [467, 0]
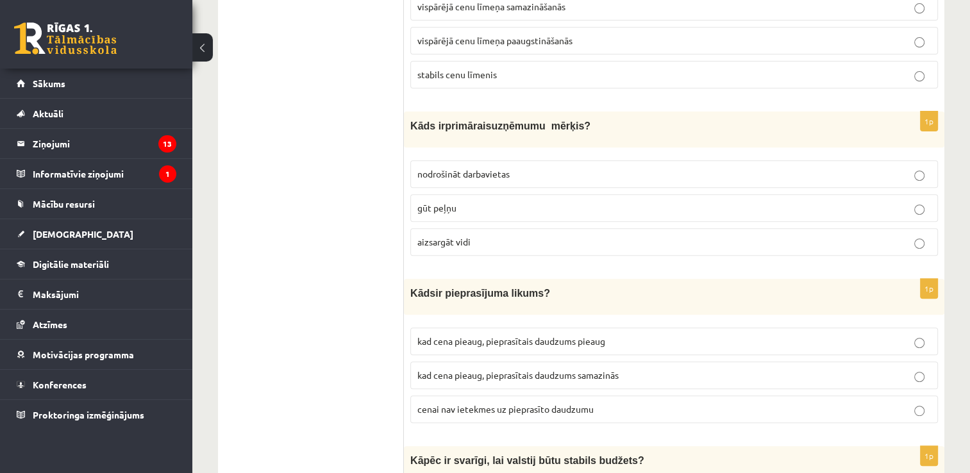
click at [525, 201] on p "gūt peļņu" at bounding box center [674, 207] width 514 height 13
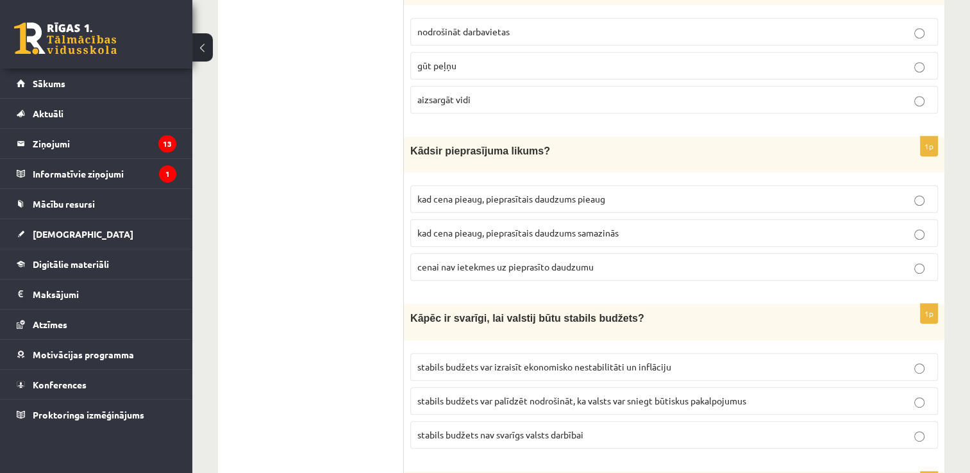
scroll to position [615, 0]
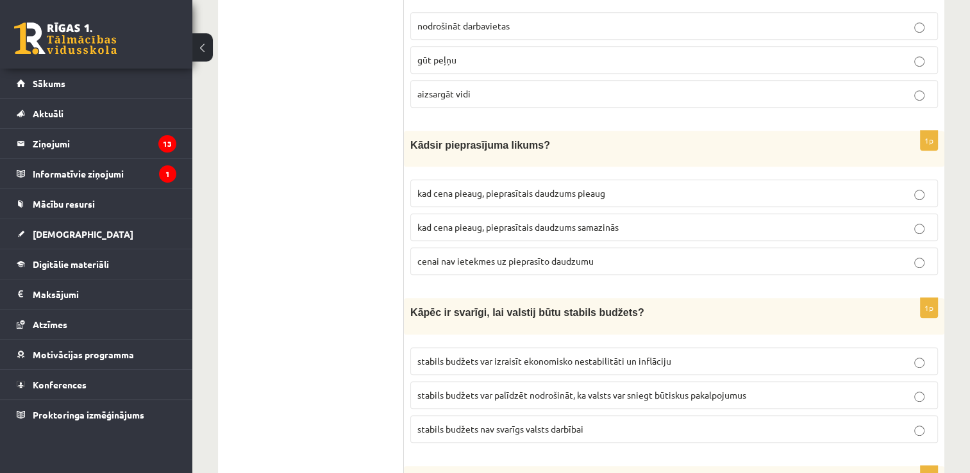
click at [569, 224] on p "kad cena pieaug, pieprasītais daudzums samazinās" at bounding box center [674, 227] width 514 height 13
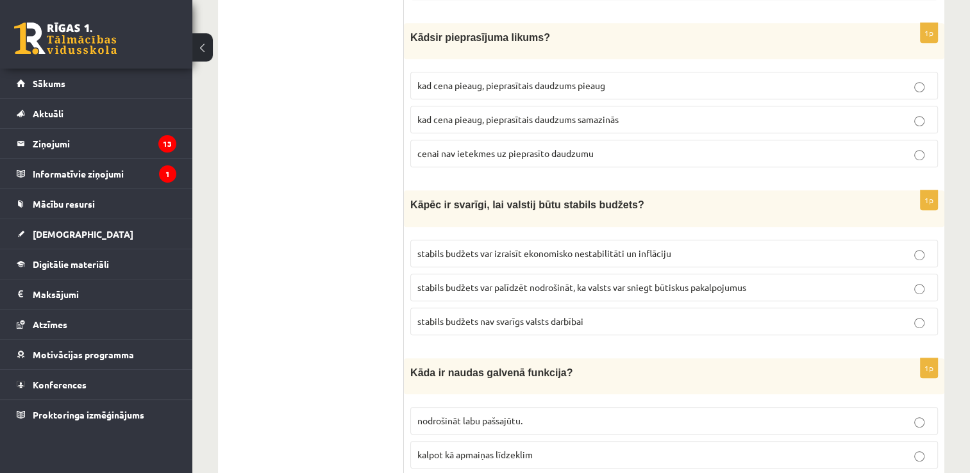
scroll to position [729, 0]
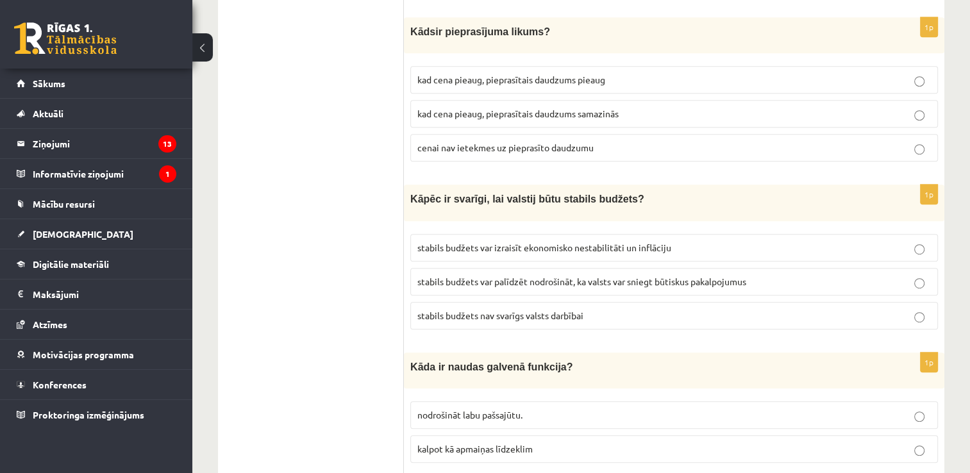
click at [644, 257] on fieldset "stabils budžets var izraisīt ekonomisko nestabilitāti un inflāciju stabils budž…" at bounding box center [674, 281] width 528 height 106
click at [652, 275] on p "stabils budžets var palīdzēt nodrošināt, ka valsts var sniegt būtiskus pakalpoj…" at bounding box center [674, 281] width 514 height 13
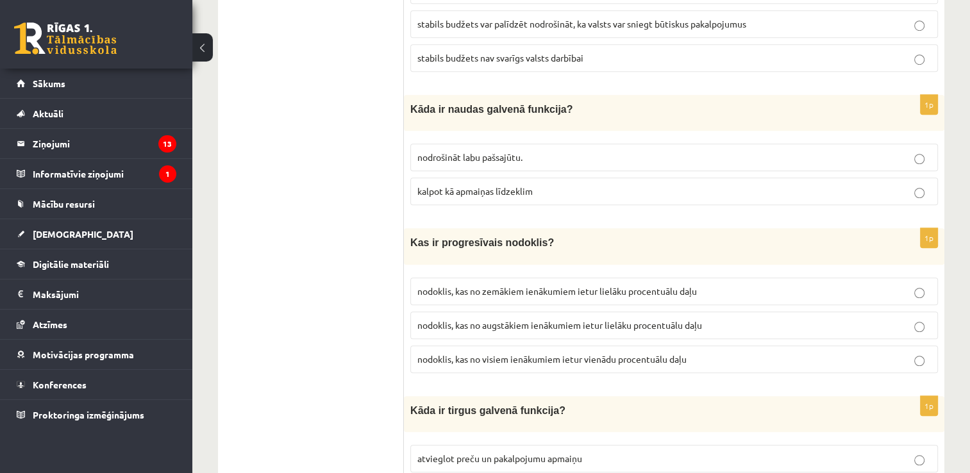
scroll to position [993, 0]
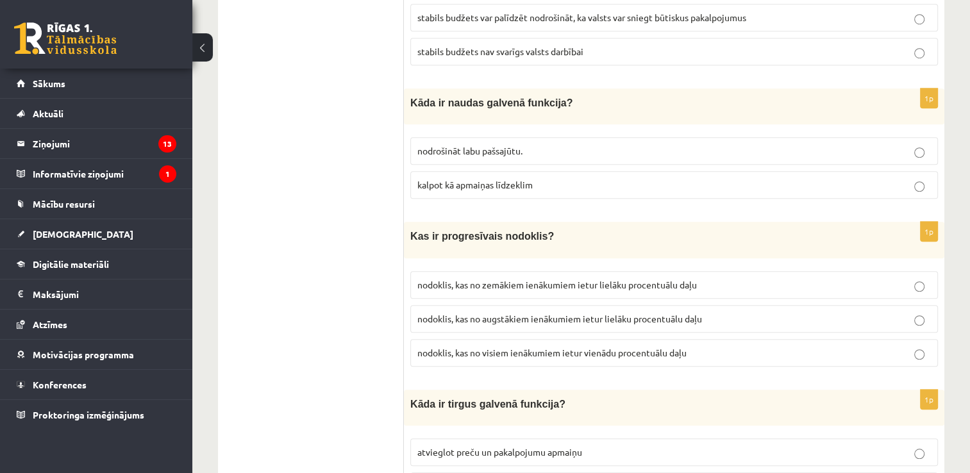
click at [495, 171] on label "kalpot kā apmaiņas līdzeklim" at bounding box center [674, 185] width 528 height 28
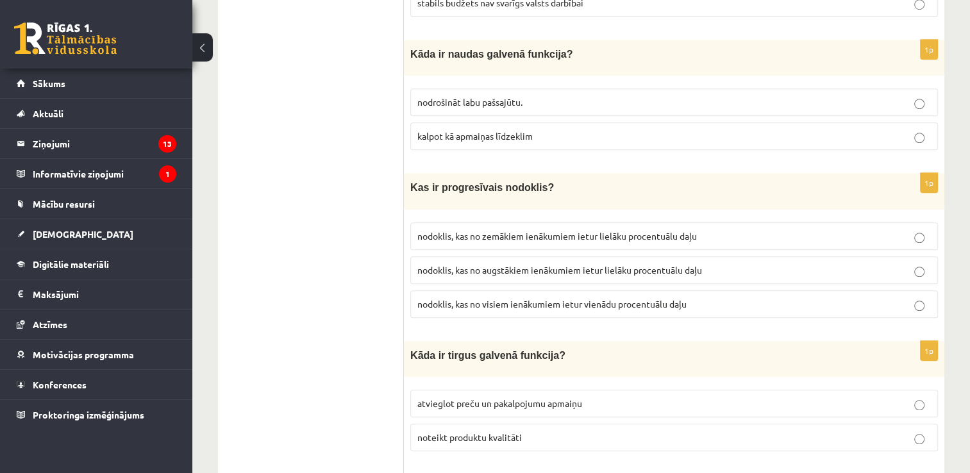
scroll to position [1070, 0]
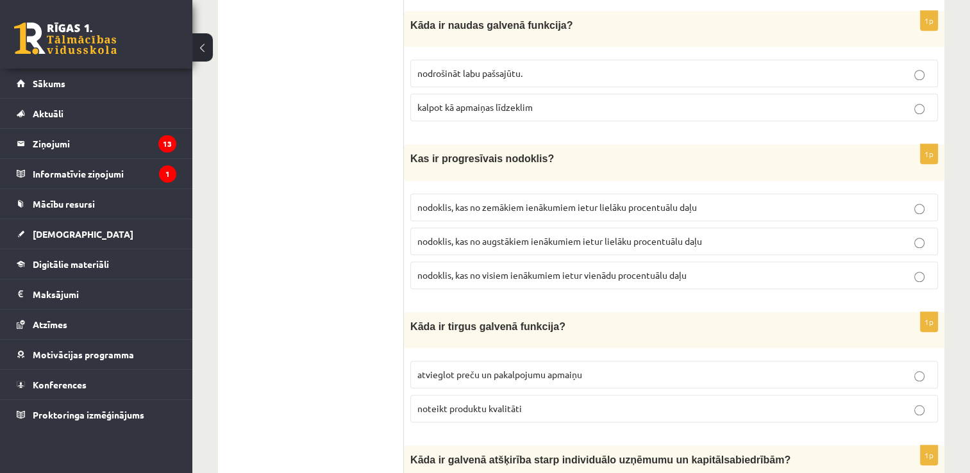
click at [596, 235] on span "nodoklis, kas no augstākiem ienākumiem ietur lielāku procentuālu daļu" at bounding box center [559, 241] width 285 height 12
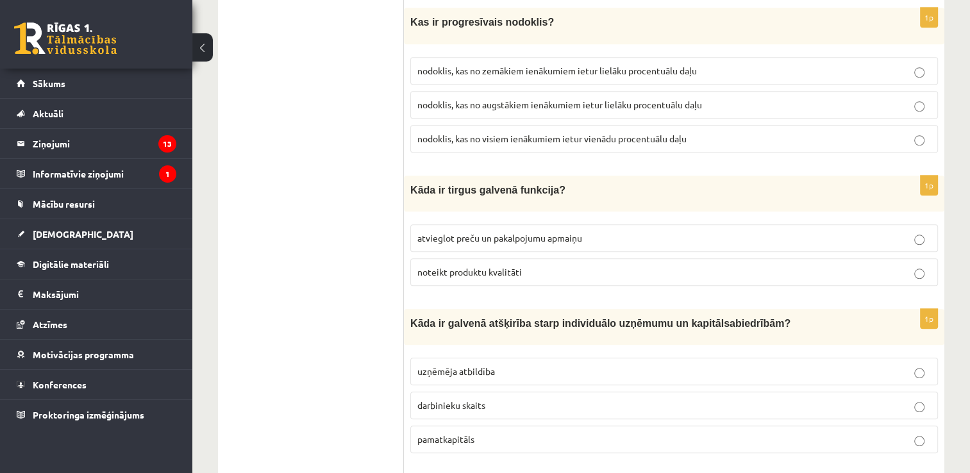
scroll to position [1224, 0]
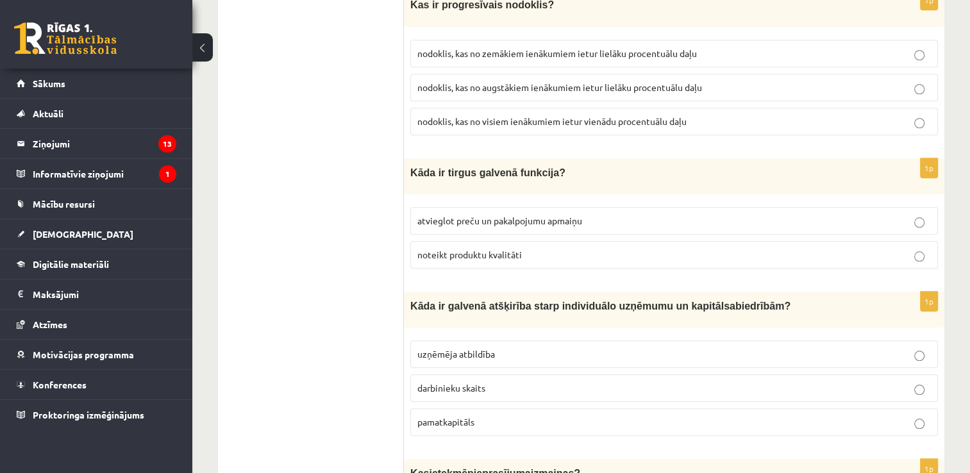
click at [601, 214] on p "atvieglot preču un pakalpojumu apmaiņu" at bounding box center [674, 220] width 514 height 13
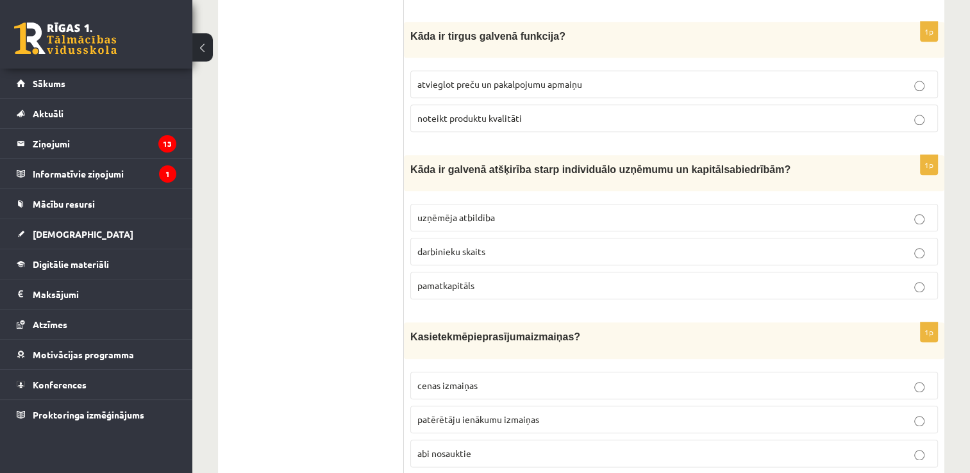
scroll to position [1378, 0]
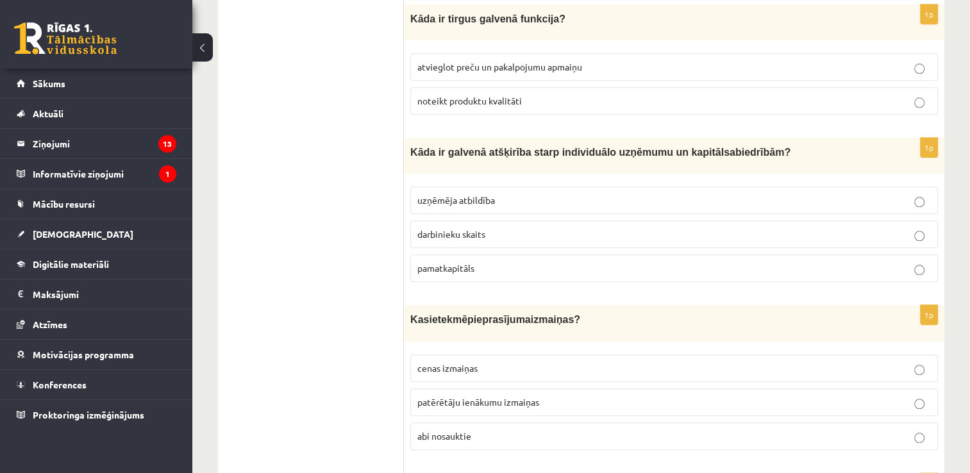
click at [533, 194] on p "uzņēmēja atbildība" at bounding box center [674, 200] width 514 height 13
click at [541, 430] on p "abi nosauktie" at bounding box center [674, 436] width 514 height 13
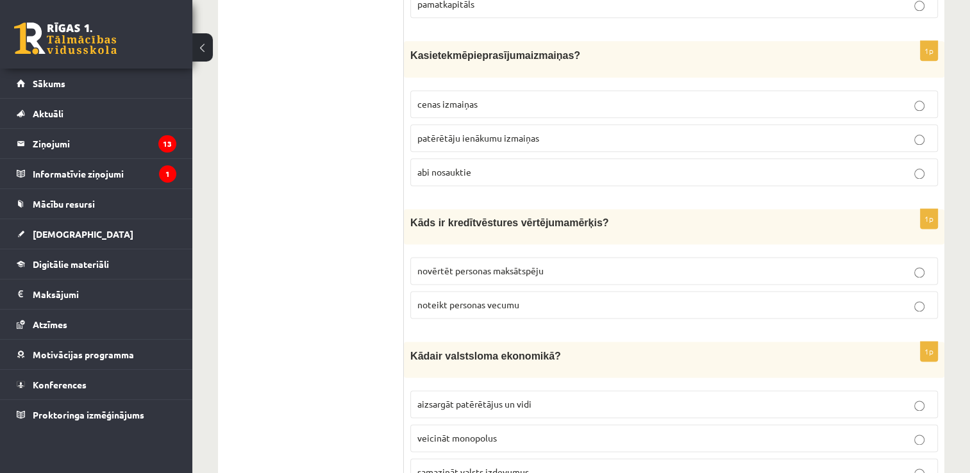
scroll to position [1655, 0]
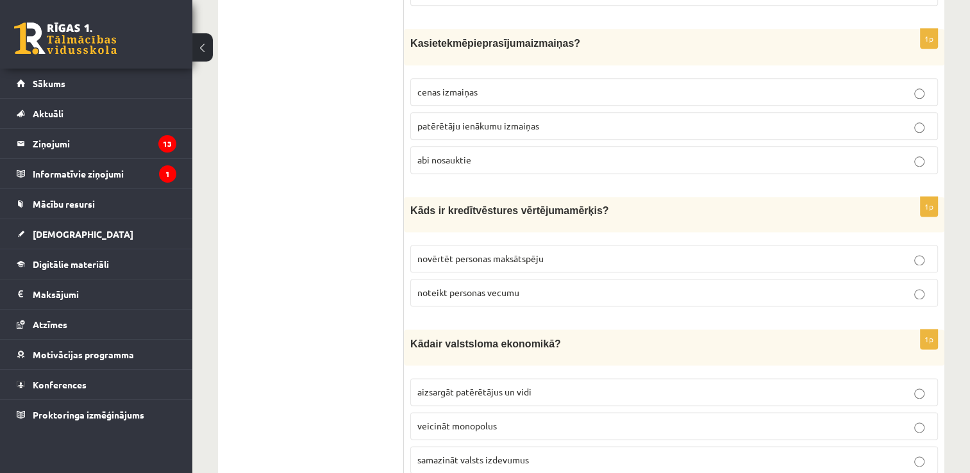
click at [557, 252] on p "novērtēt personas maksātspēju" at bounding box center [674, 258] width 514 height 13
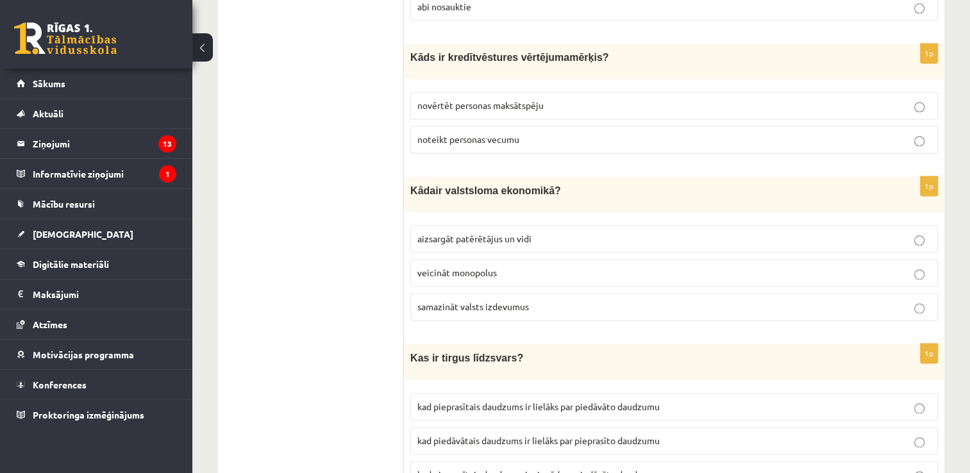
scroll to position [1814, 0]
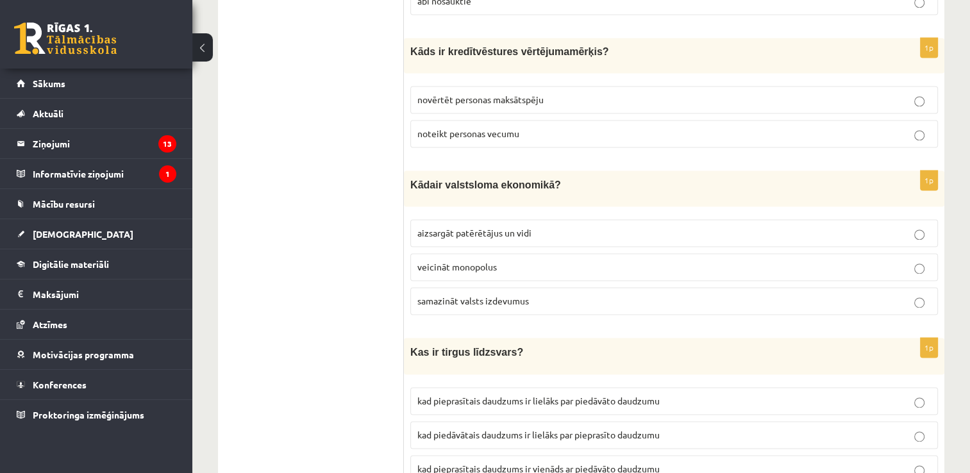
click at [521, 227] on span "aizsargāt patērētājus un vidi" at bounding box center [474, 233] width 114 height 12
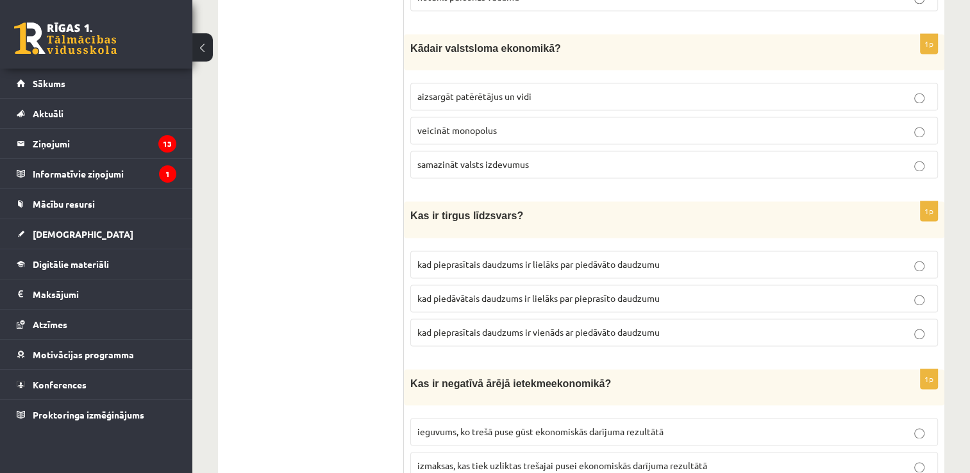
scroll to position [2055, 0]
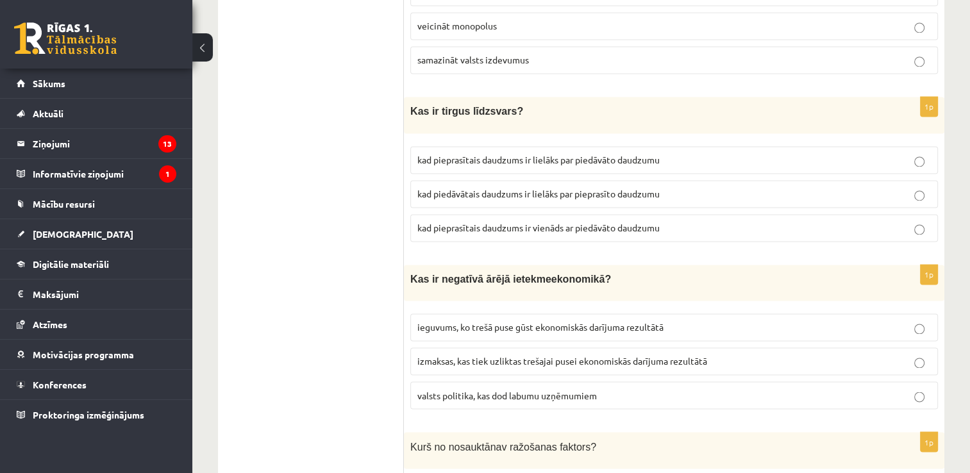
click at [548, 222] on span "kad pieprasītais daudzums ir vienāds ar piedāvāto daudzumu" at bounding box center [538, 228] width 242 height 12
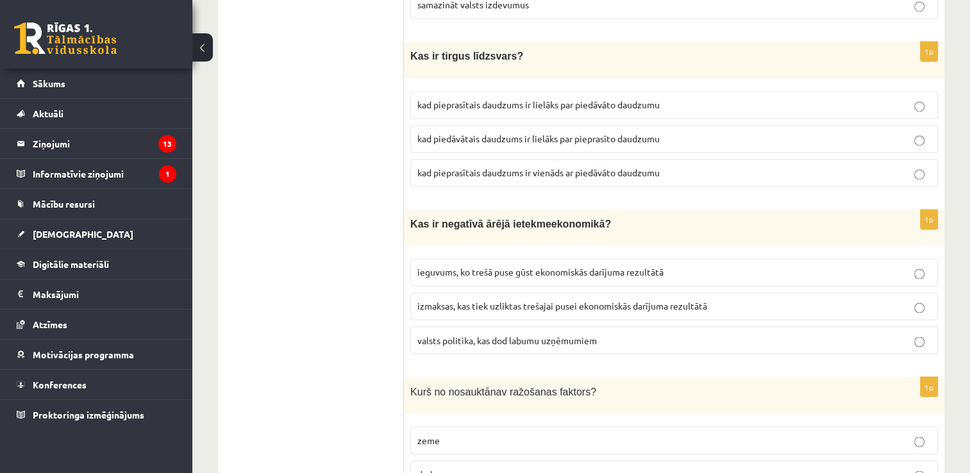
scroll to position [2127, 0]
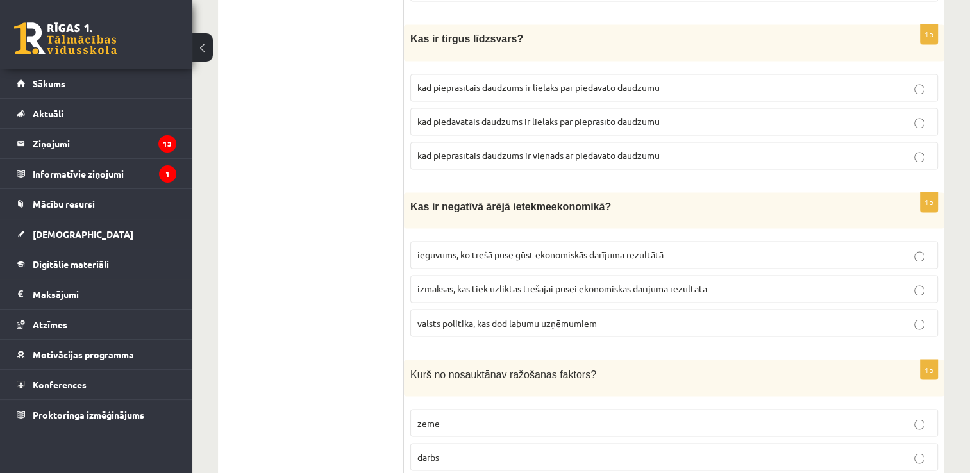
click at [585, 249] on span "ieguvums, ko trešā puse gūst ekonomiskās darījuma rezultātā" at bounding box center [540, 255] width 246 height 12
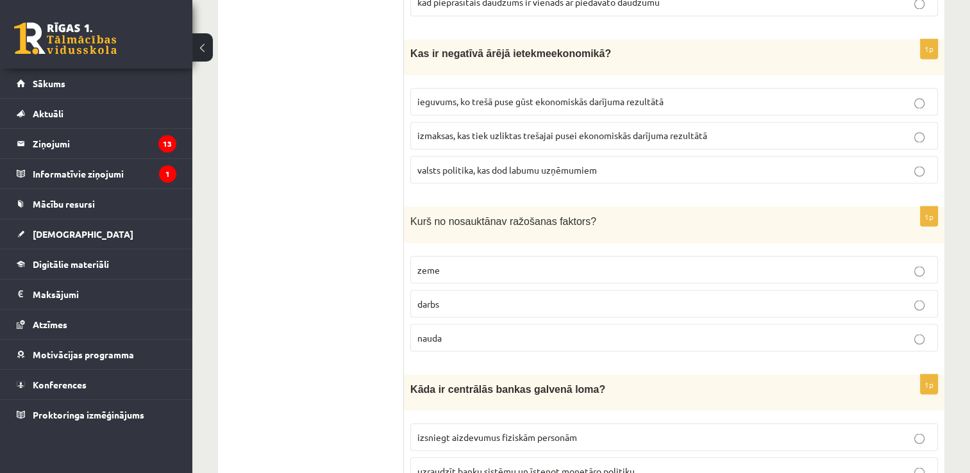
scroll to position [2304, 0]
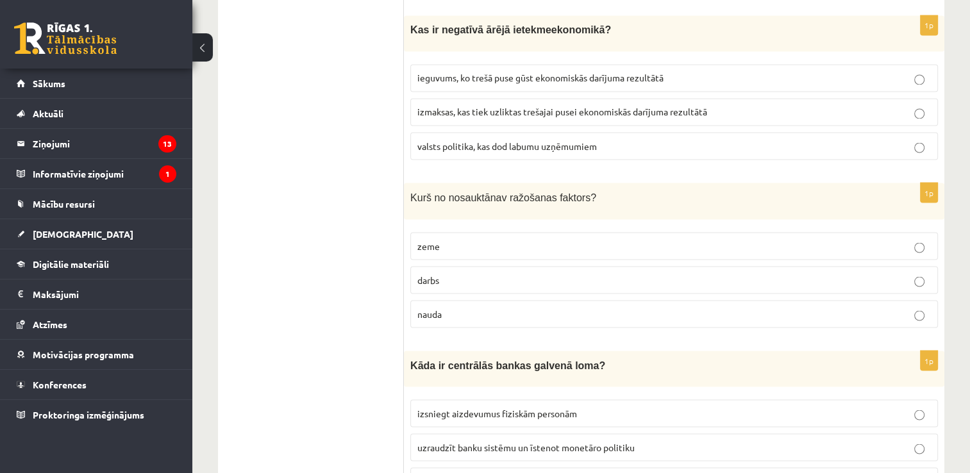
click at [762, 307] on p "nauda" at bounding box center [674, 313] width 514 height 13
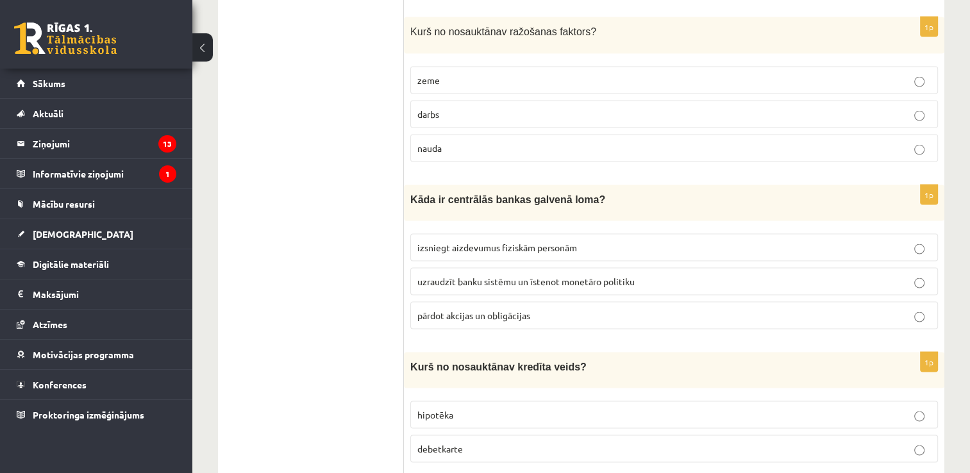
scroll to position [2493, 0]
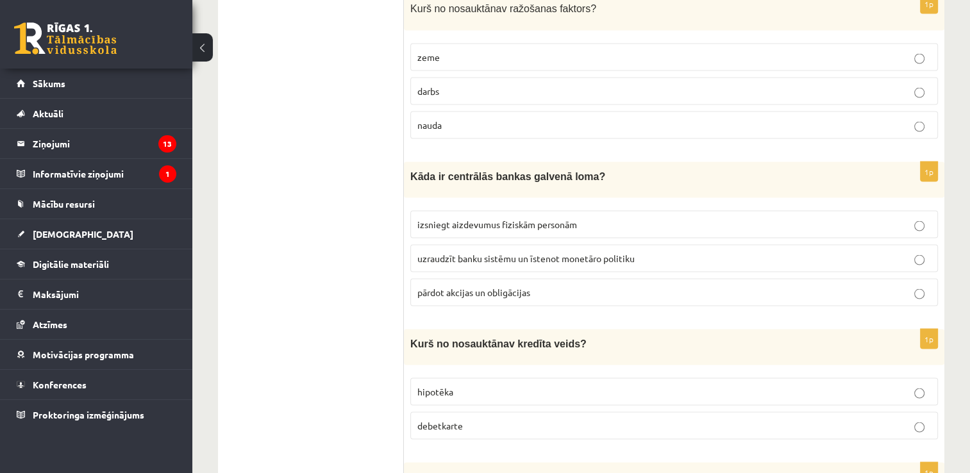
click at [608, 245] on label "uzraudzīt banku sistēmu un īstenot monetāro politiku" at bounding box center [674, 259] width 528 height 28
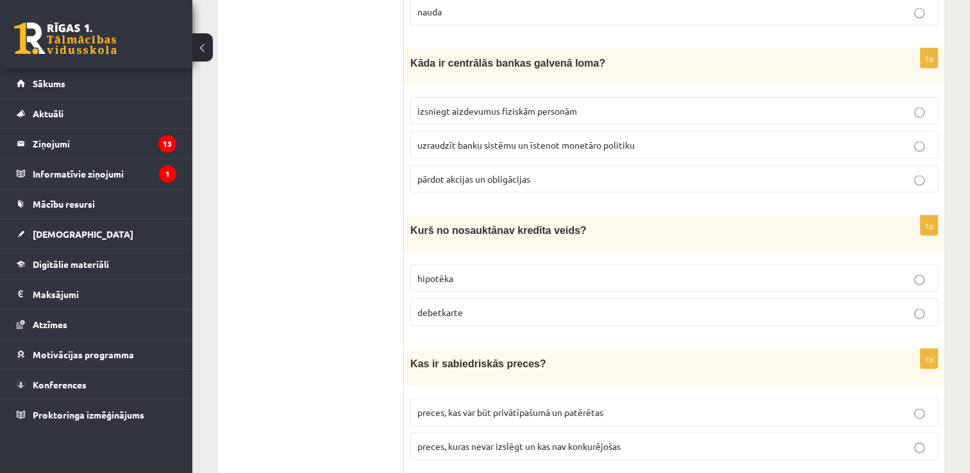
scroll to position [2647, 0]
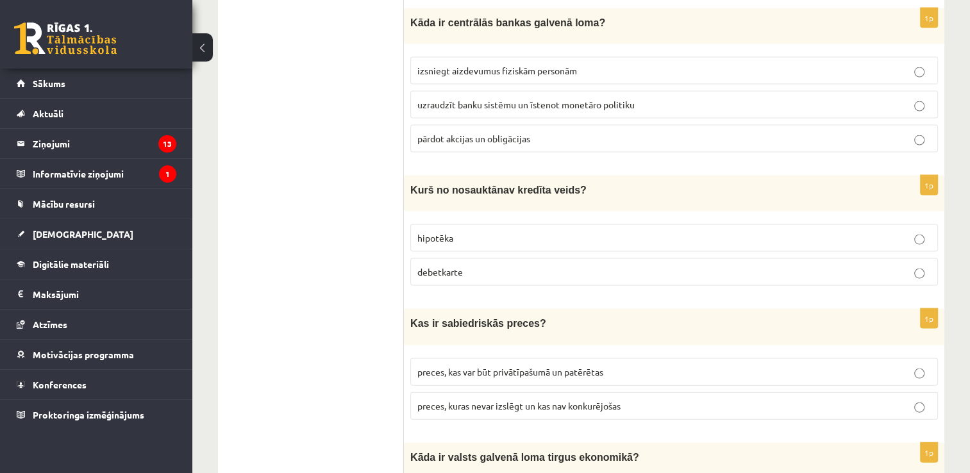
click at [478, 258] on label "debetkarte" at bounding box center [674, 272] width 528 height 28
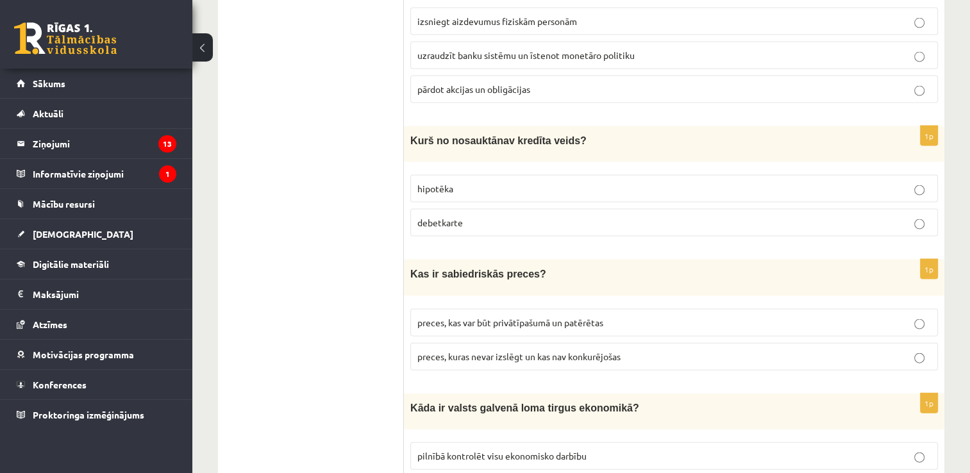
scroll to position [2713, 0]
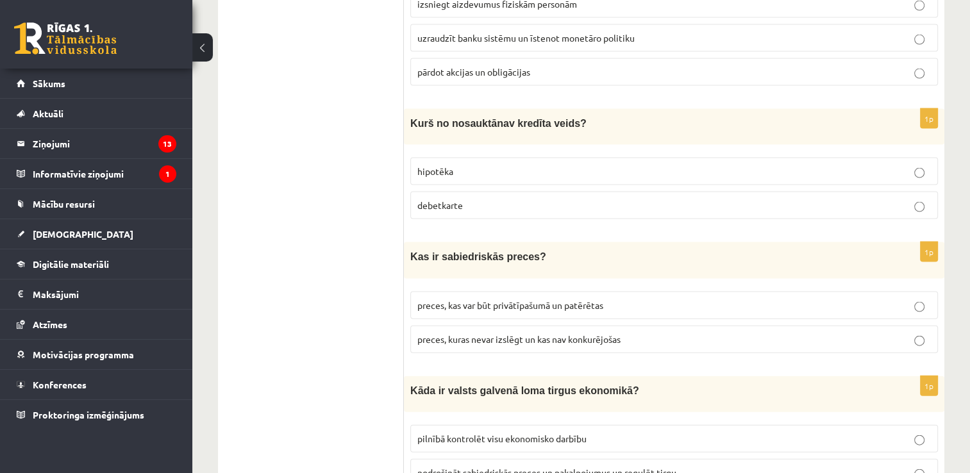
click at [625, 333] on p "preces, kuras nevar izslēgt un kas nav konkurējošas" at bounding box center [674, 339] width 514 height 13
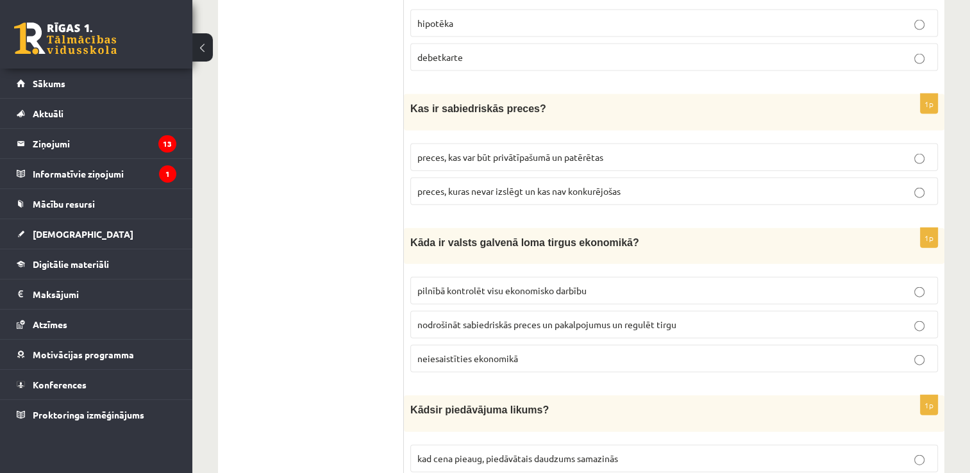
scroll to position [2867, 0]
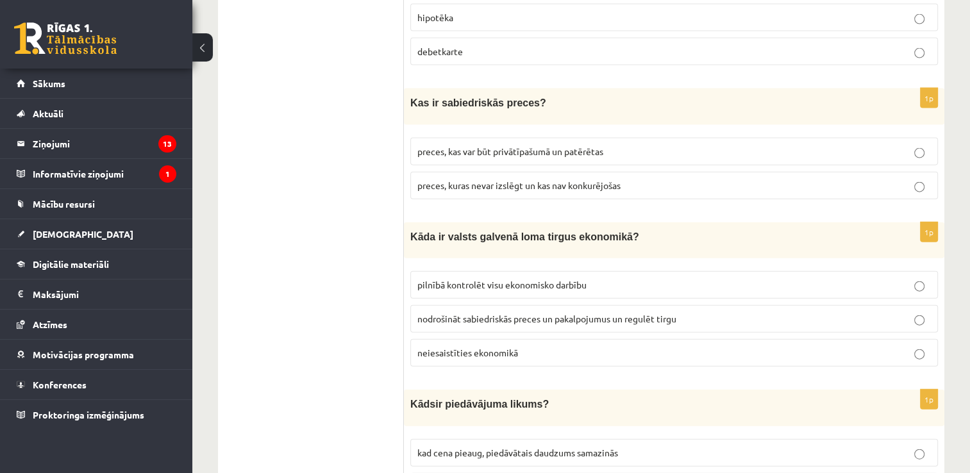
click at [649, 313] on span "nodrošināt sabiedriskās preces un pakalpojumus un regulēt tirgu" at bounding box center [546, 319] width 259 height 12
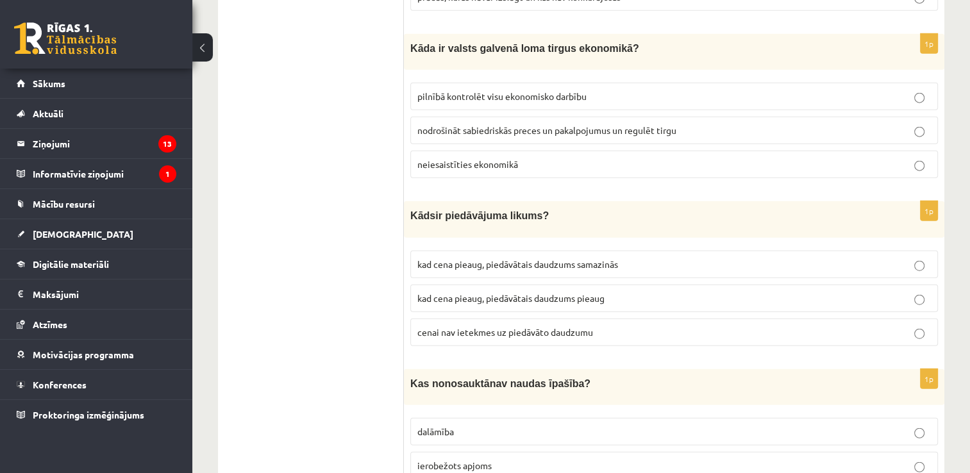
scroll to position [3068, 0]
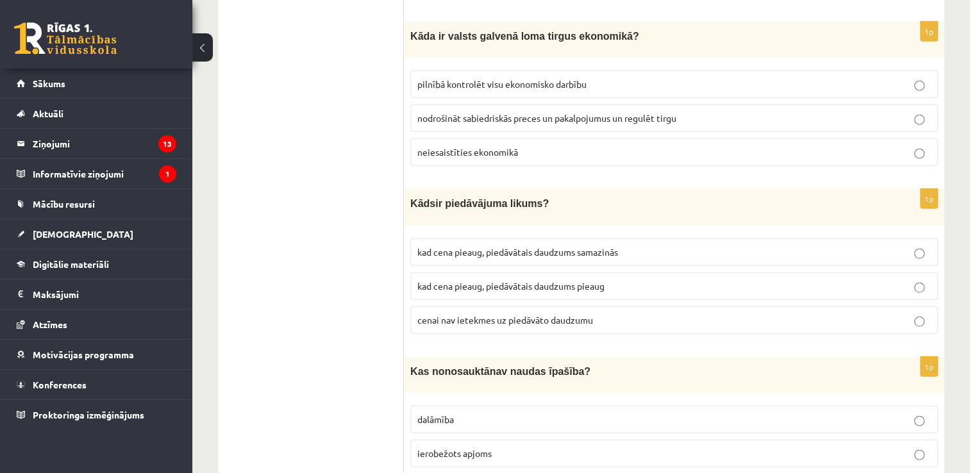
click at [580, 280] on p "kad cena pieaug, piedāvātais daudzums pieaug" at bounding box center [674, 286] width 514 height 13
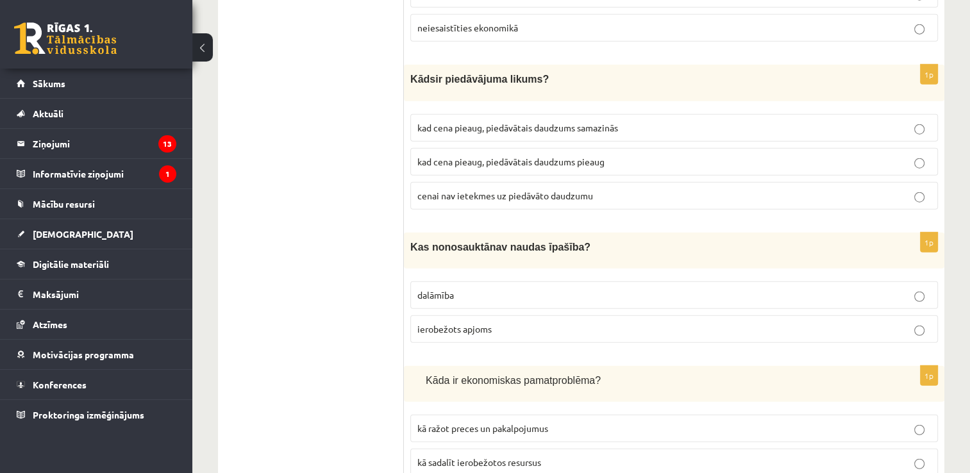
scroll to position [3221, 0]
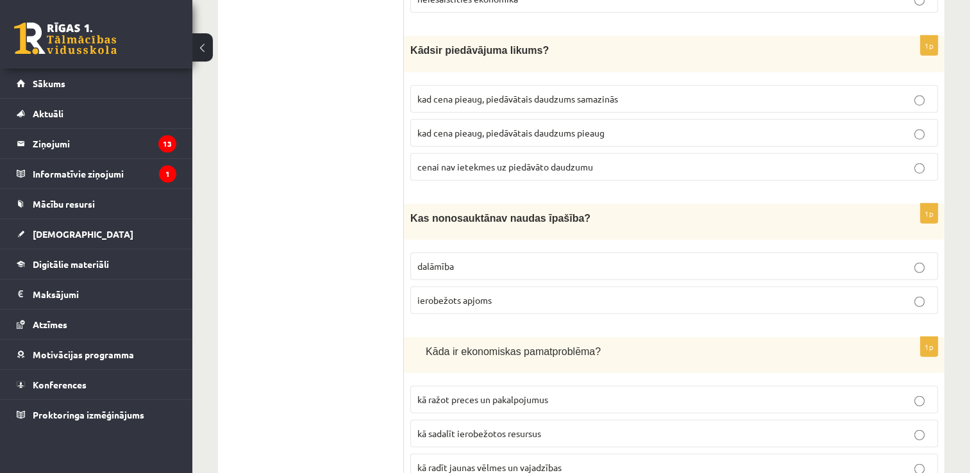
click at [528, 294] on p "ierobežots apjoms" at bounding box center [674, 300] width 514 height 13
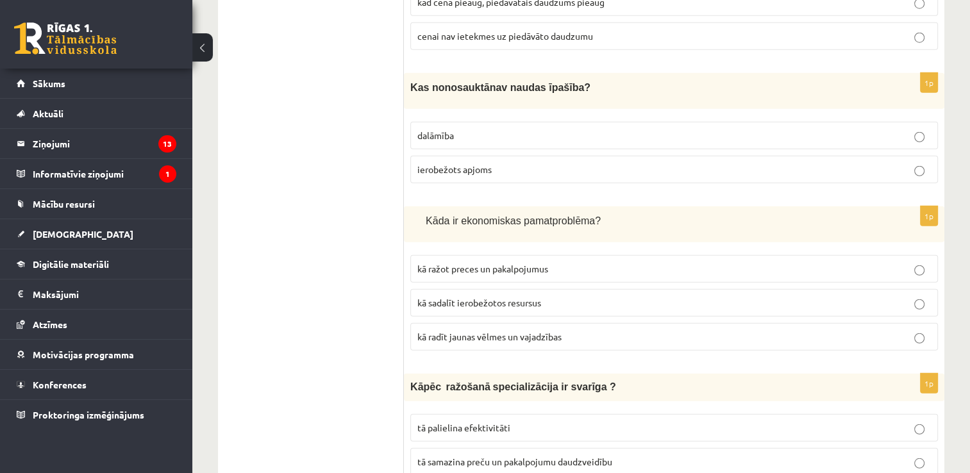
scroll to position [3364, 0]
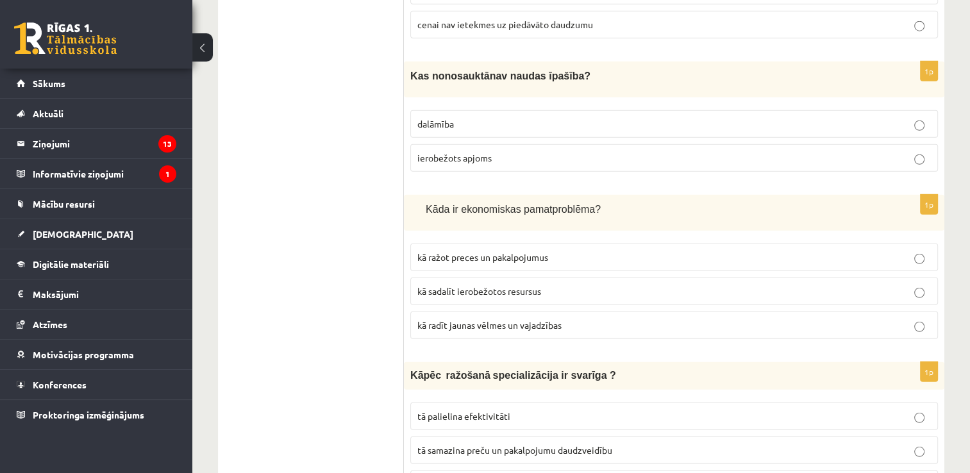
click at [549, 285] on p "kā sadalīt ierobežotos resursus" at bounding box center [674, 291] width 514 height 13
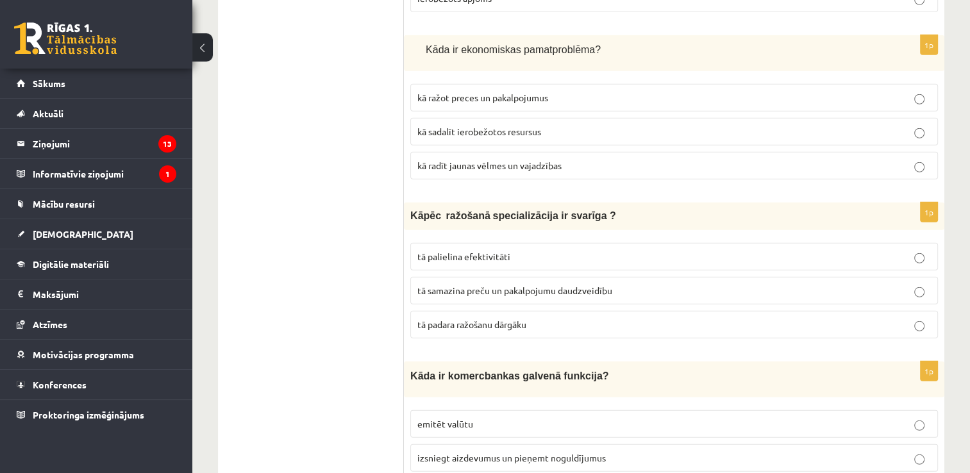
click at [553, 250] on p "tā palielina efektivitāti" at bounding box center [674, 256] width 514 height 13
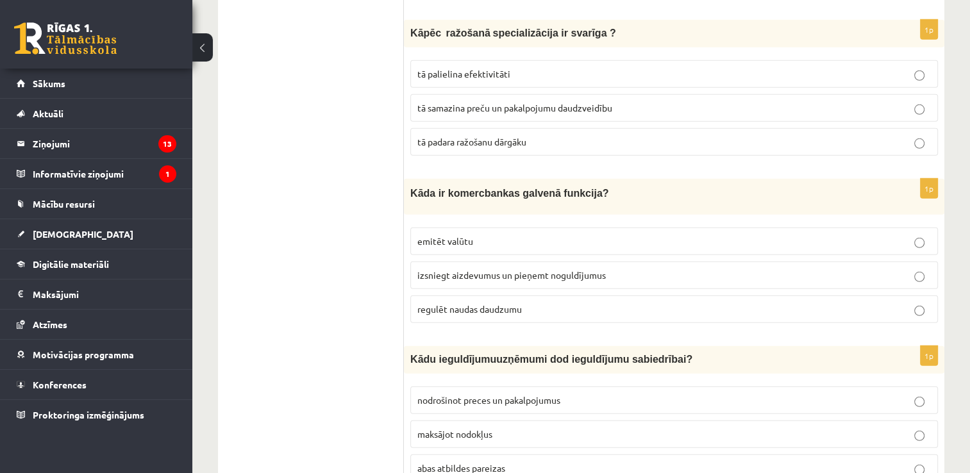
scroll to position [3718, 0]
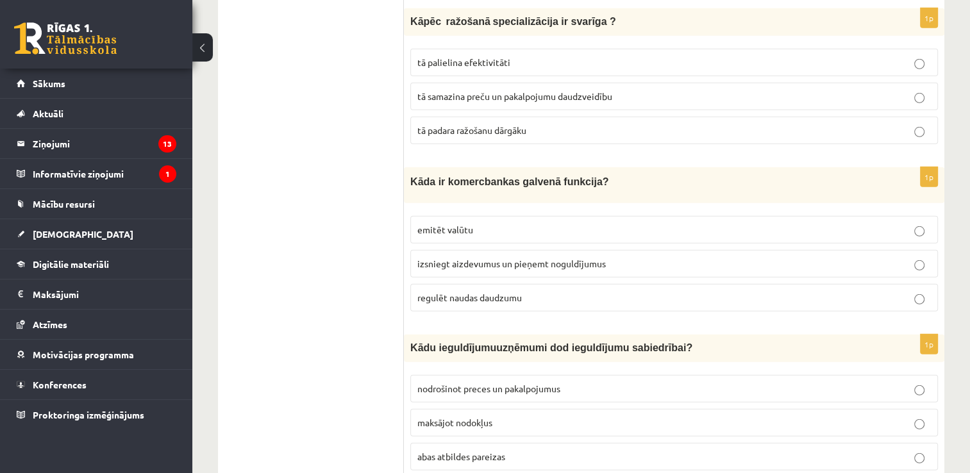
click at [529, 250] on label "izsniegt aizdevumus un pieņemt noguldījumus" at bounding box center [674, 264] width 528 height 28
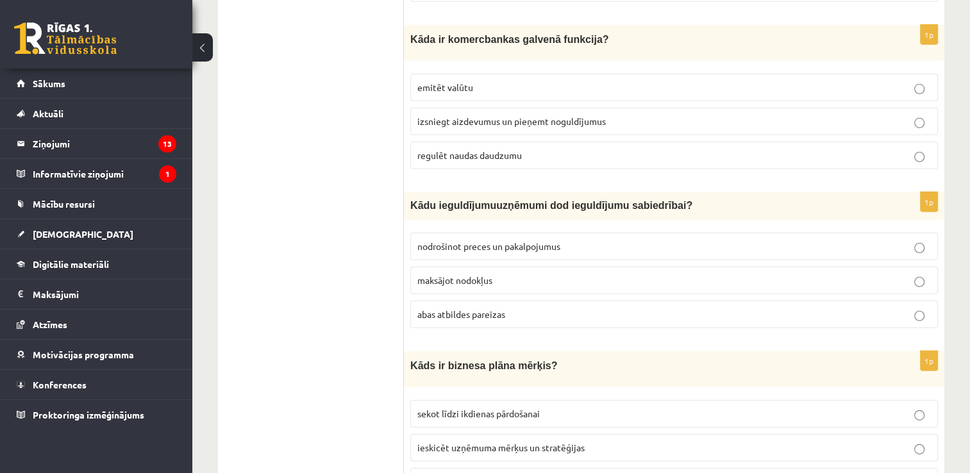
scroll to position [3923, 0]
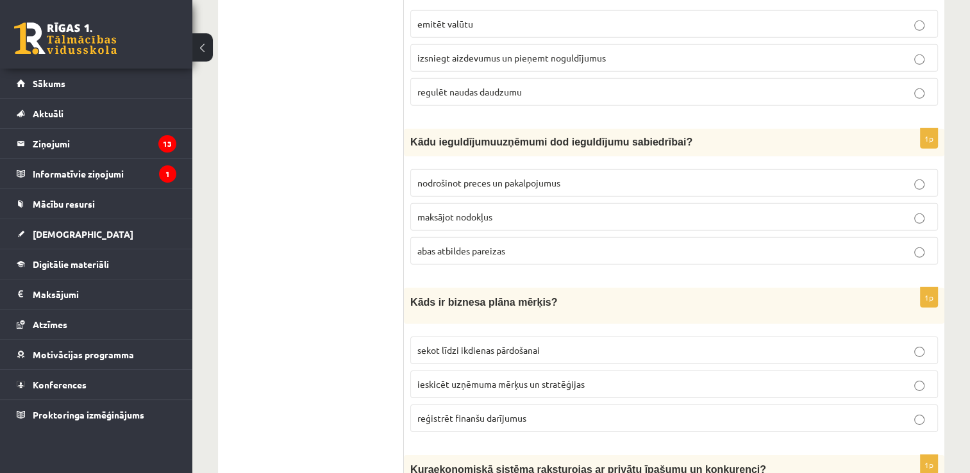
click at [532, 244] on p "abas atbildes pareizas" at bounding box center [674, 250] width 514 height 13
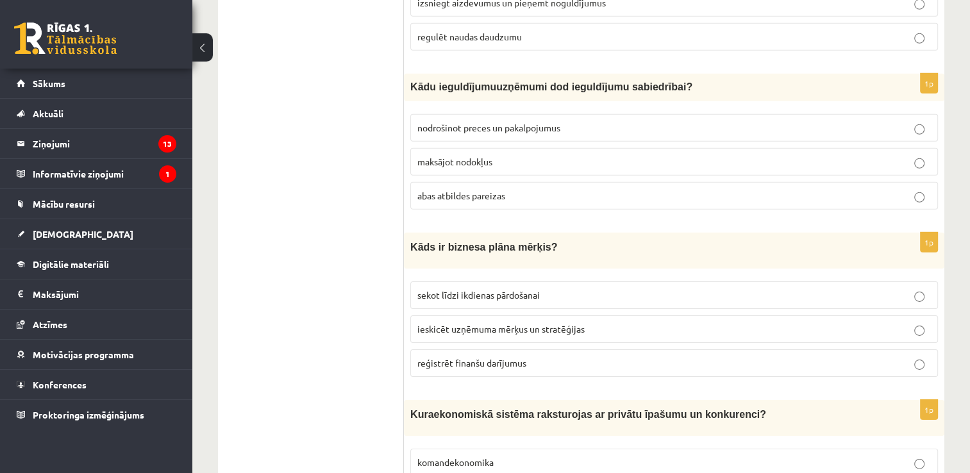
scroll to position [4020, 0]
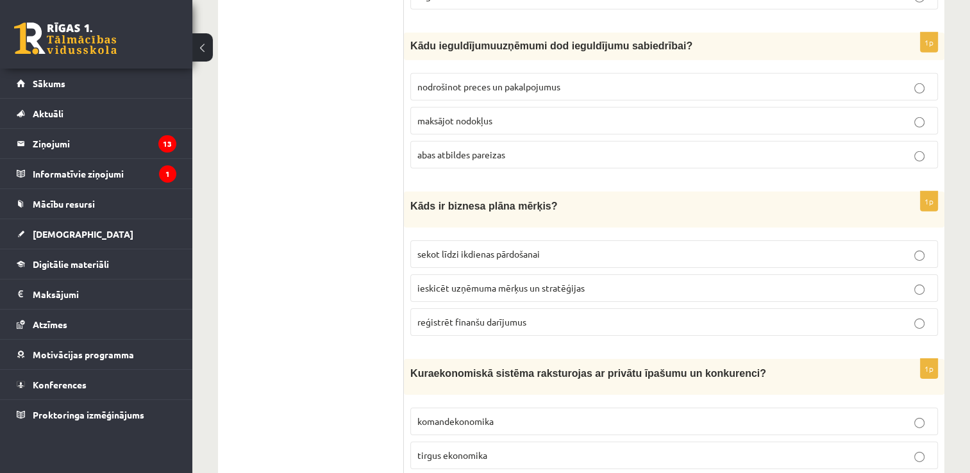
click at [646, 274] on label "ieskicēt uzņēmuma mērķus un stratēģijas" at bounding box center [674, 288] width 528 height 28
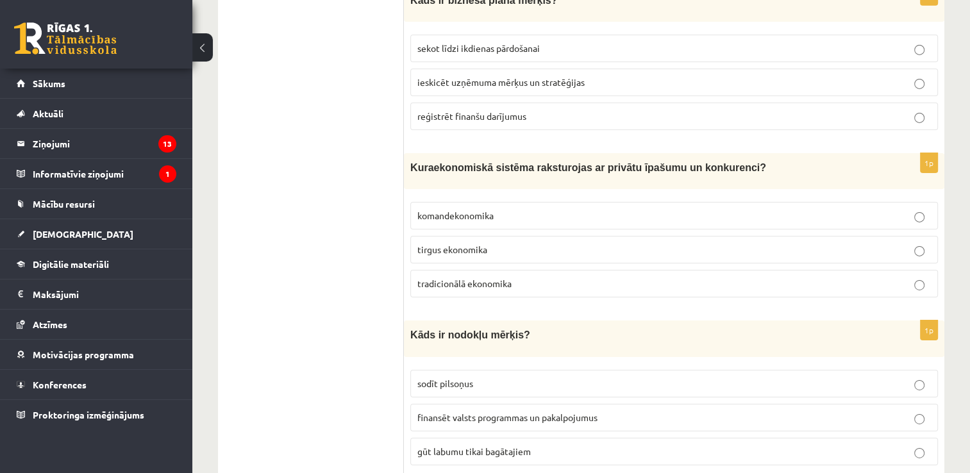
click at [531, 243] on p "tirgus ekonomika" at bounding box center [674, 249] width 514 height 13
click at [613, 411] on p "finansēt valsts programmas un pakalpojumus" at bounding box center [674, 417] width 514 height 13
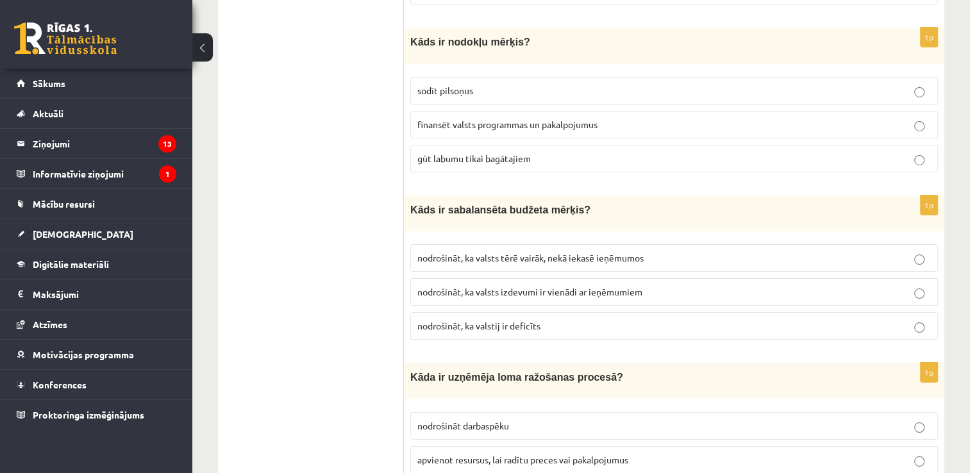
scroll to position [4545, 0]
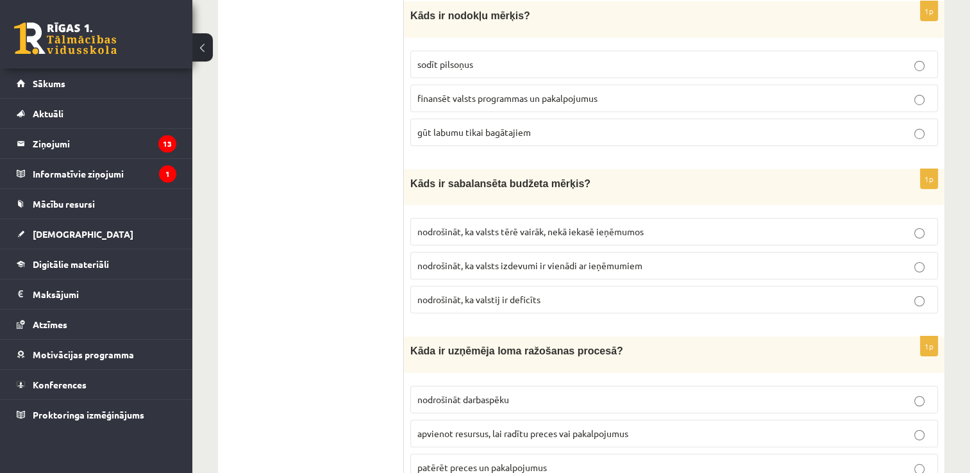
click at [632, 260] on span "nodrošināt, ka valsts izdevumi ir vienādi ar ieņēmumiem" at bounding box center [529, 266] width 225 height 12
click at [662, 427] on p "apvienot resursus, lai radītu preces vai pakalpojumus" at bounding box center [674, 433] width 514 height 13
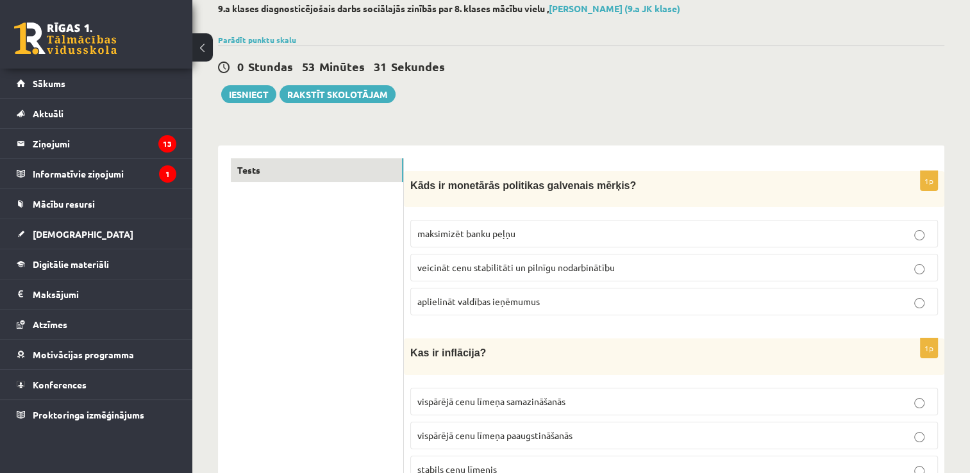
scroll to position [31, 0]
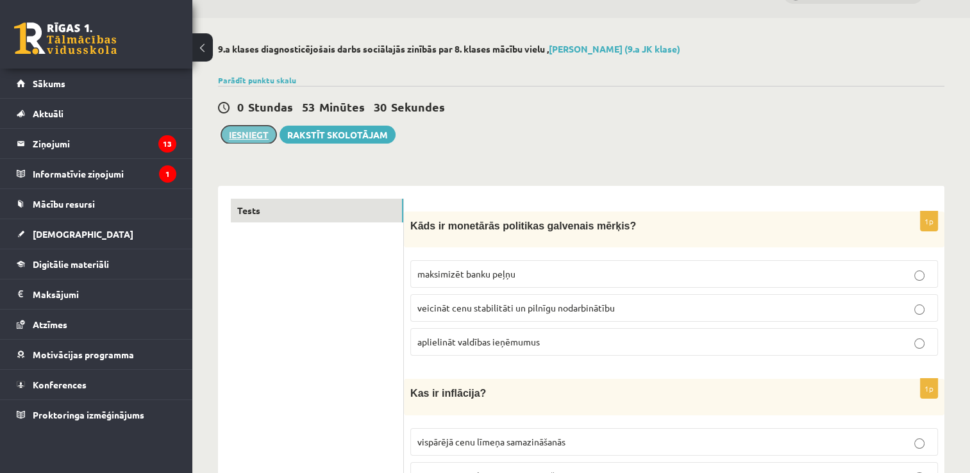
click at [247, 130] on button "Iesniegt" at bounding box center [248, 135] width 55 height 18
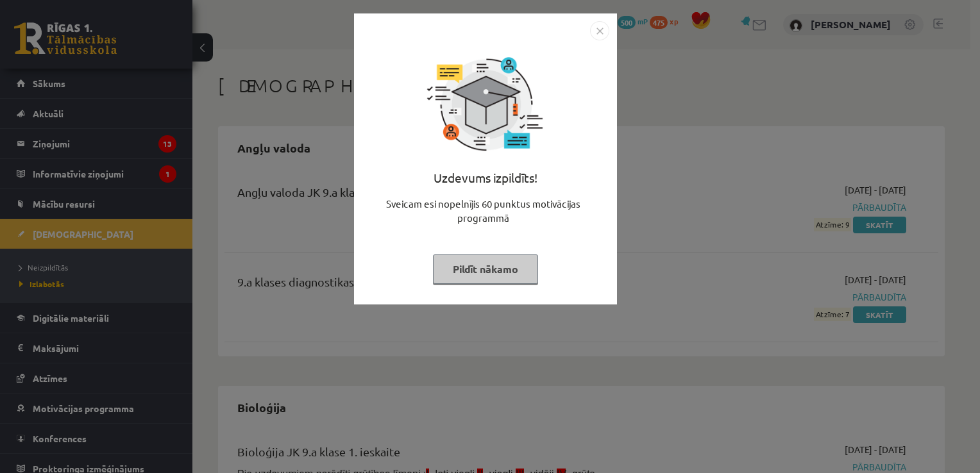
click at [600, 29] on img "Close" at bounding box center [599, 30] width 19 height 19
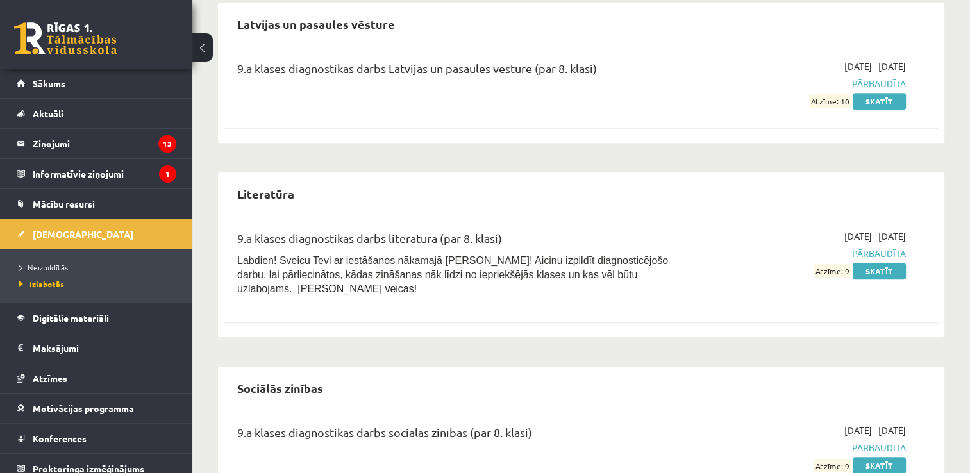
scroll to position [1206, 0]
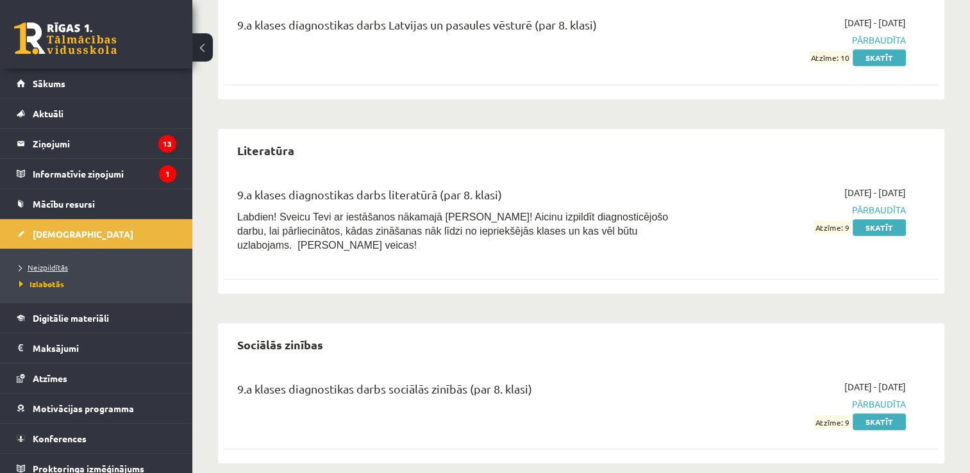
click at [59, 265] on span "Neizpildītās" at bounding box center [43, 267] width 49 height 10
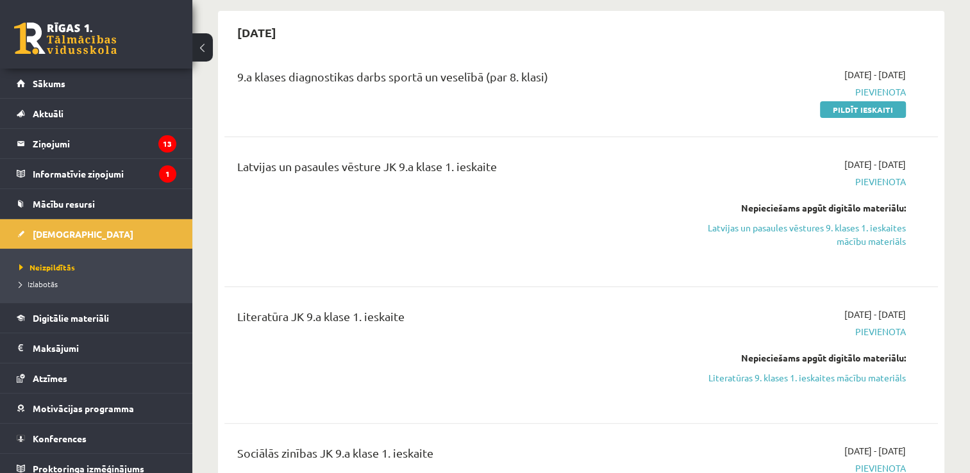
scroll to position [271, 0]
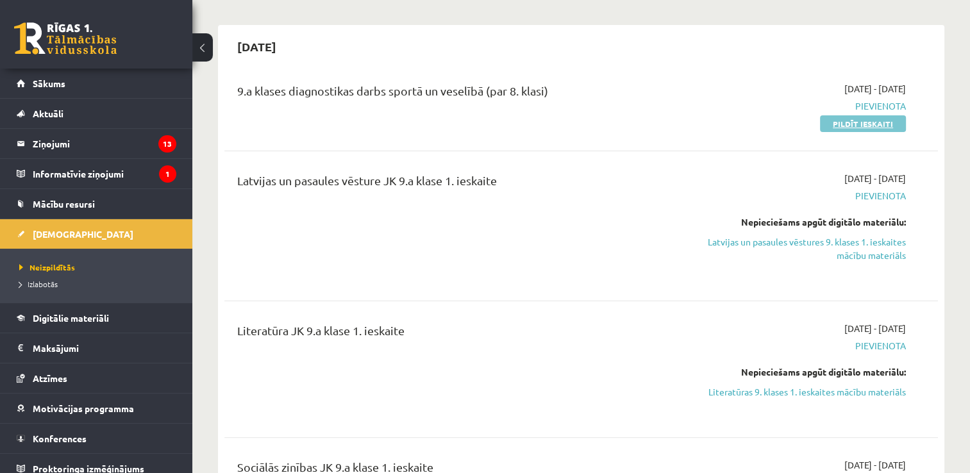
click at [876, 124] on link "Pildīt ieskaiti" at bounding box center [863, 123] width 86 height 17
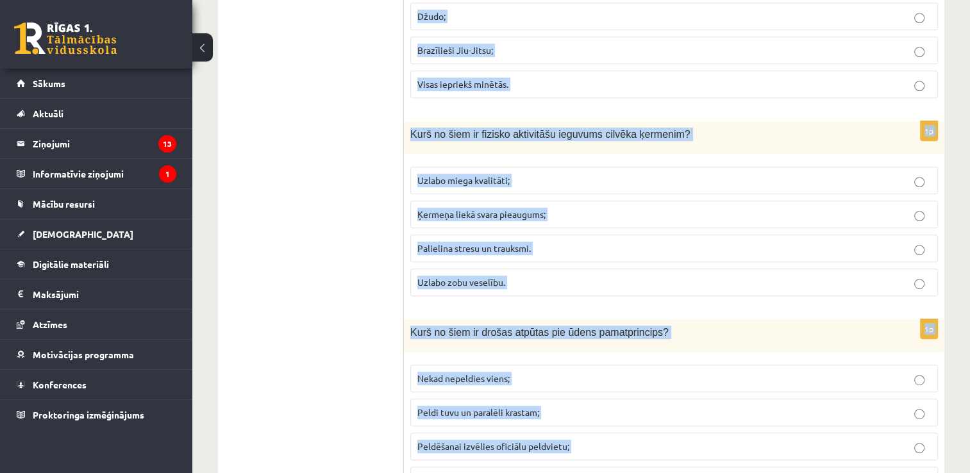
scroll to position [5713, 0]
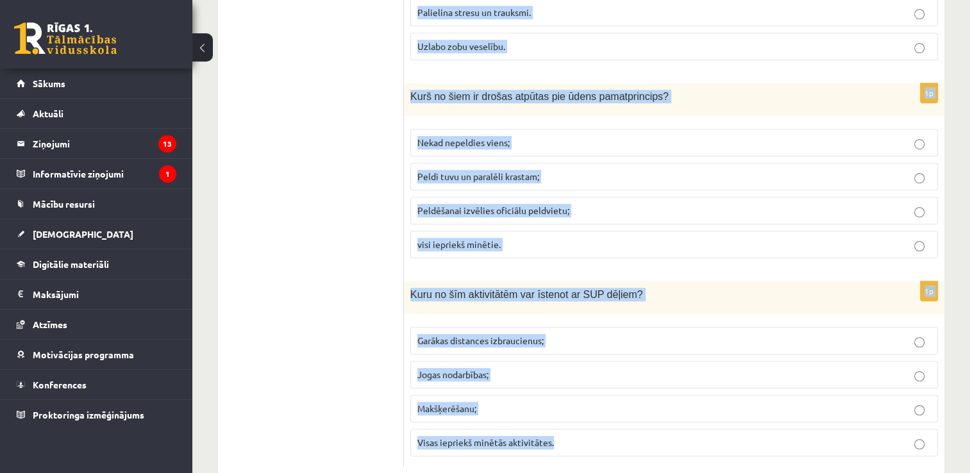
drag, startPoint x: 410, startPoint y: 257, endPoint x: 605, endPoint y: 409, distance: 247.6
copy form "Lore ip dolo si ametcons, ad elit seddoeiusmo te INC utla? Etdolo magnaali; Eni…"
click at [722, 282] on div "Kuru no šīm aktivitātēm var īstenot ar SUP dēļiem?" at bounding box center [674, 298] width 541 height 33
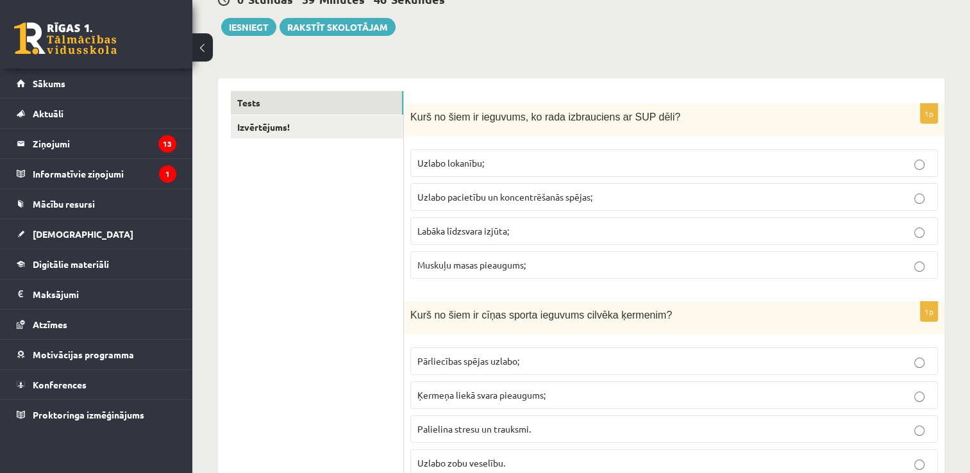
scroll to position [132, 0]
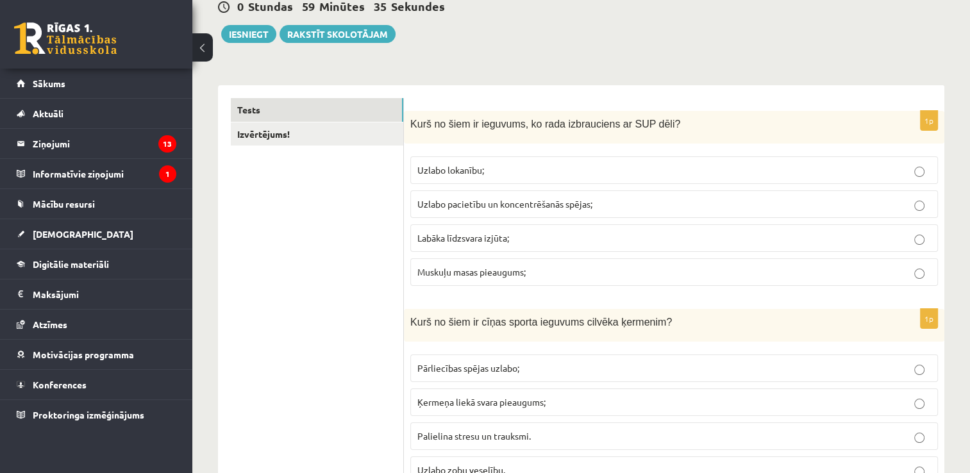
click at [529, 239] on p "Labāka līdzsvara izjūta;" at bounding box center [674, 238] width 514 height 13
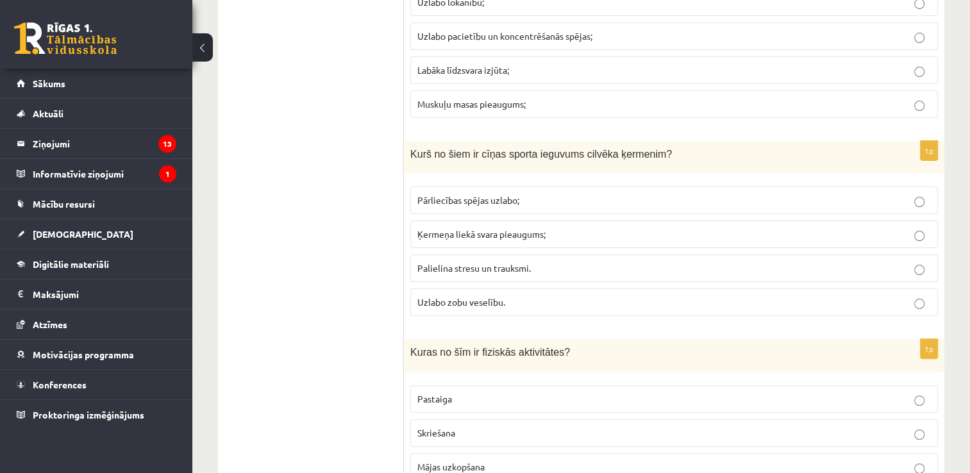
scroll to position [314, 0]
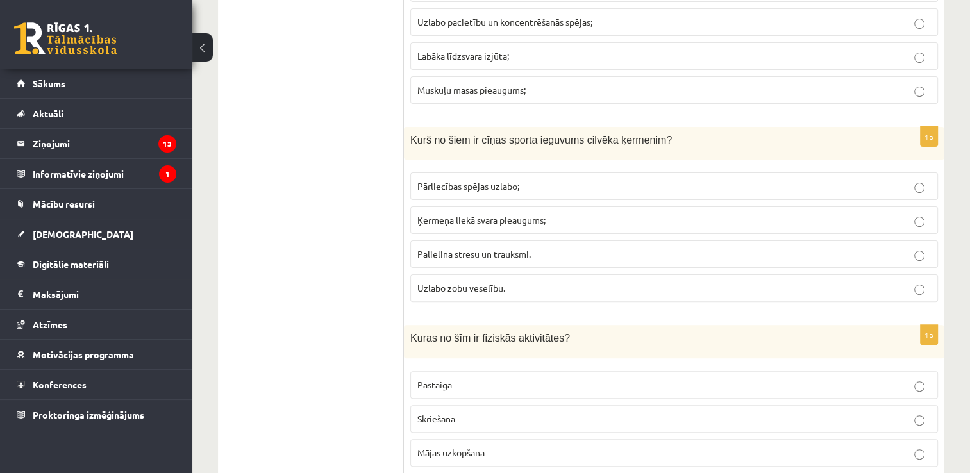
click at [528, 174] on label "Pārliecības spējas uzlabo;" at bounding box center [674, 187] width 528 height 28
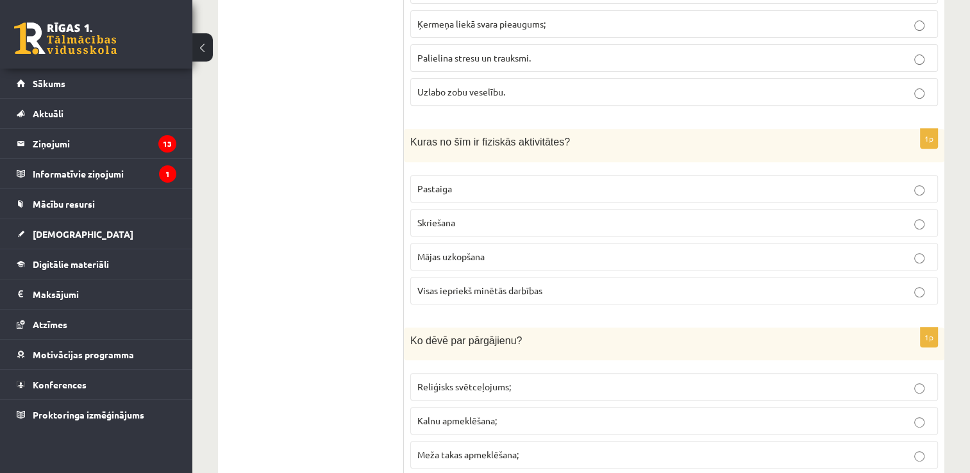
scroll to position [525, 0]
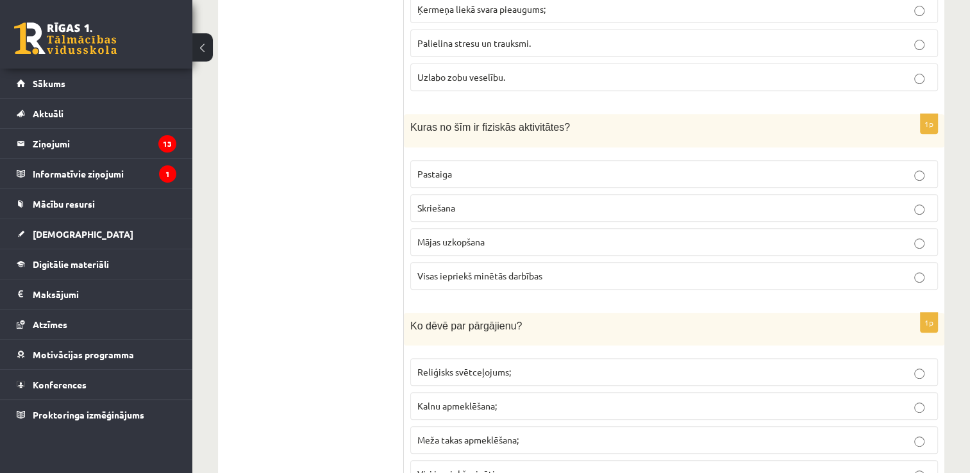
click at [535, 270] on span "Visas iepriekš minētās darbības" at bounding box center [479, 276] width 125 height 12
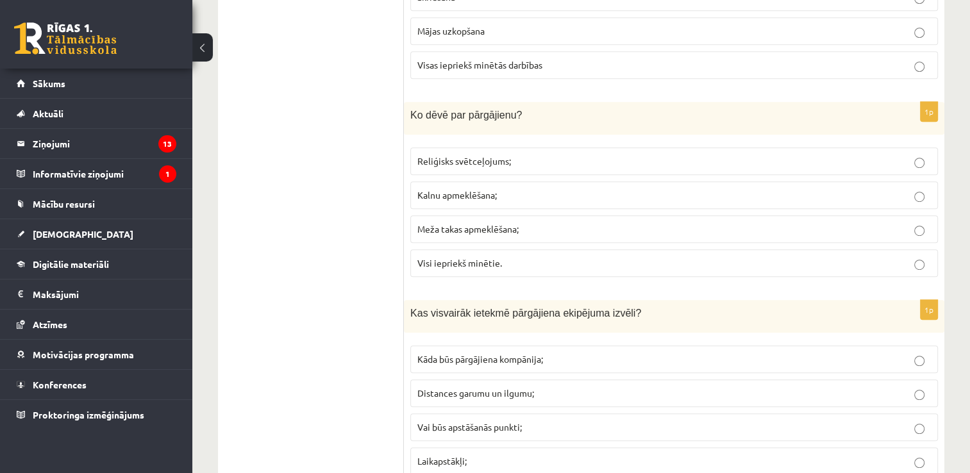
scroll to position [750, 0]
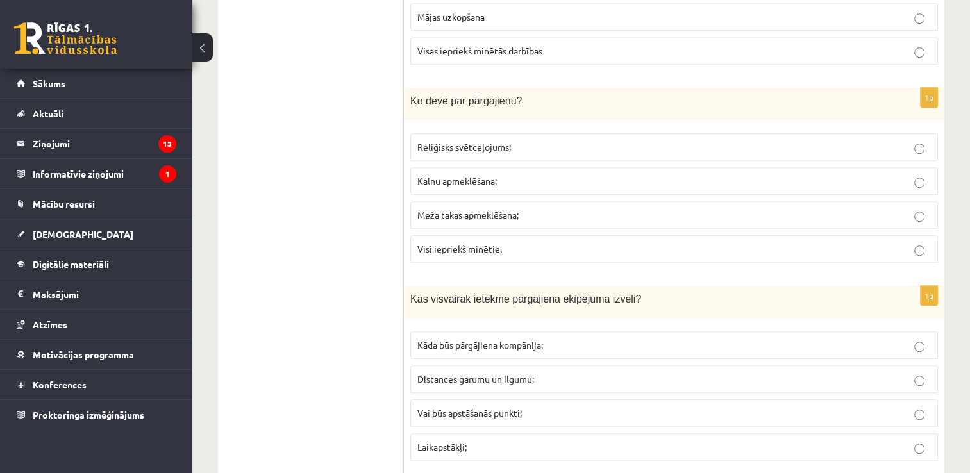
click at [534, 235] on label "Visi iepriekš minētie." at bounding box center [674, 249] width 528 height 28
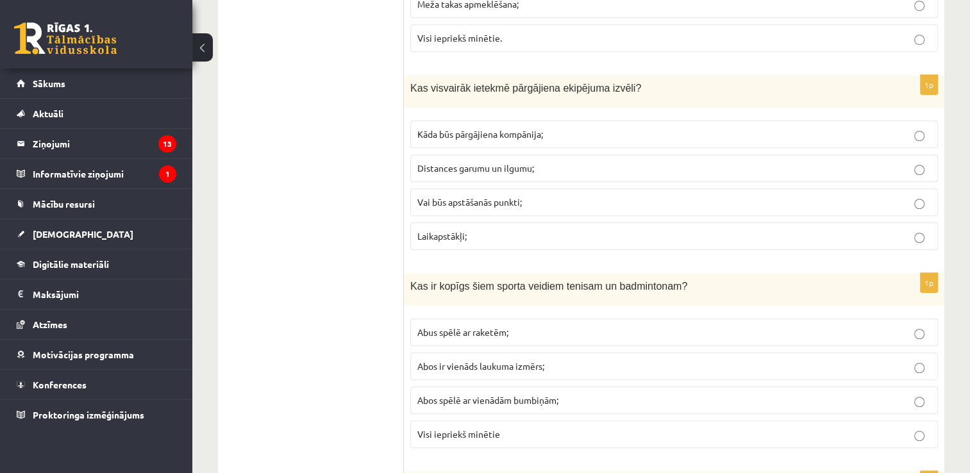
click at [514, 170] on p "Distances garumu un ilgumu;" at bounding box center [674, 168] width 514 height 13
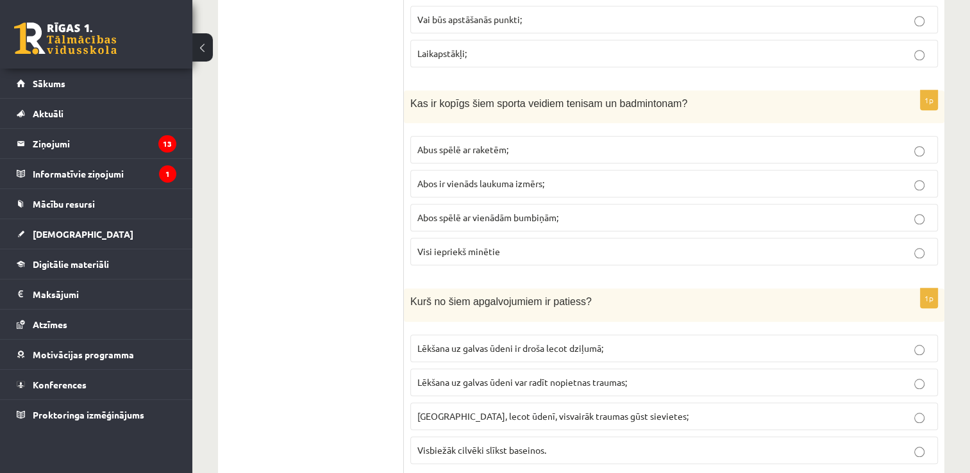
scroll to position [1158, 0]
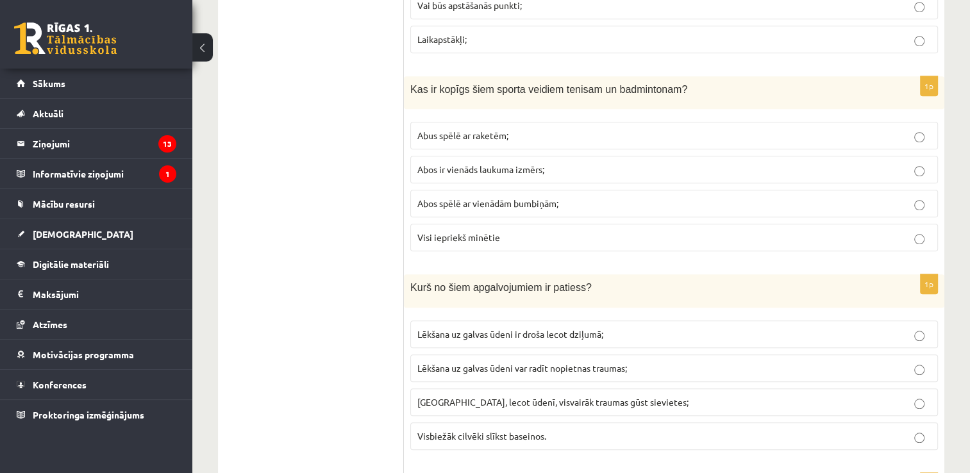
click at [521, 122] on label "Abus spēlē ar raketēm;" at bounding box center [674, 136] width 528 height 28
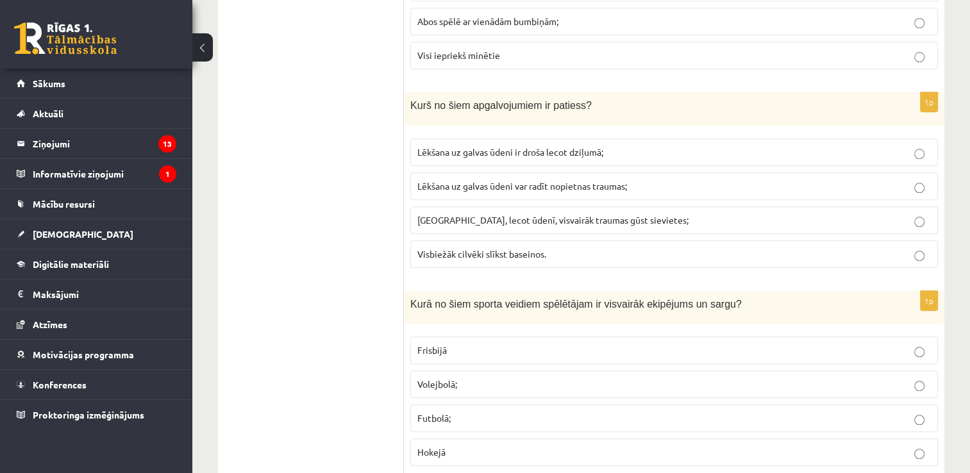
scroll to position [1347, 0]
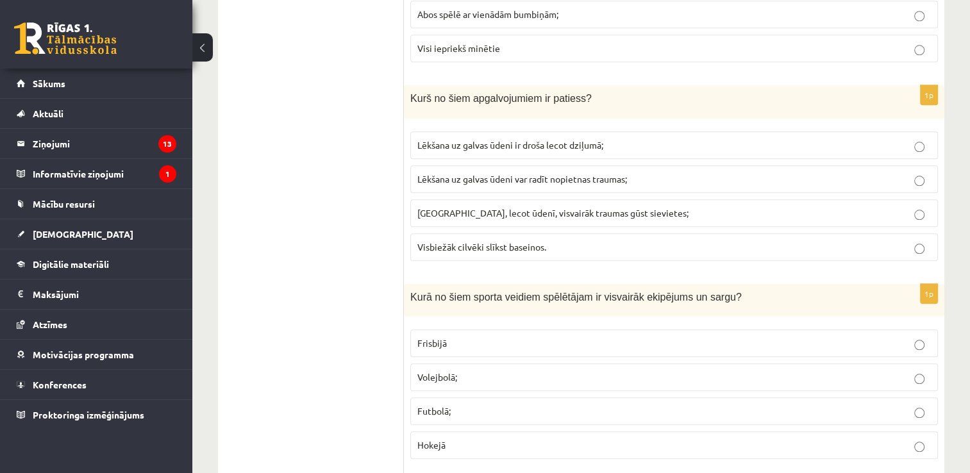
click at [600, 173] on span "Lēkšana uz galvas ūdeni var radīt nopietnas traumas;" at bounding box center [522, 179] width 210 height 12
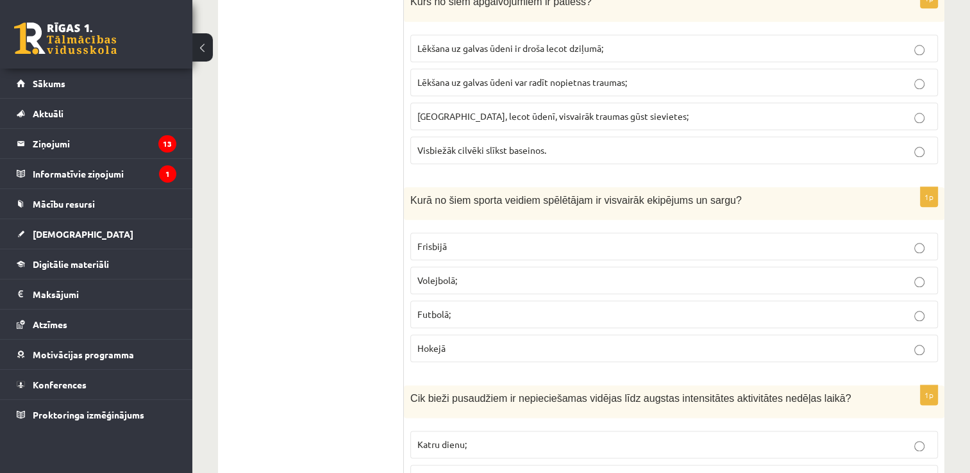
scroll to position [1458, 0]
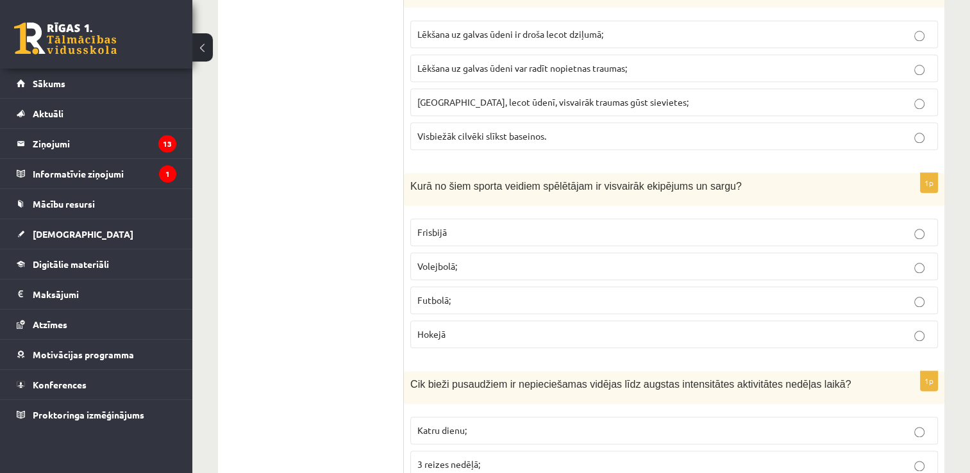
click at [541, 328] on p "Hokejā" at bounding box center [674, 334] width 514 height 13
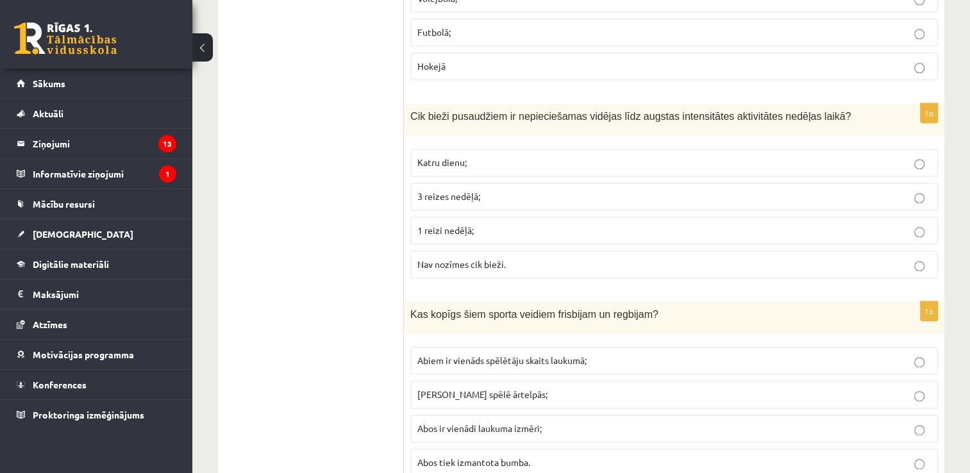
scroll to position [1734, 0]
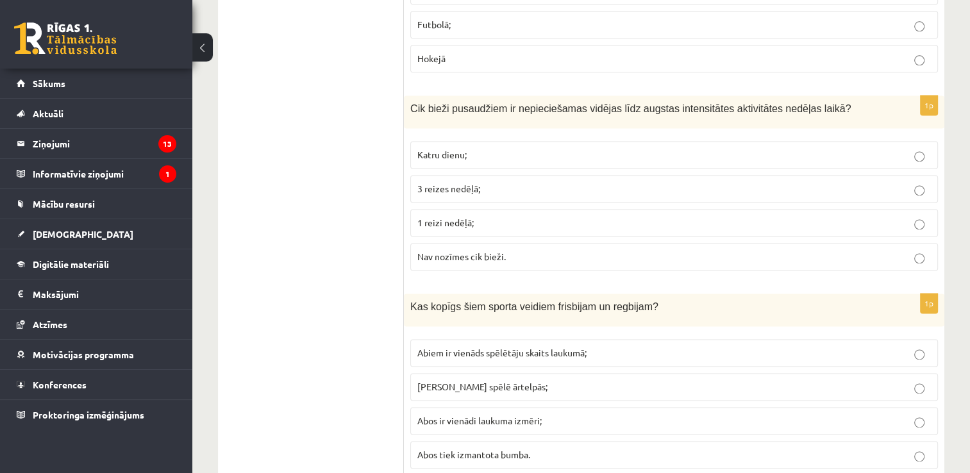
click at [508, 148] on p "Katru dienu;" at bounding box center [674, 154] width 514 height 13
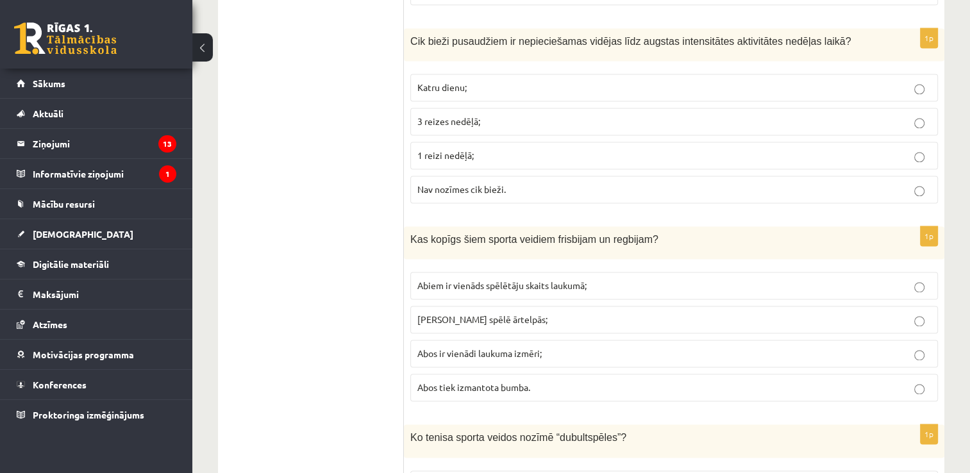
scroll to position [1837, 0]
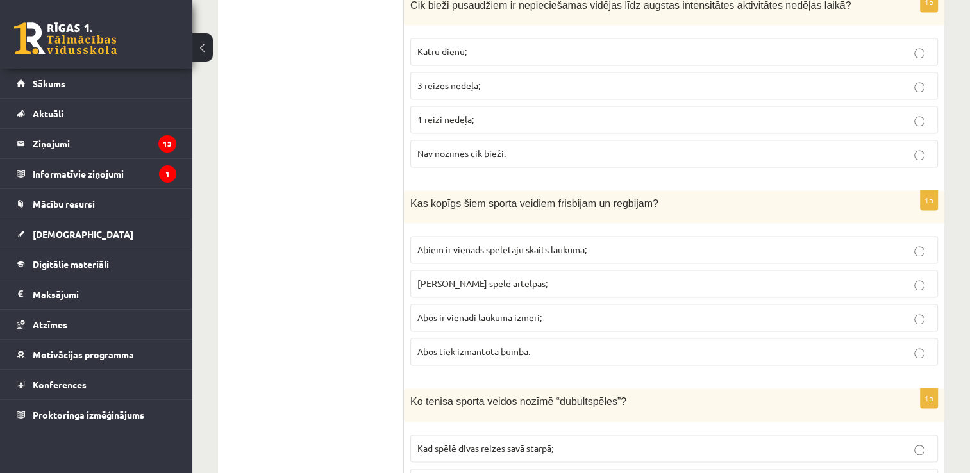
click at [533, 345] on p "Abos tiek izmantota bumba." at bounding box center [674, 351] width 514 height 13
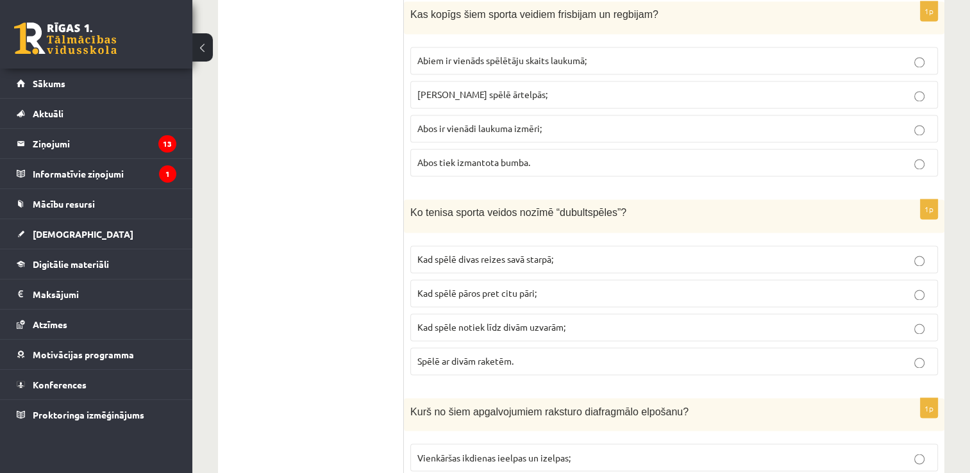
scroll to position [2091, 0]
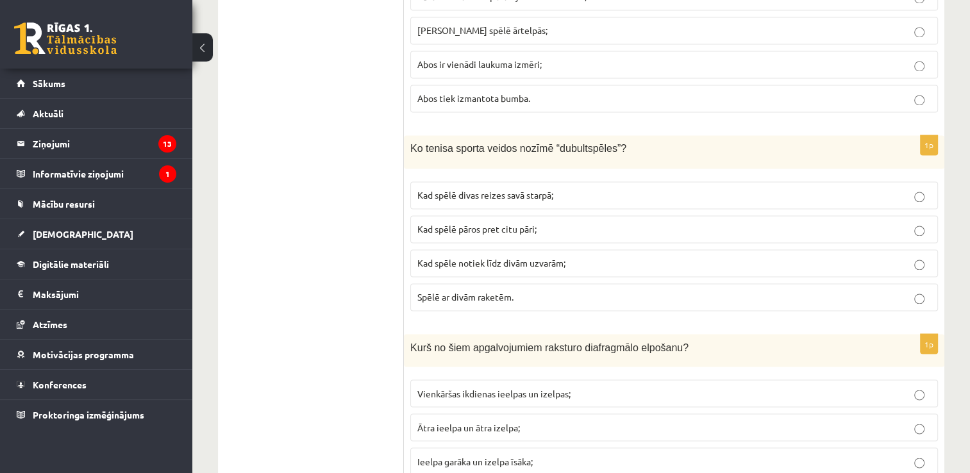
click at [554, 227] on label "Kad spēlē pāros pret citu pāri;" at bounding box center [674, 229] width 528 height 28
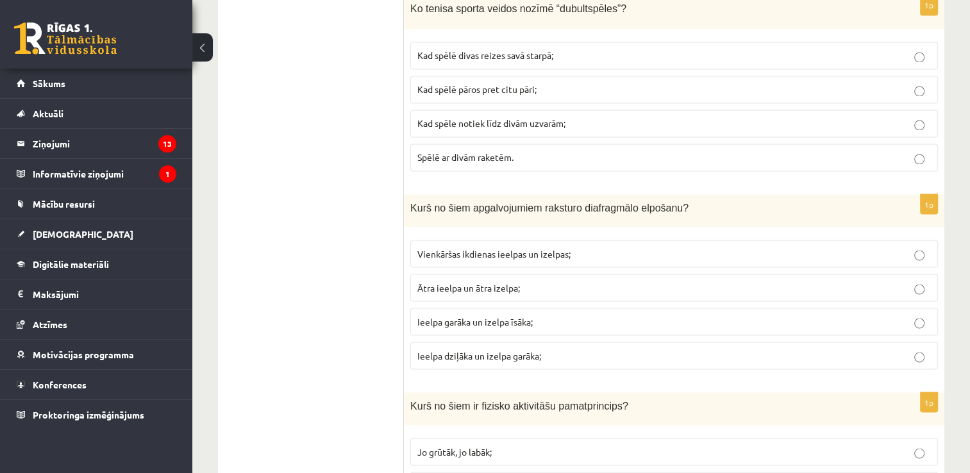
scroll to position [2252, 0]
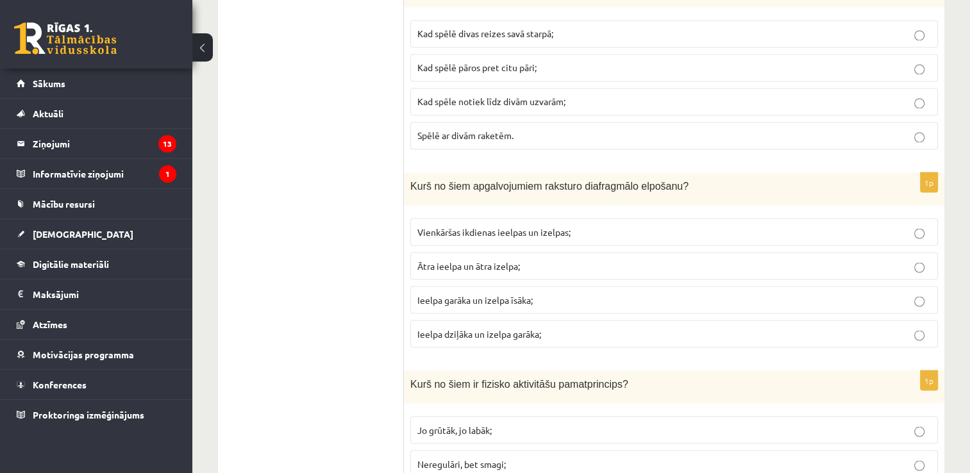
click at [519, 294] on span "Ieelpa garāka un izelpa īsāka;" at bounding box center [474, 300] width 115 height 12
click at [523, 320] on label "Ieelpa dziļāka un izelpa garāka;" at bounding box center [674, 334] width 528 height 28
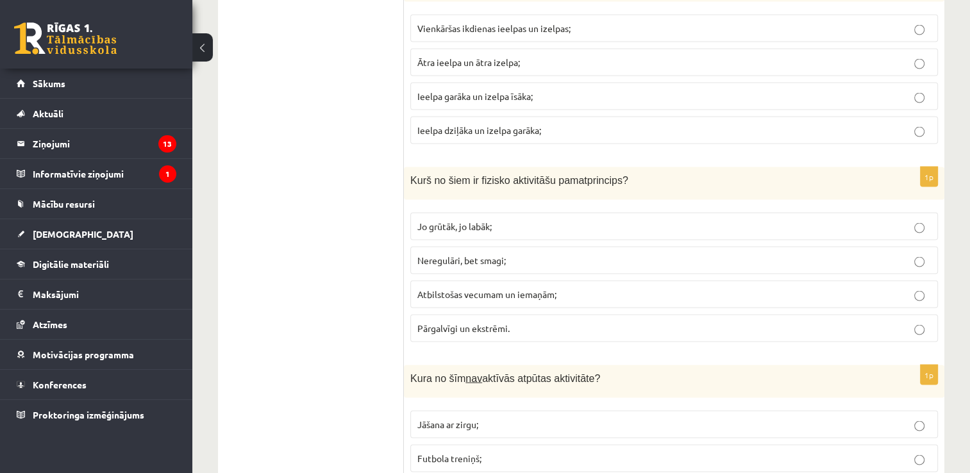
scroll to position [2470, 0]
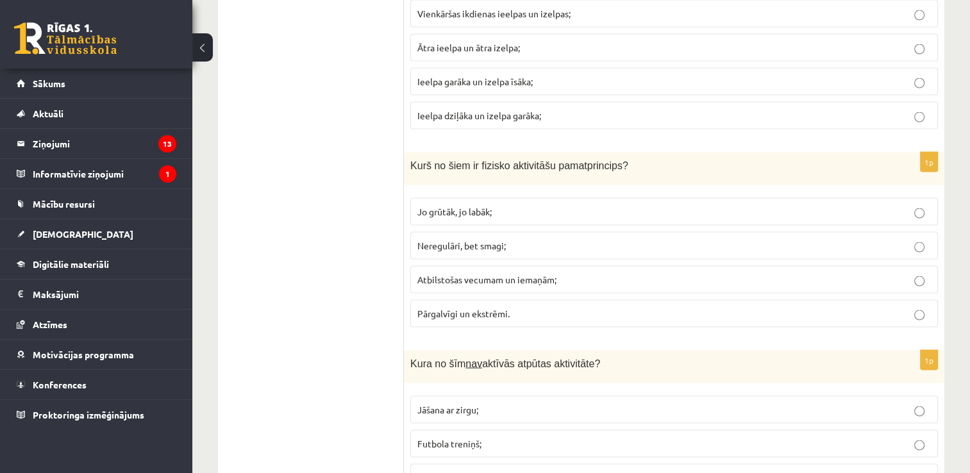
click at [560, 273] on p "Atbilstošas vecumam un iemaņām;" at bounding box center [674, 279] width 514 height 13
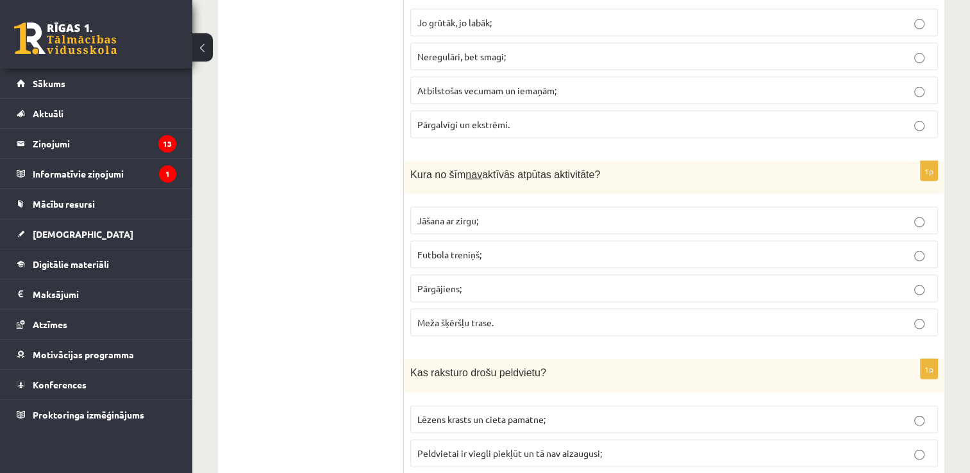
scroll to position [2716, 0]
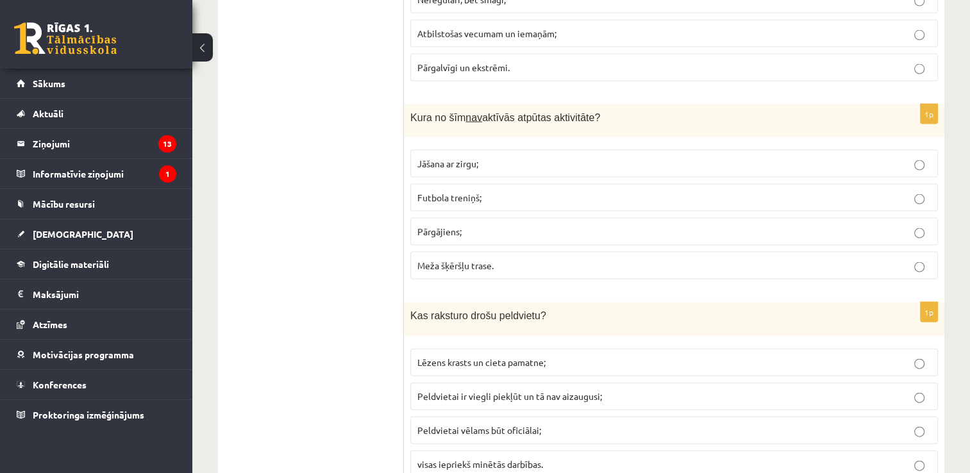
click at [552, 191] on p "Futbola treniņš;" at bounding box center [674, 197] width 514 height 13
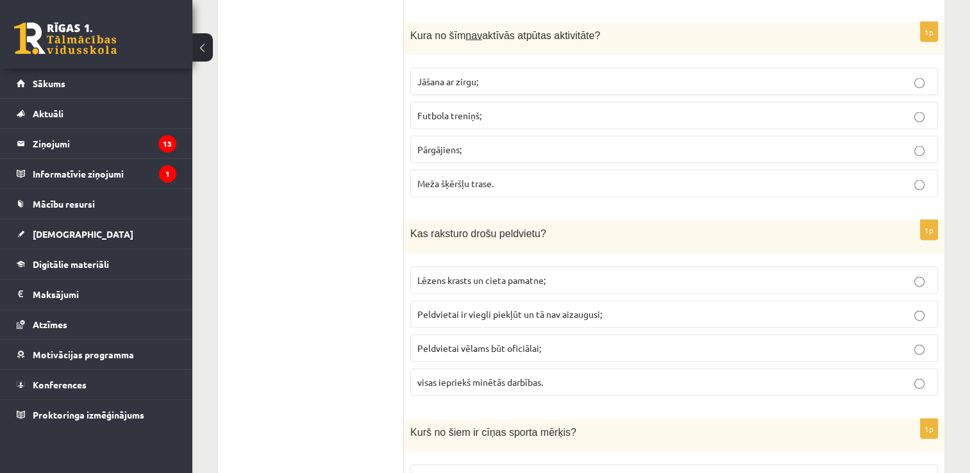
scroll to position [2913, 0]
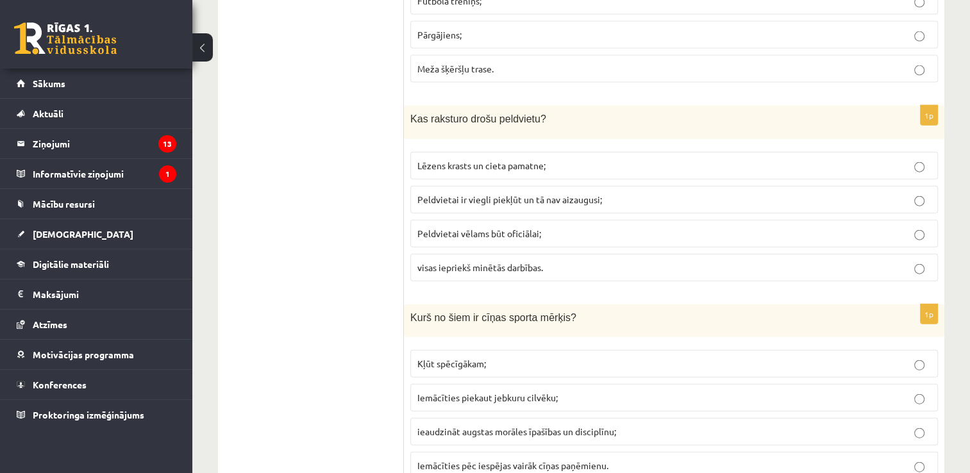
click at [559, 261] on p "visas iepriekš minētās darbības." at bounding box center [674, 267] width 514 height 13
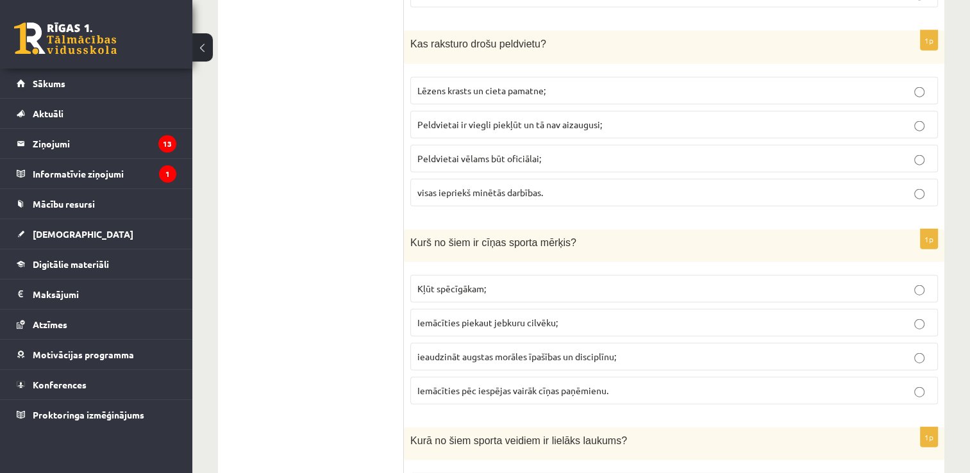
scroll to position [3038, 0]
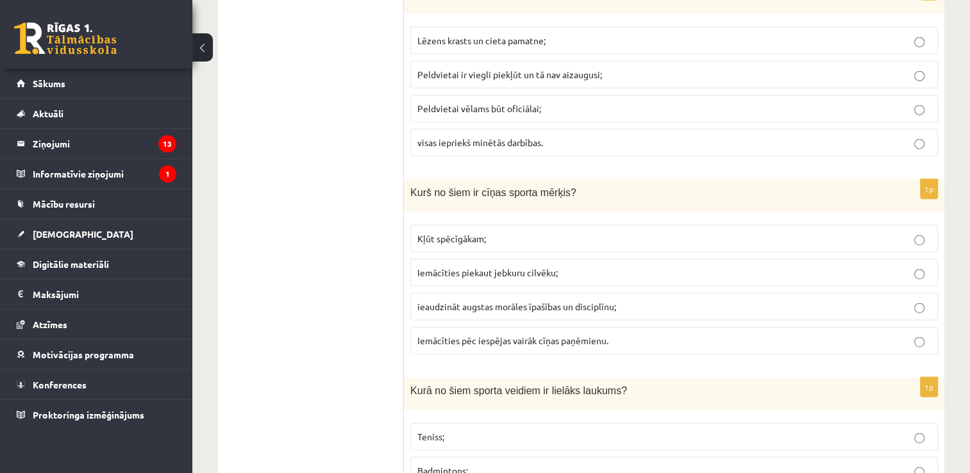
click at [619, 293] on label "ieaudzināt augstas morāles īpašības un disciplīnu;" at bounding box center [674, 307] width 528 height 28
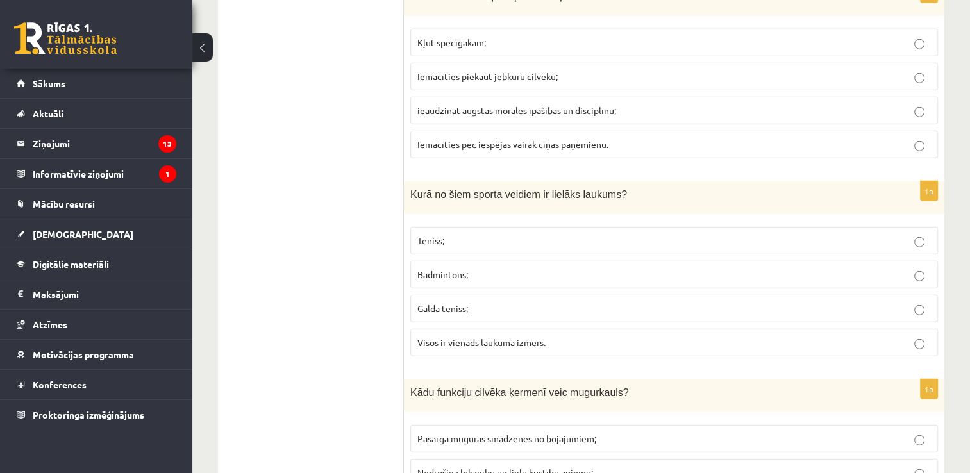
scroll to position [3328, 0]
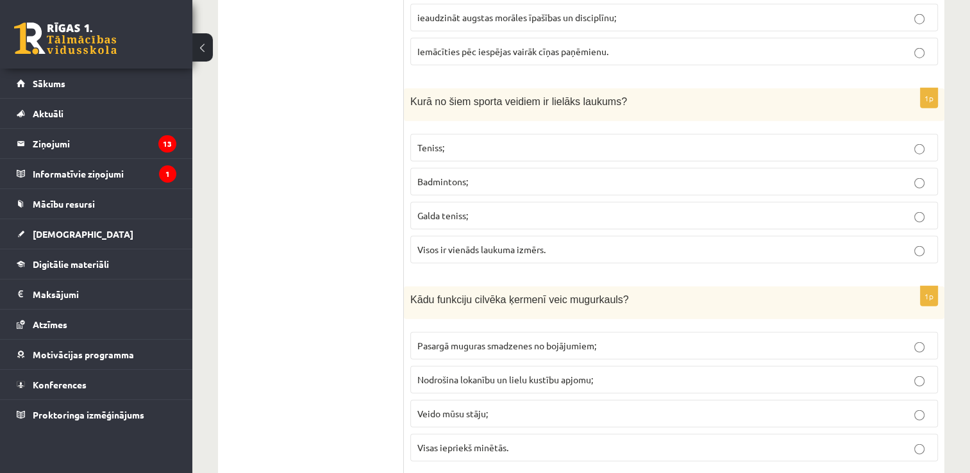
click at [510, 141] on p "Teniss;" at bounding box center [674, 147] width 514 height 13
click at [551, 441] on p "Visas iepriekš minētās." at bounding box center [674, 447] width 514 height 13
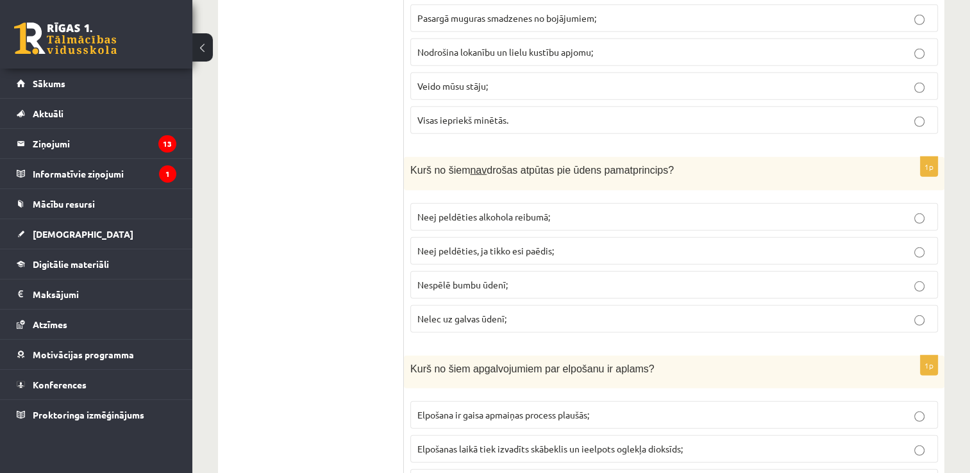
scroll to position [3641, 0]
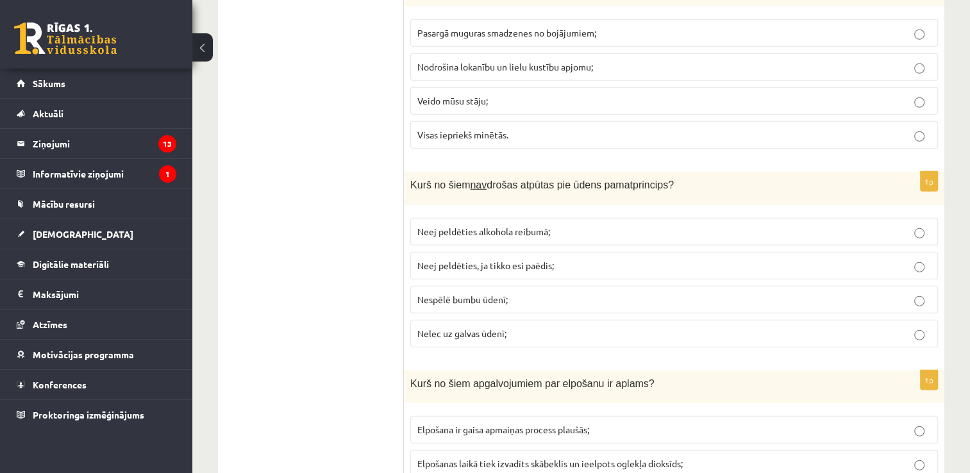
click at [544, 293] on p "Nespēlē bumbu ūdenī;" at bounding box center [674, 299] width 514 height 13
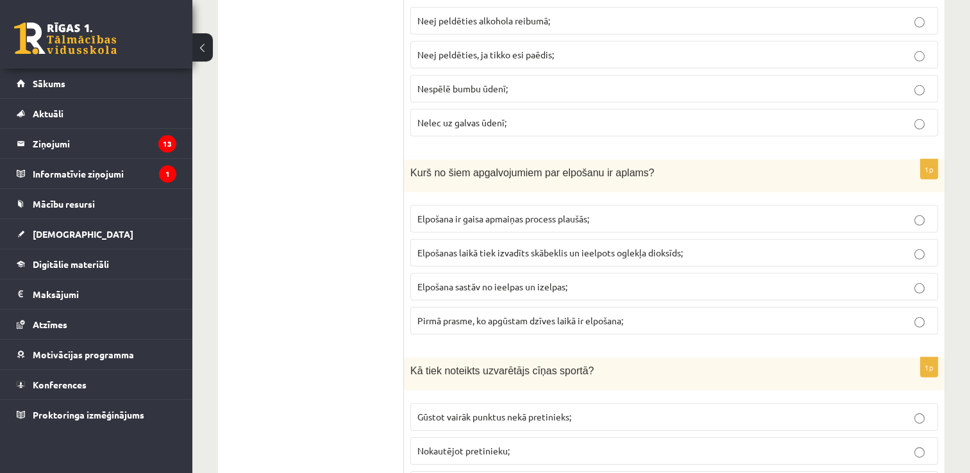
scroll to position [3866, 0]
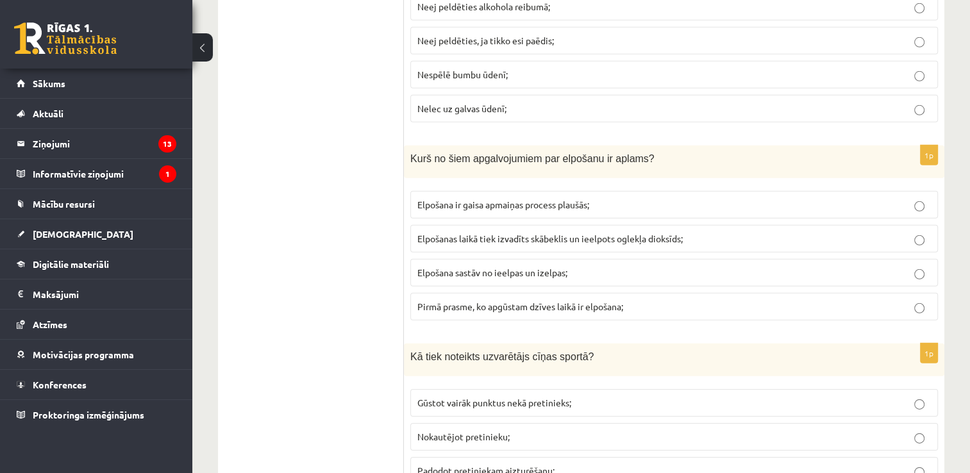
click at [578, 227] on label "Elpošanas laikā tiek izvadīts skābeklis un ieelpots oglekļa dioksīds;" at bounding box center [674, 239] width 528 height 28
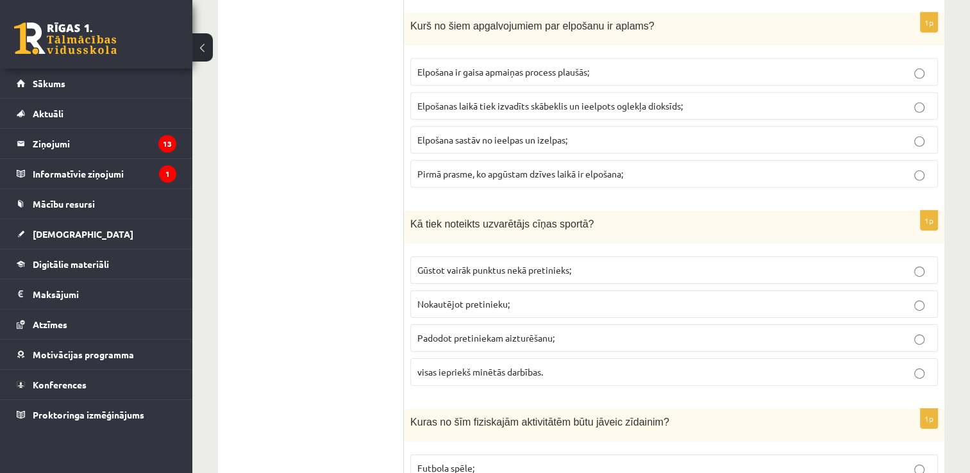
scroll to position [4063, 0]
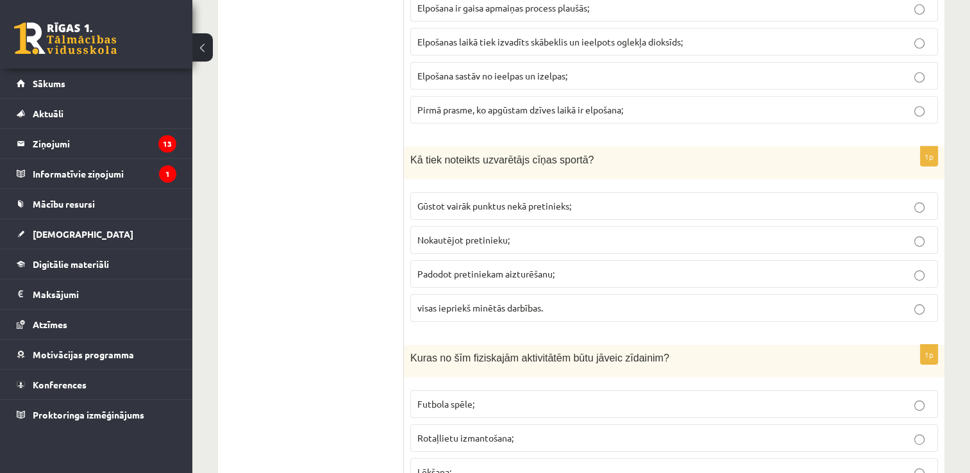
click at [530, 302] on span "visas iepriekš minētās darbības." at bounding box center [480, 308] width 126 height 12
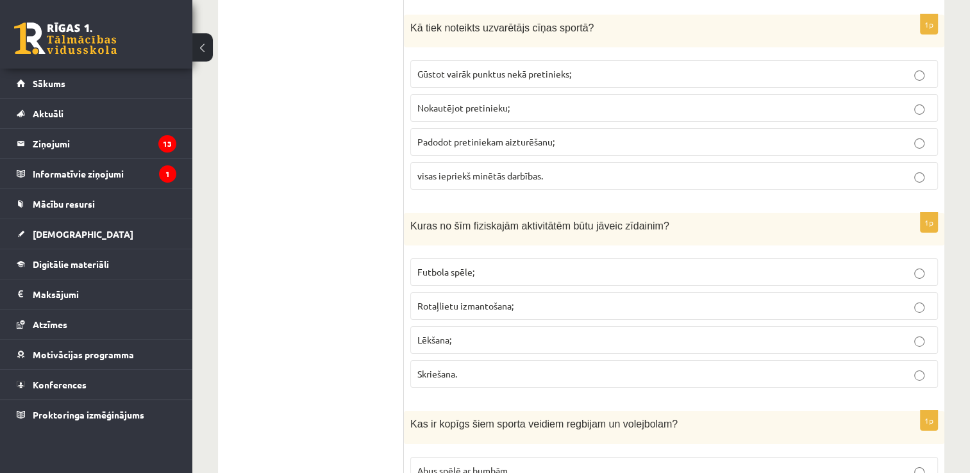
scroll to position [4224, 0]
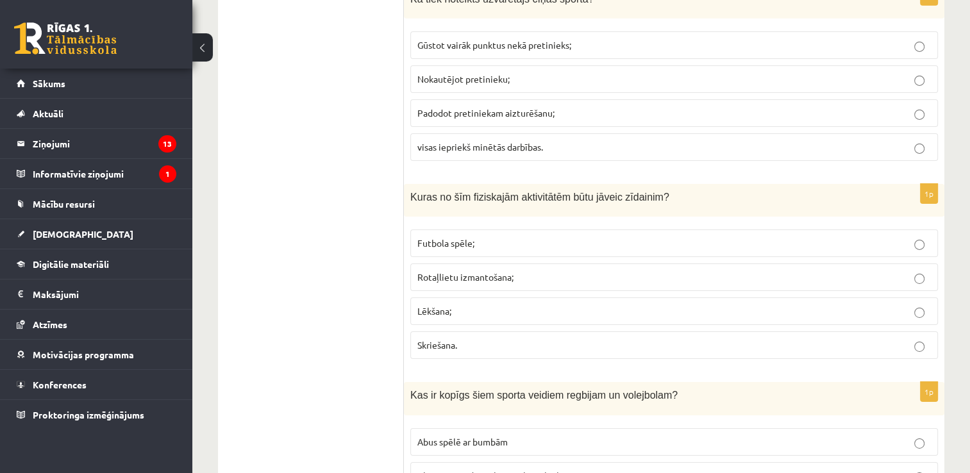
click at [502, 271] on span "Rotaļlietu izmantošana;" at bounding box center [465, 277] width 96 height 12
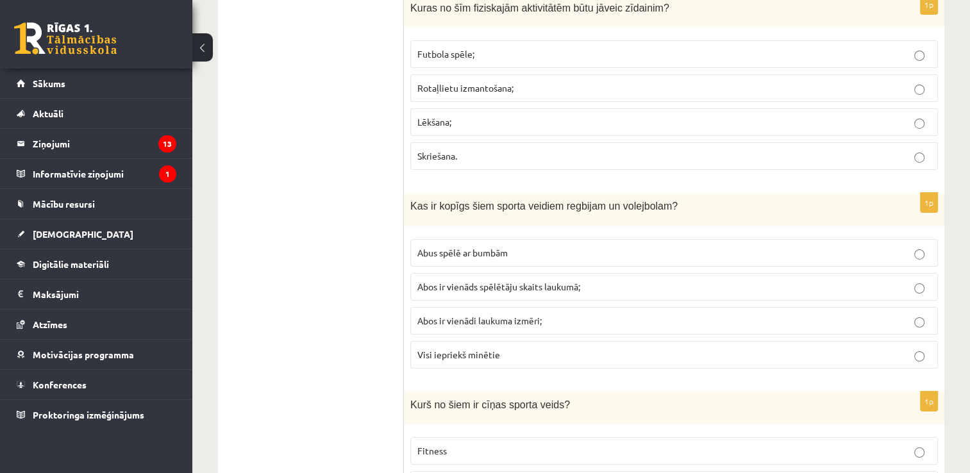
scroll to position [4442, 0]
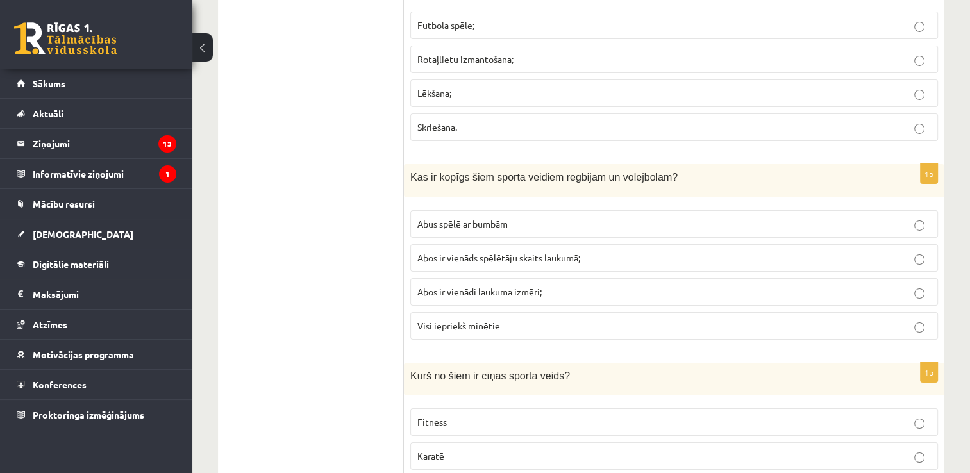
click at [528, 217] on p "Abus spēlē ar bumbām" at bounding box center [674, 223] width 514 height 13
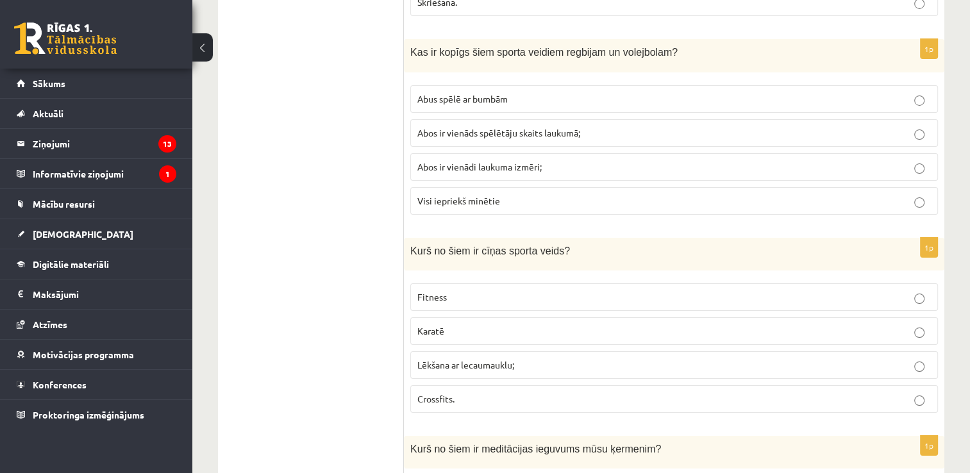
scroll to position [4638, 0]
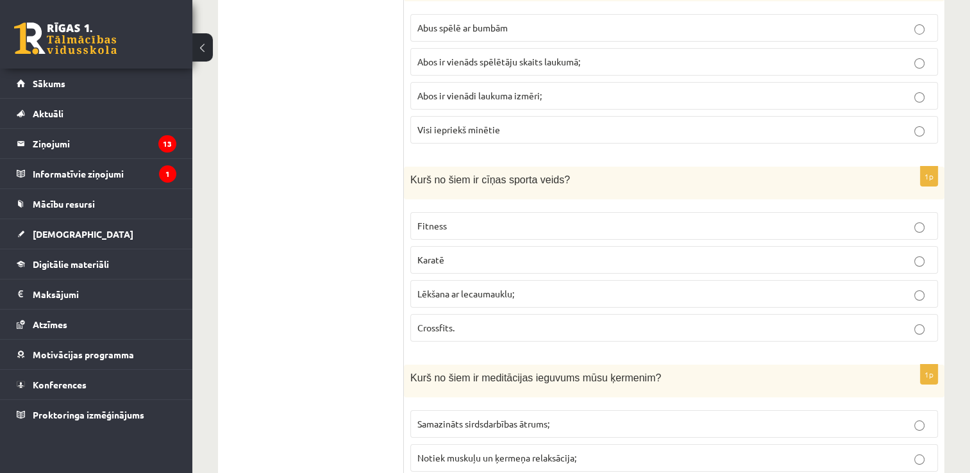
click at [508, 253] on p "Karatē" at bounding box center [674, 259] width 514 height 13
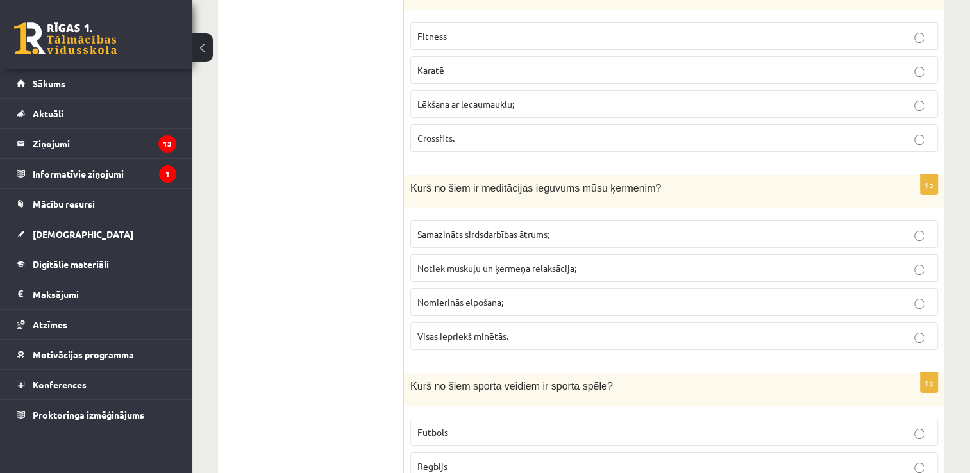
scroll to position [4842, 0]
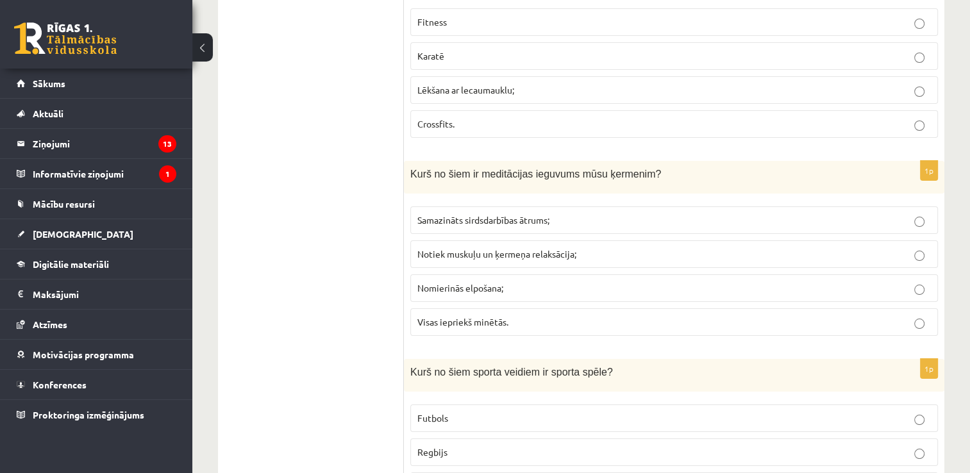
click at [729, 316] on p "Visas iepriekš minētās." at bounding box center [674, 322] width 514 height 13
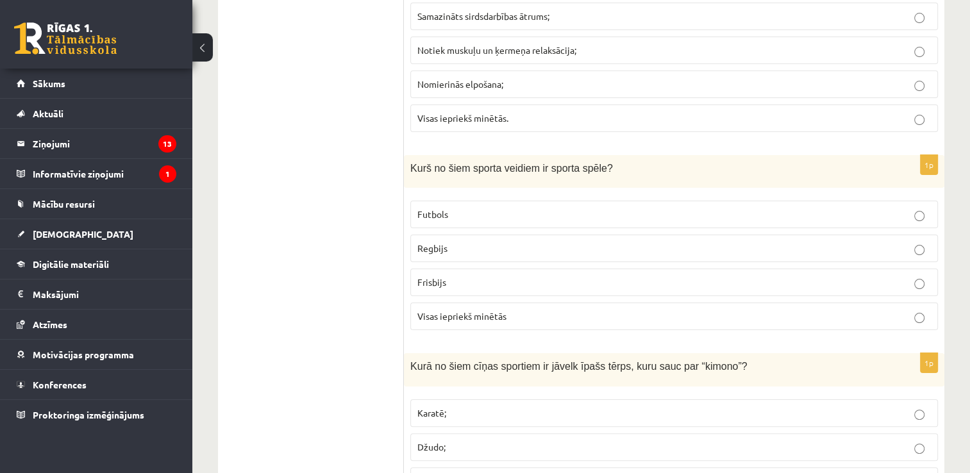
scroll to position [5067, 0]
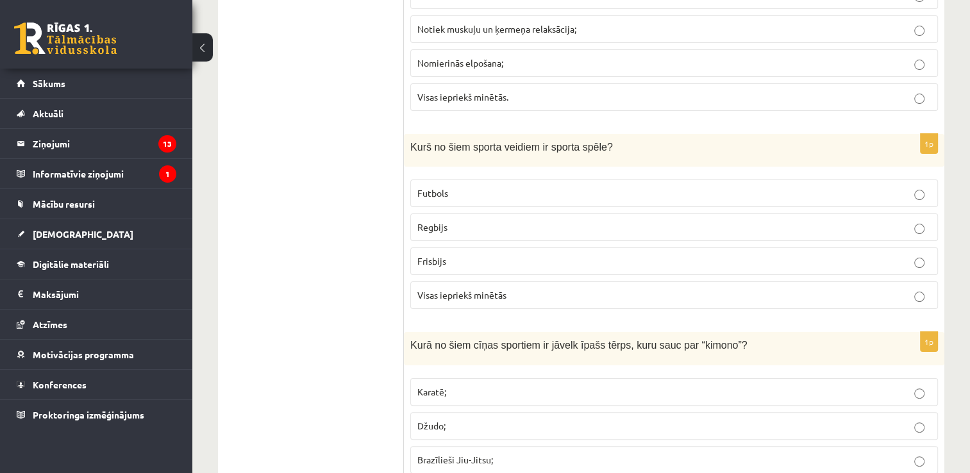
click at [530, 282] on label "Visas iepriekš minētās" at bounding box center [674, 296] width 528 height 28
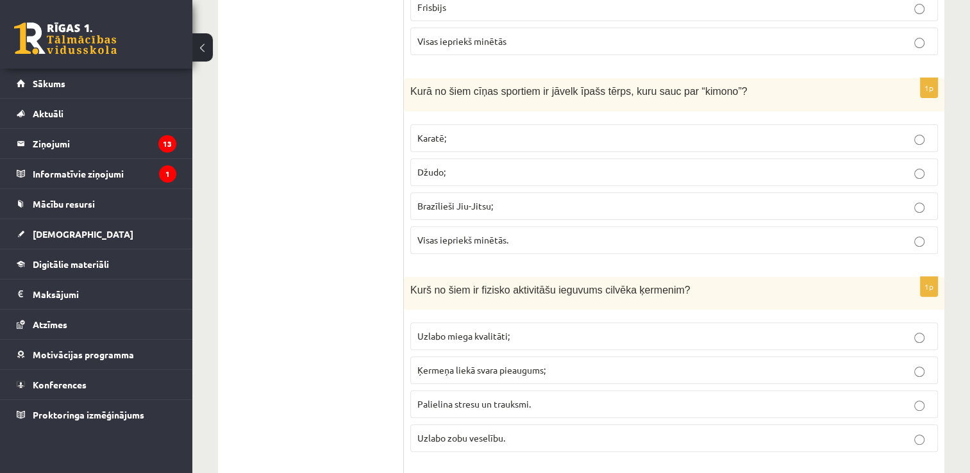
scroll to position [5328, 0]
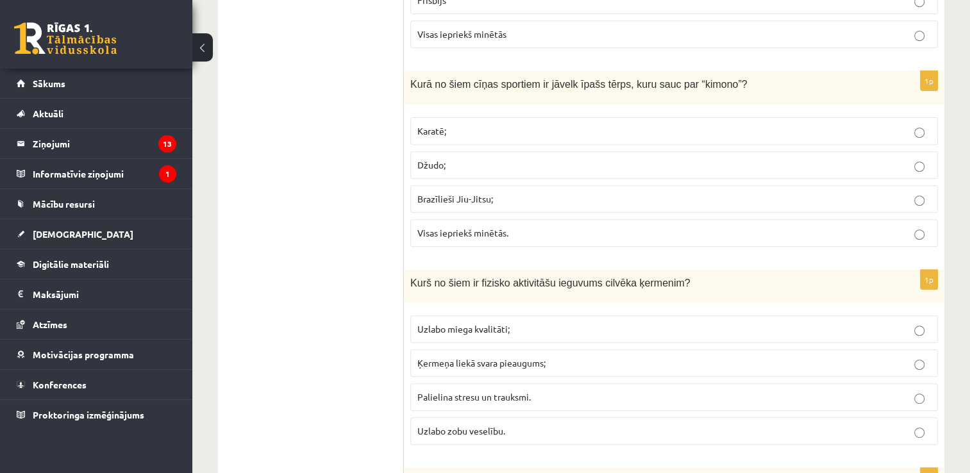
click at [604, 226] on p "Visas iepriekš minētās." at bounding box center [674, 232] width 514 height 13
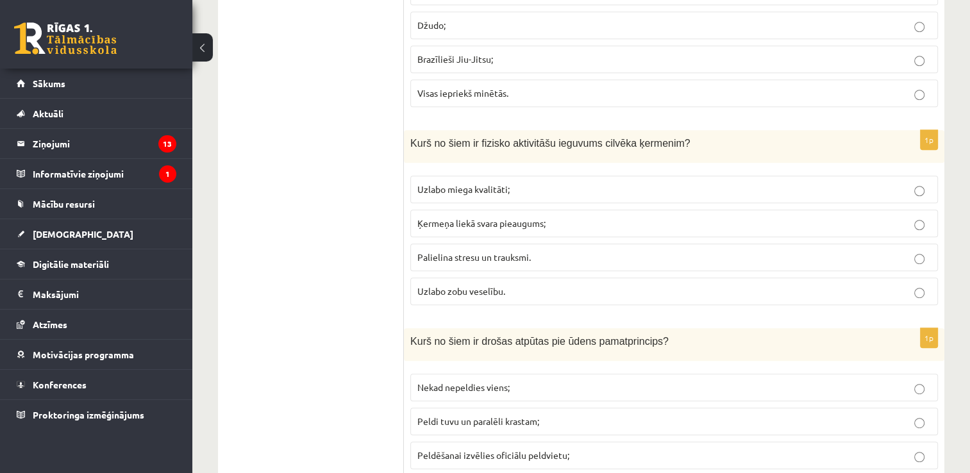
scroll to position [5432, 0]
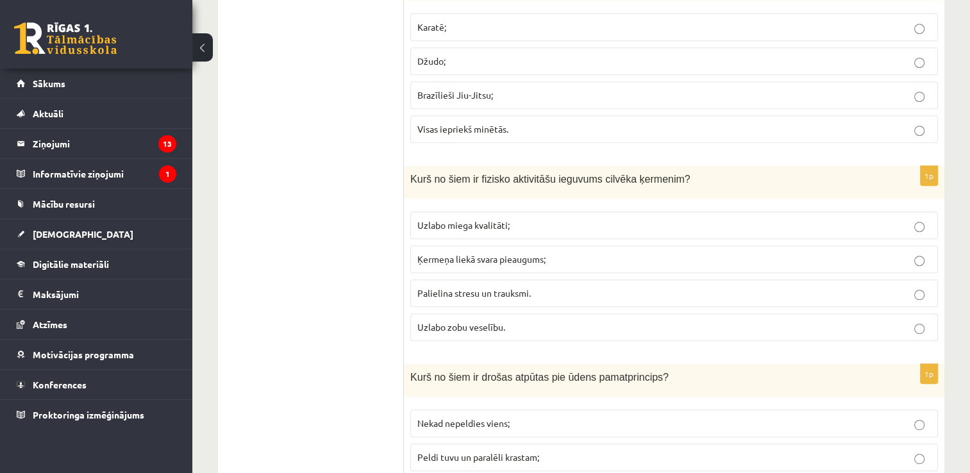
click at [526, 219] on p "Uzlabo miega kvalitāti;" at bounding box center [674, 225] width 514 height 13
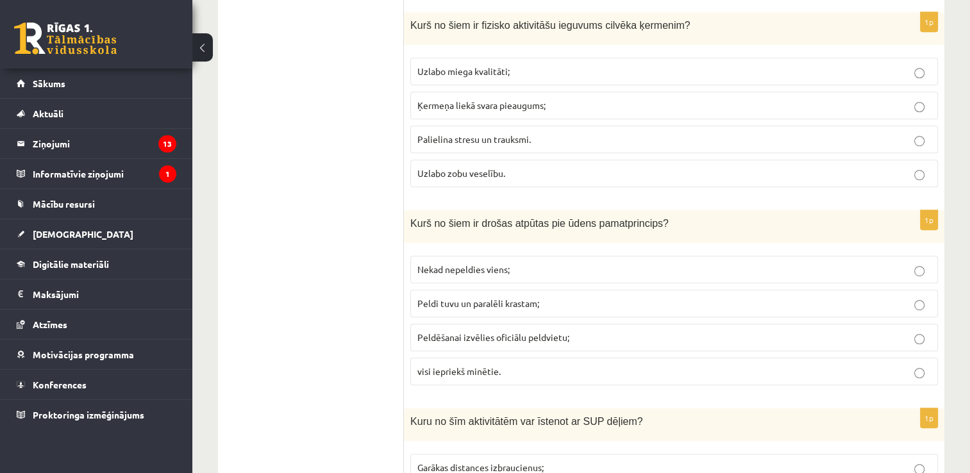
scroll to position [5607, 0]
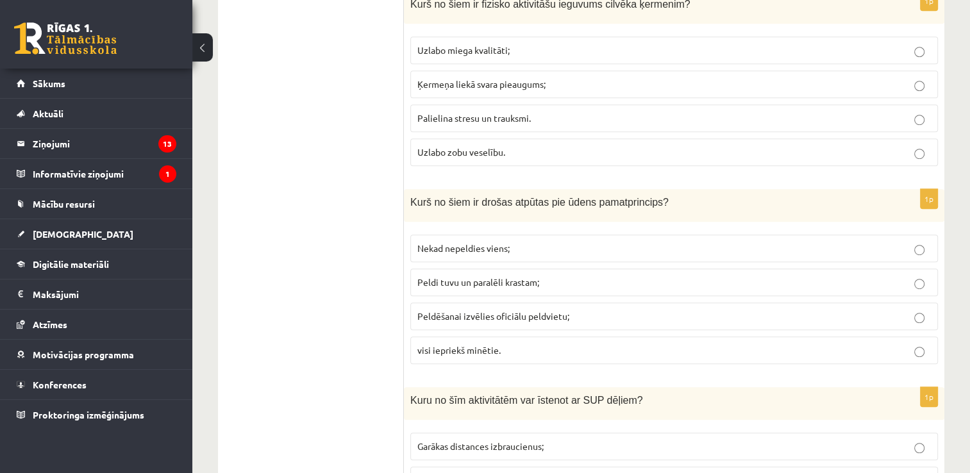
click at [881, 344] on p "visi iepriekš minētie." at bounding box center [674, 350] width 514 height 13
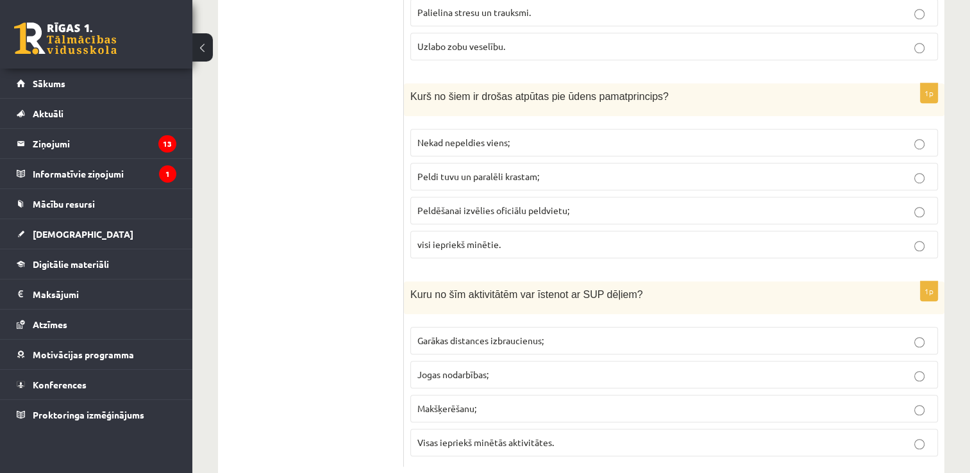
click at [562, 436] on p "Visas iepriekš minētās aktivitātes." at bounding box center [674, 442] width 514 height 13
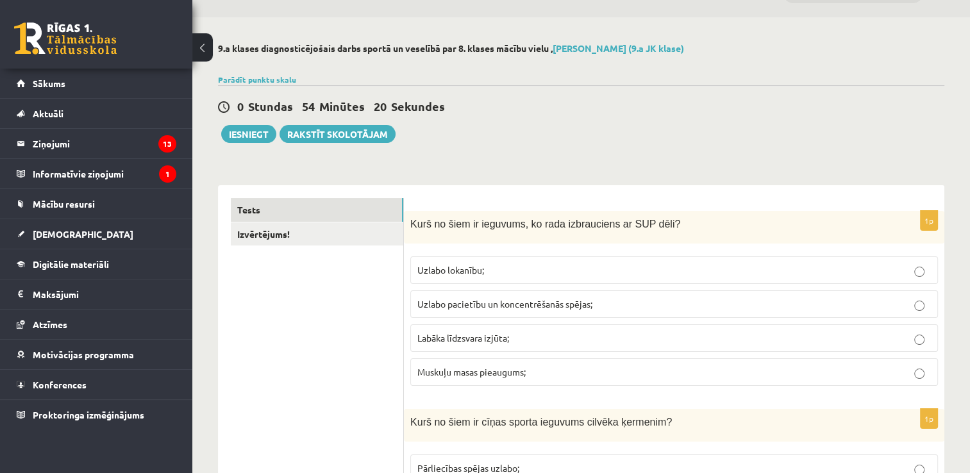
scroll to position [10, 0]
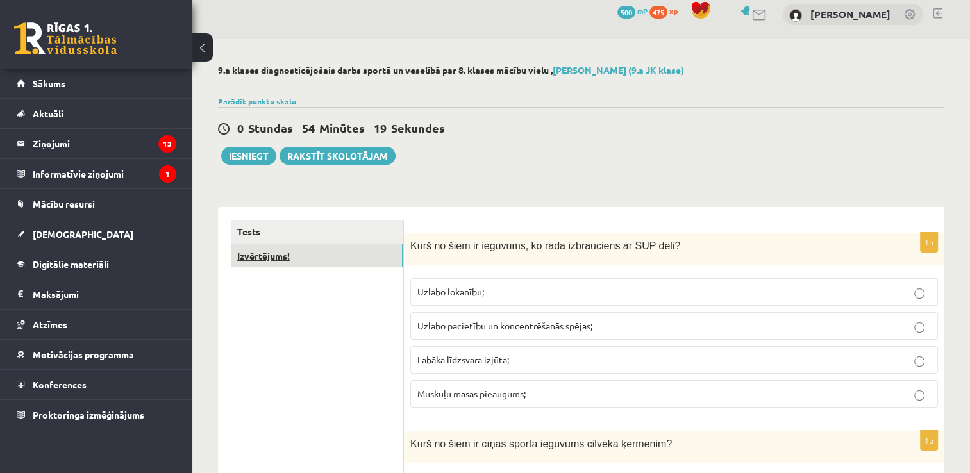
click at [348, 257] on link "Izvērtējums!" at bounding box center [317, 256] width 173 height 24
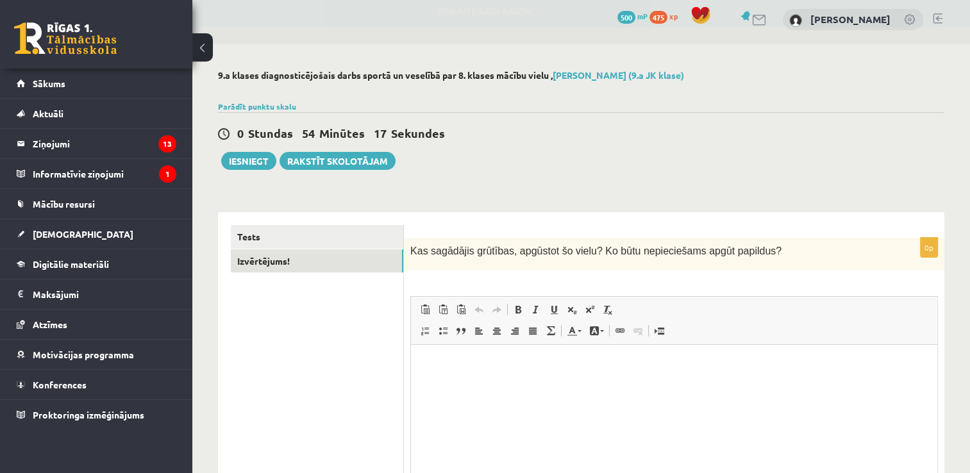
scroll to position [0, 0]
click at [236, 160] on button "Iesniegt" at bounding box center [248, 161] width 55 height 18
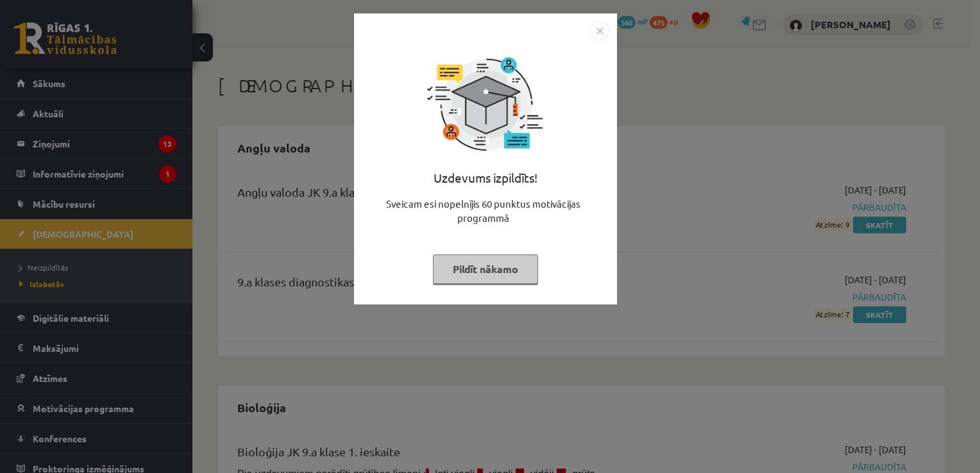
click at [595, 31] on img "Close" at bounding box center [599, 30] width 19 height 19
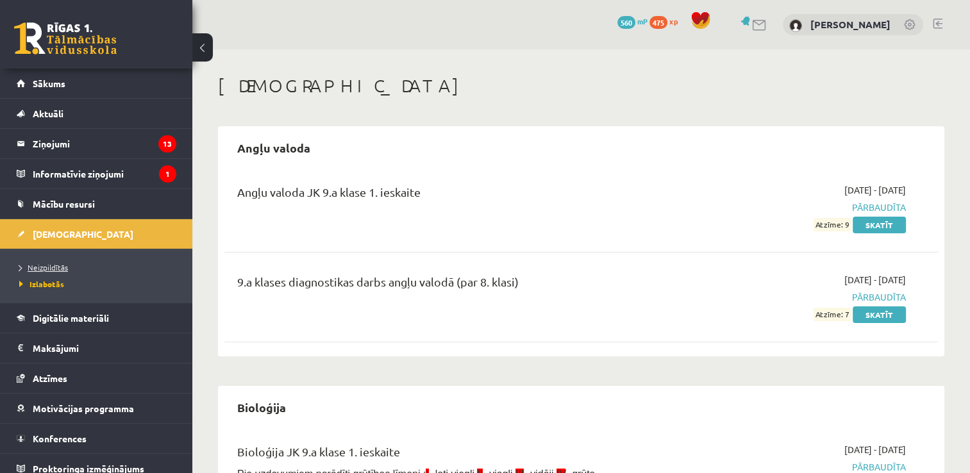
click at [58, 260] on li "Neizpildītās" at bounding box center [99, 267] width 160 height 17
click at [64, 266] on span "Neizpildītās" at bounding box center [47, 267] width 56 height 10
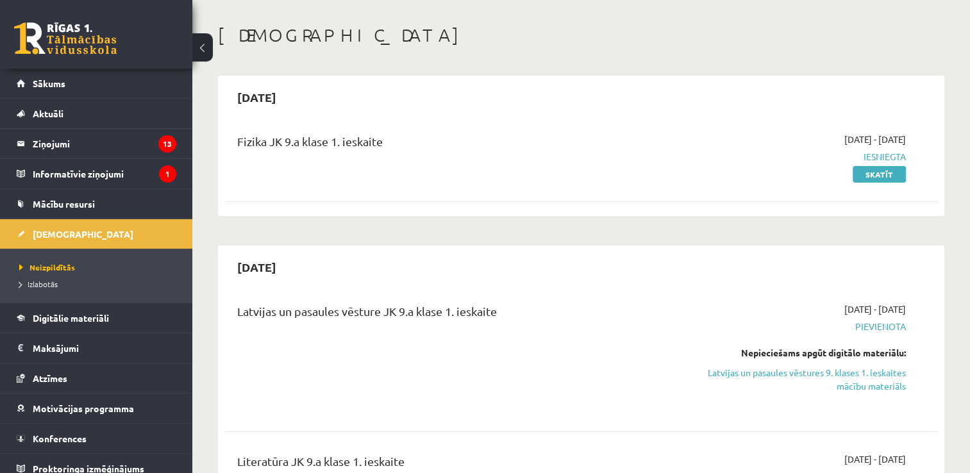
scroll to position [36, 0]
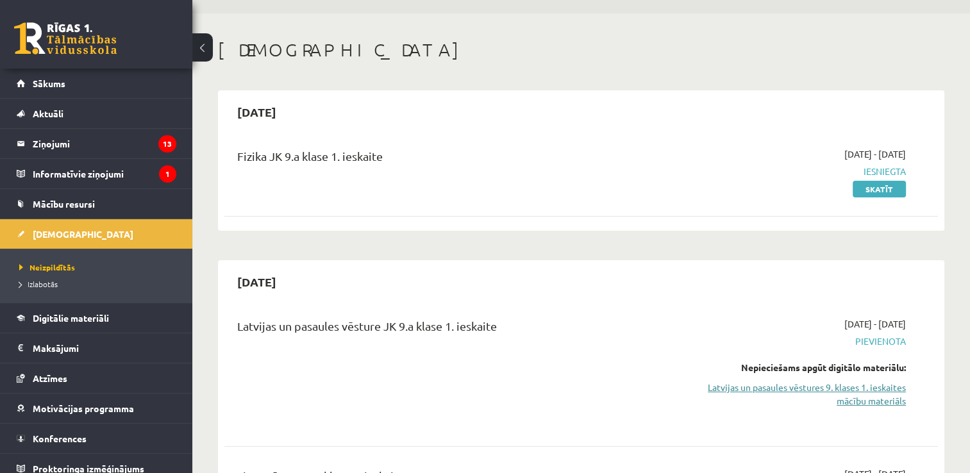
click at [862, 389] on link "Latvijas un pasaules vēstures 9. klases 1. ieskaites mācību materiāls" at bounding box center [801, 394] width 210 height 27
